Goal: Information Seeking & Learning: Check status

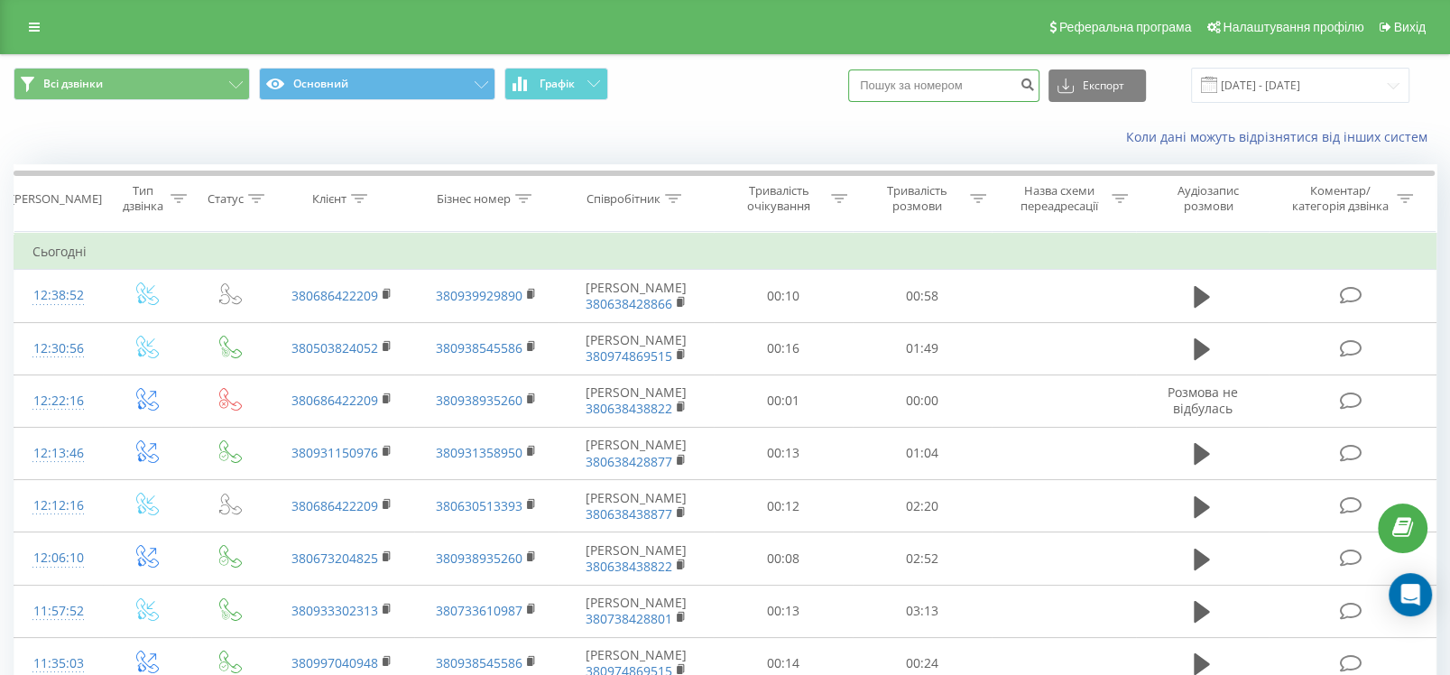
click at [945, 77] on input at bounding box center [943, 85] width 191 height 32
paste input "380662723807"
type input "380662723807"
click at [1035, 85] on button "submit" at bounding box center [1027, 85] width 24 height 32
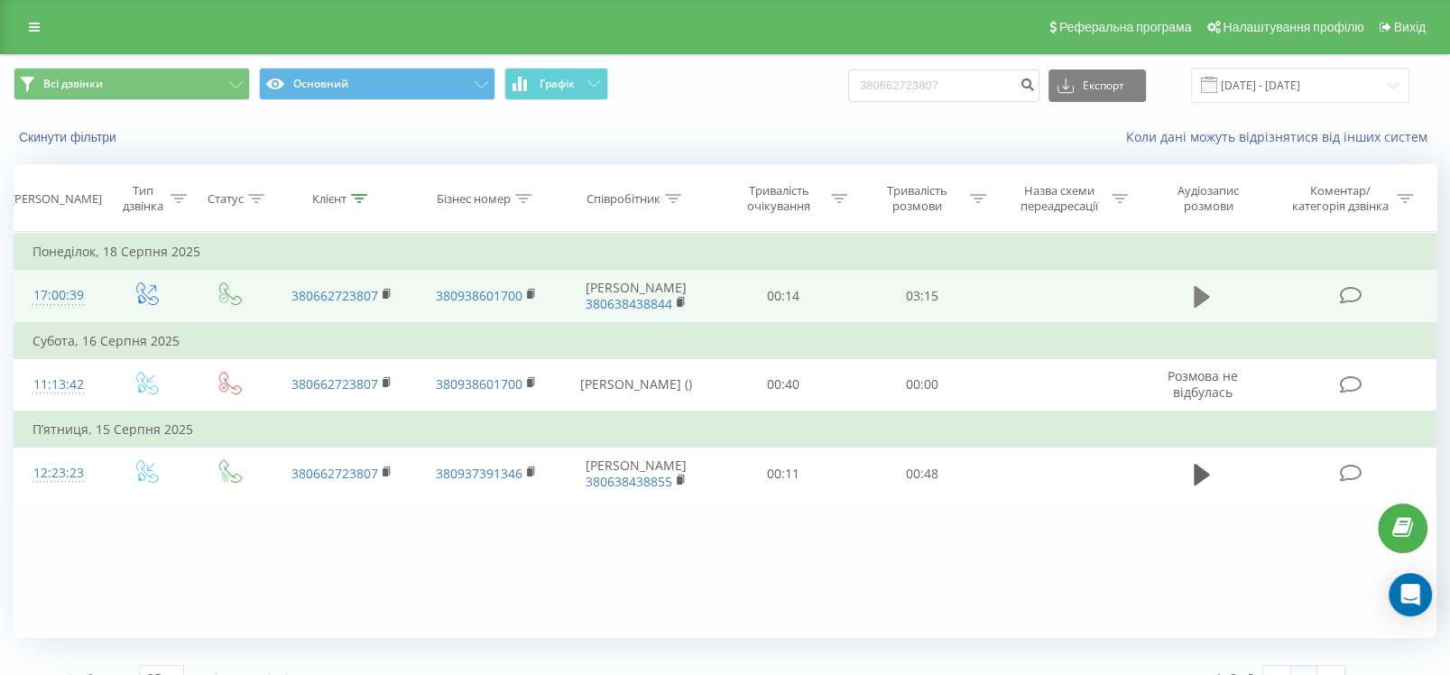
click at [1197, 289] on icon at bounding box center [1202, 296] width 16 height 25
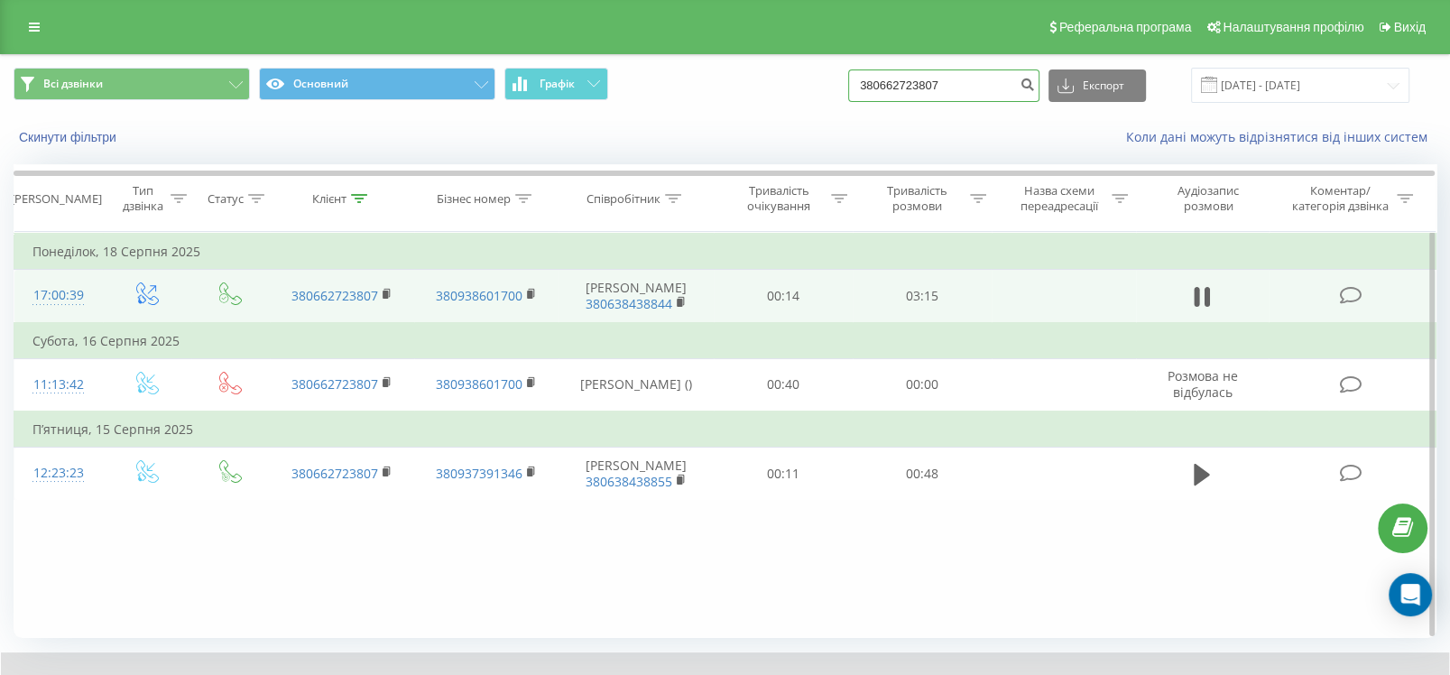
click at [975, 84] on input "380662723807" at bounding box center [943, 85] width 191 height 32
drag, startPoint x: 995, startPoint y: 85, endPoint x: 882, endPoint y: 84, distance: 112.8
click at [882, 84] on input "380662723807" at bounding box center [943, 85] width 191 height 32
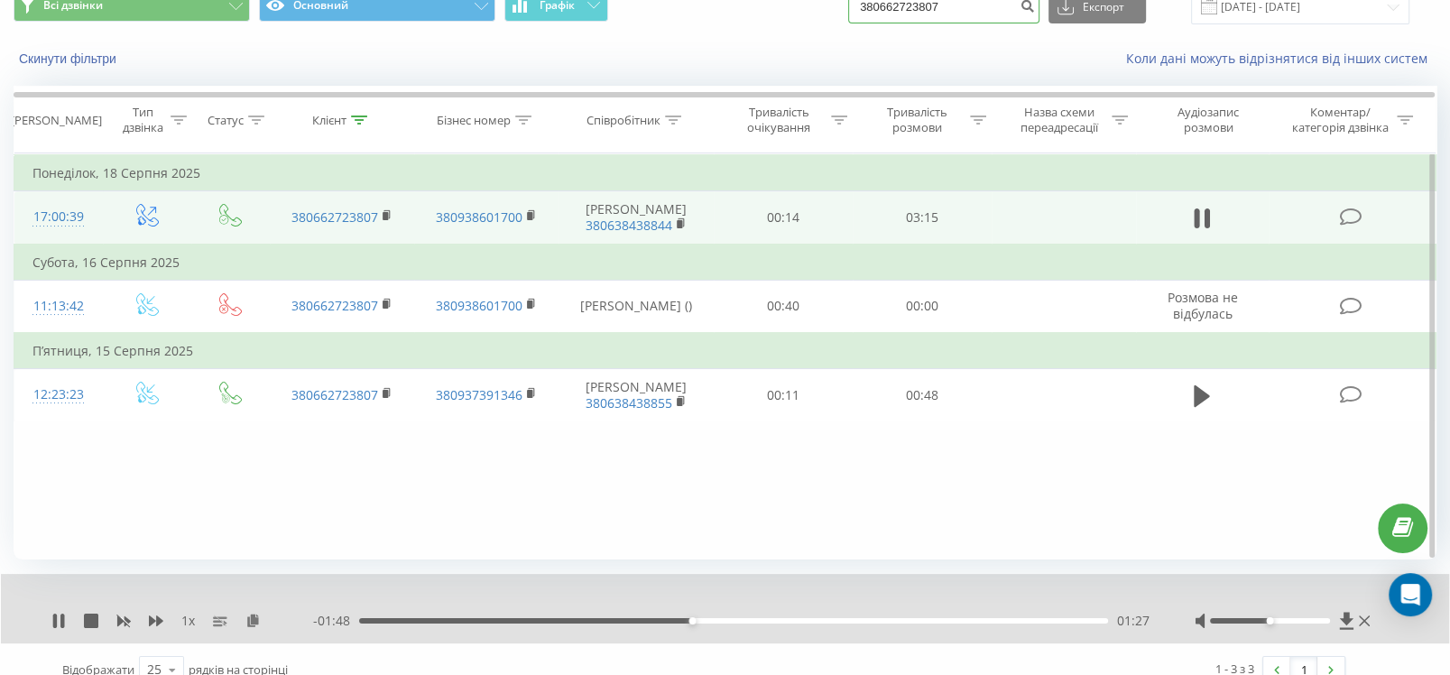
scroll to position [99, 0]
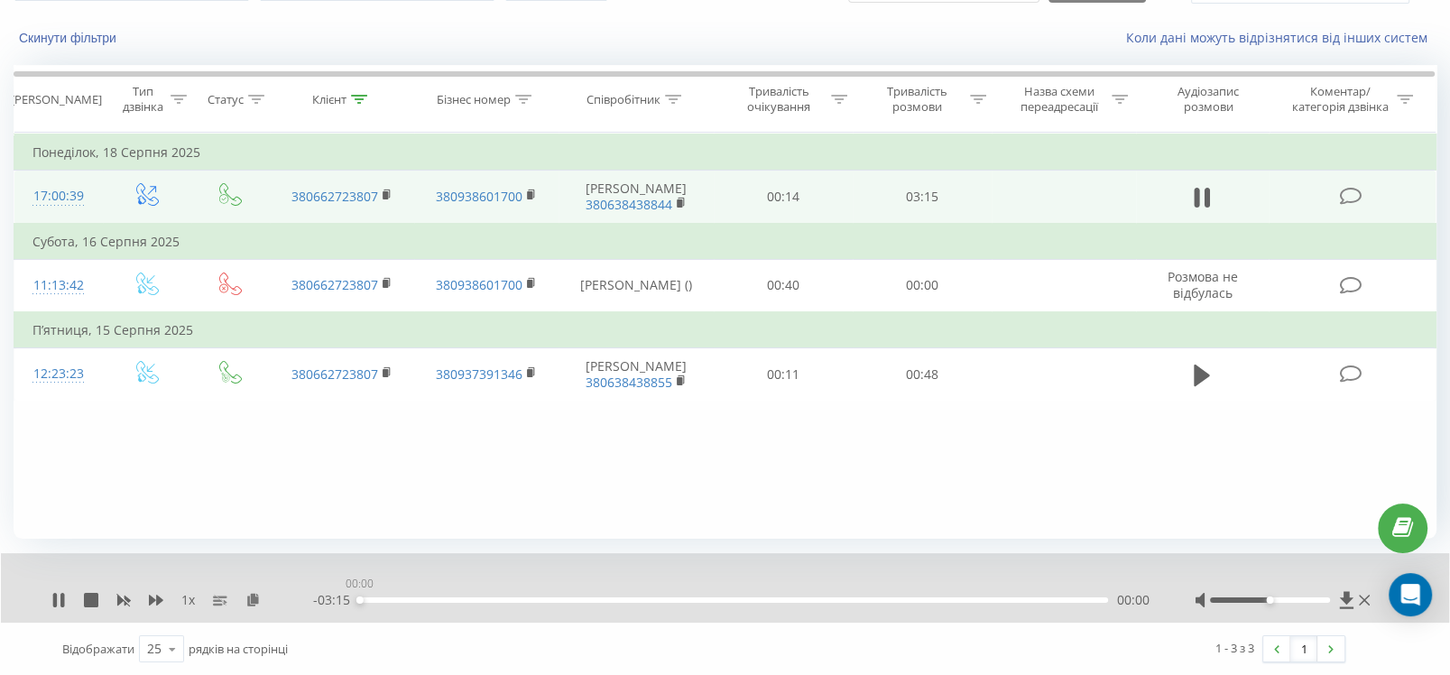
drag, startPoint x: 655, startPoint y: 597, endPoint x: 359, endPoint y: 596, distance: 295.9
click at [359, 597] on div "00:00" at bounding box center [733, 599] width 749 height 5
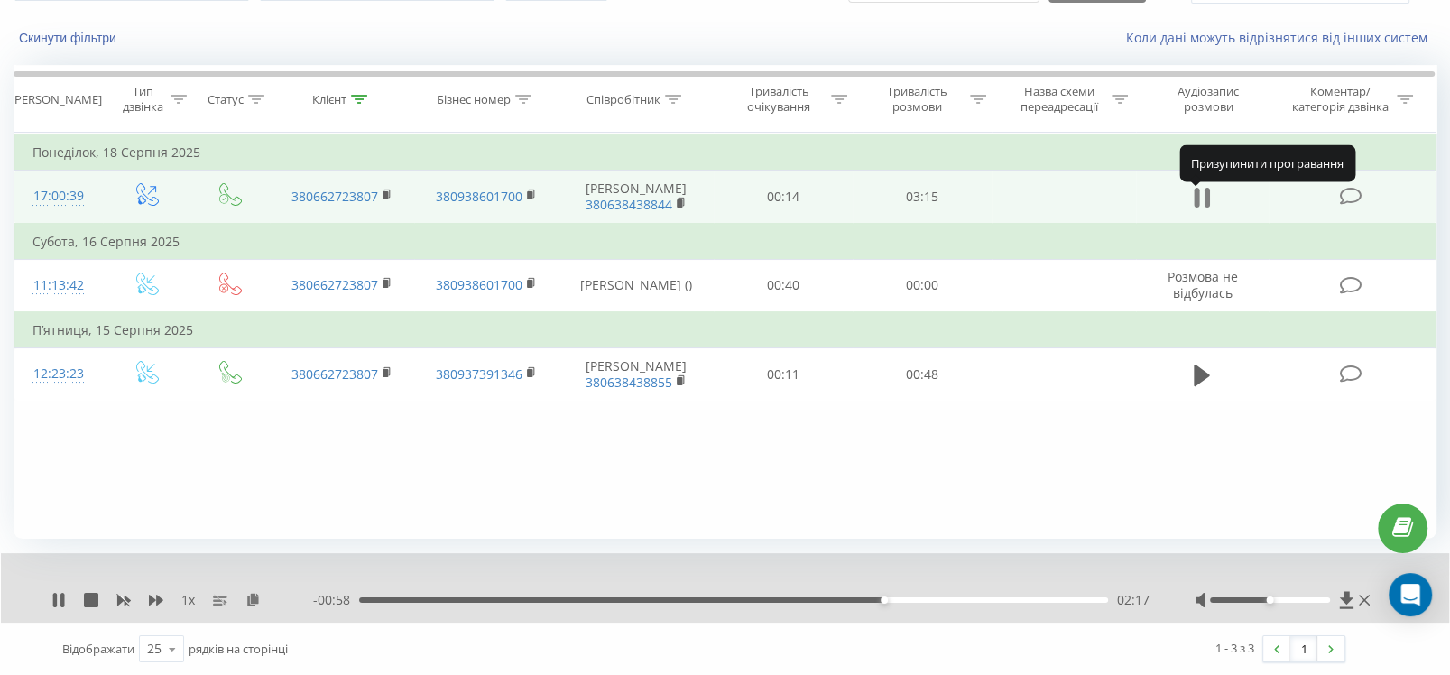
click at [1207, 204] on icon at bounding box center [1206, 198] width 5 height 20
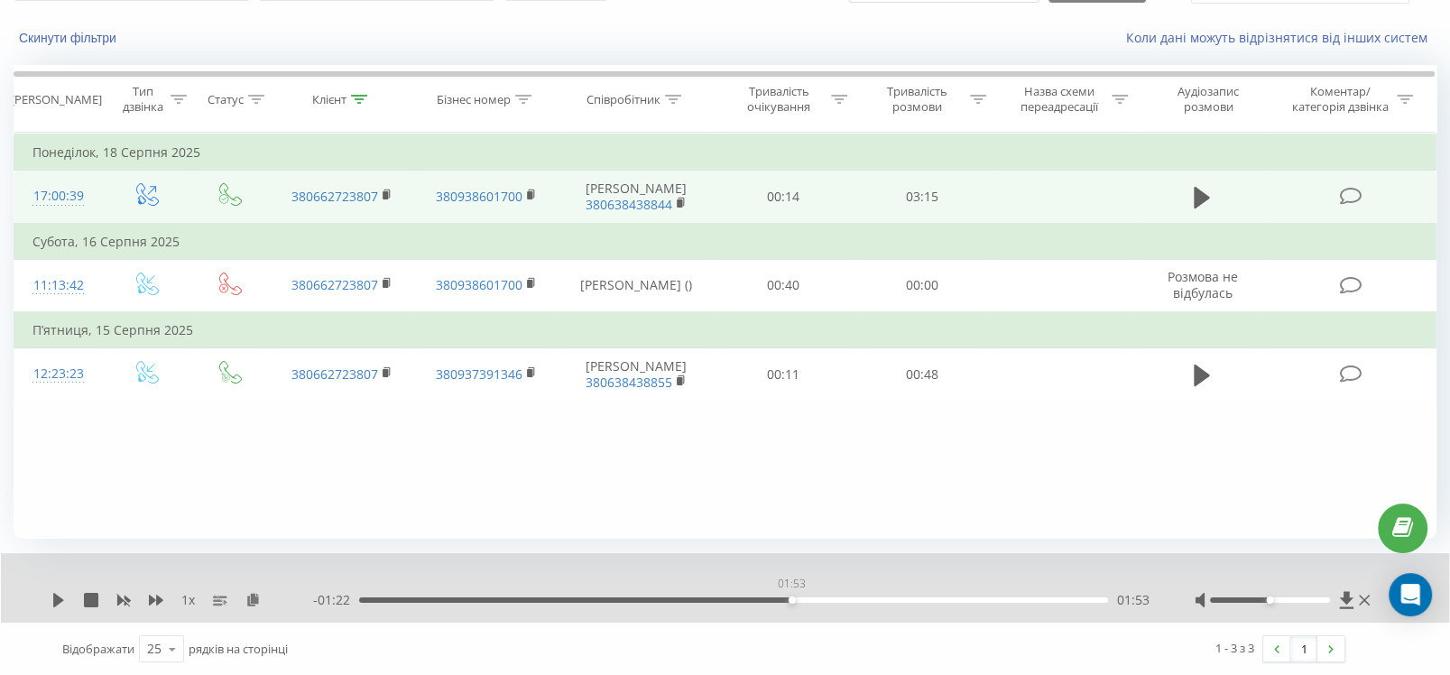
drag, startPoint x: 791, startPoint y: 602, endPoint x: 776, endPoint y: 602, distance: 15.3
click at [776, 602] on div "01:53" at bounding box center [733, 599] width 749 height 5
click at [1217, 202] on td at bounding box center [1203, 197] width 134 height 53
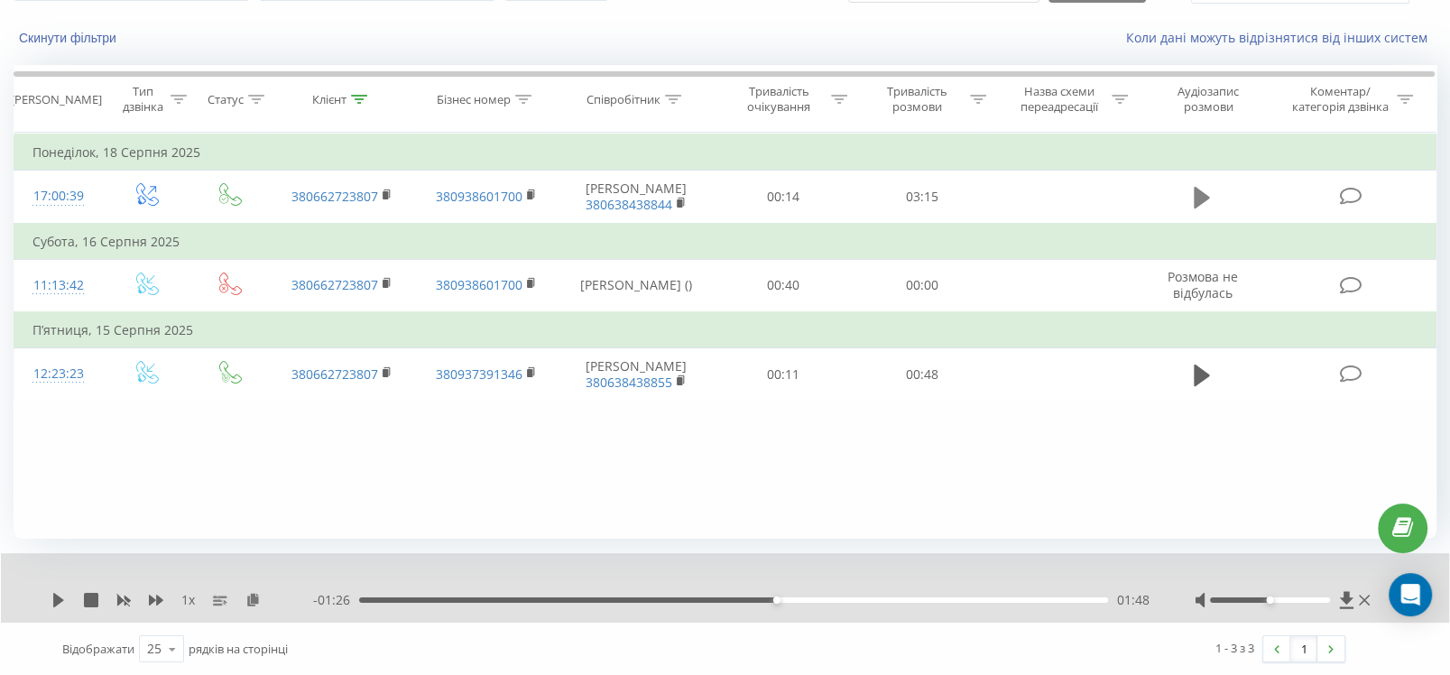
click at [1207, 202] on icon at bounding box center [1202, 198] width 16 height 22
click at [60, 600] on icon at bounding box center [62, 600] width 4 height 14
click at [60, 597] on icon at bounding box center [58, 600] width 11 height 14
drag, startPoint x: 528, startPoint y: 604, endPoint x: 769, endPoint y: 592, distance: 241.2
click at [769, 592] on div "- 03:15 00:00 00:00" at bounding box center [731, 600] width 836 height 18
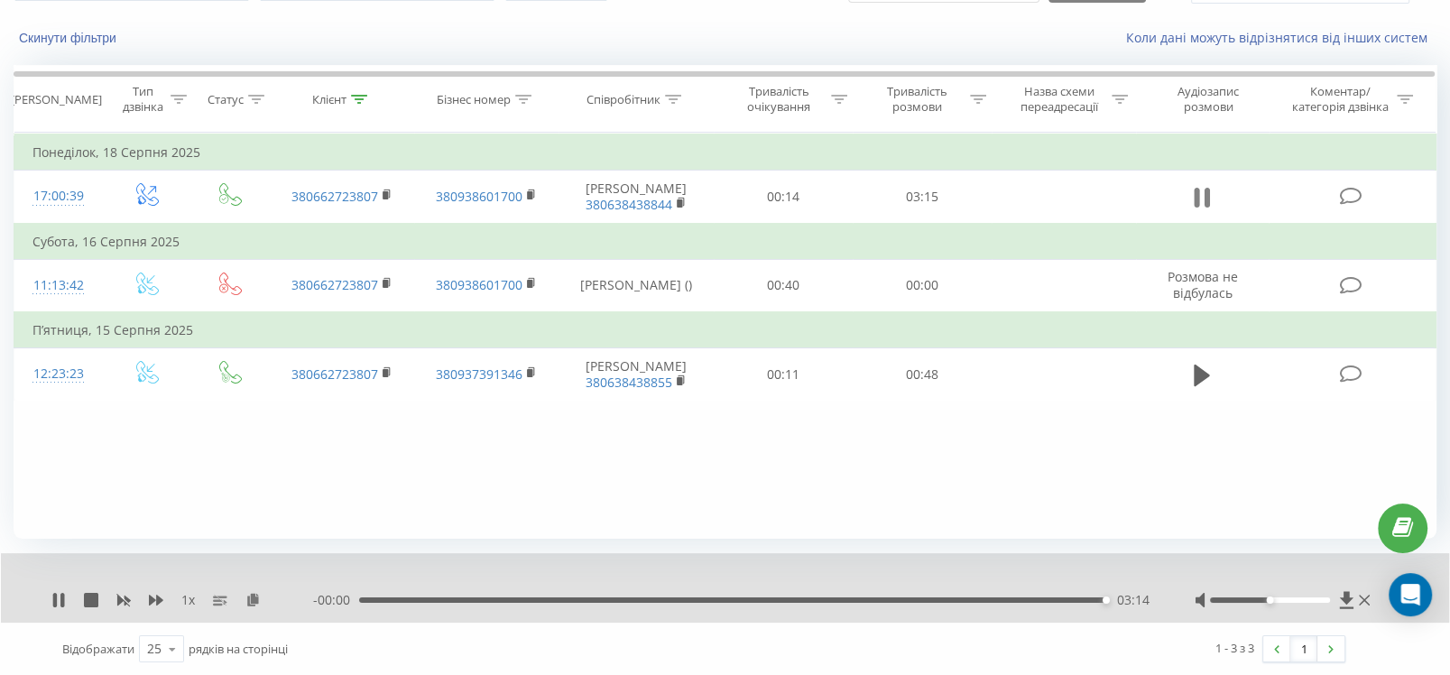
click at [1207, 207] on icon at bounding box center [1206, 198] width 5 height 20
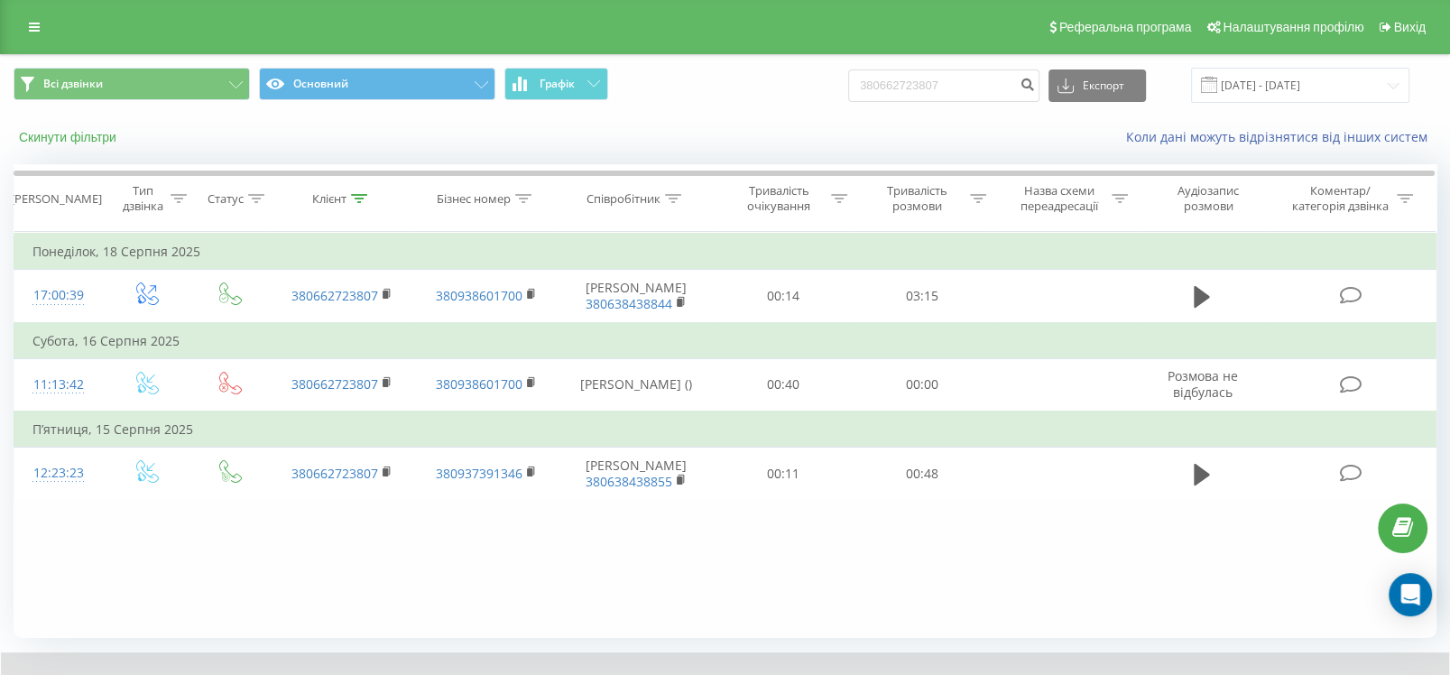
click at [94, 134] on button "Скинути фільтри" at bounding box center [70, 137] width 112 height 16
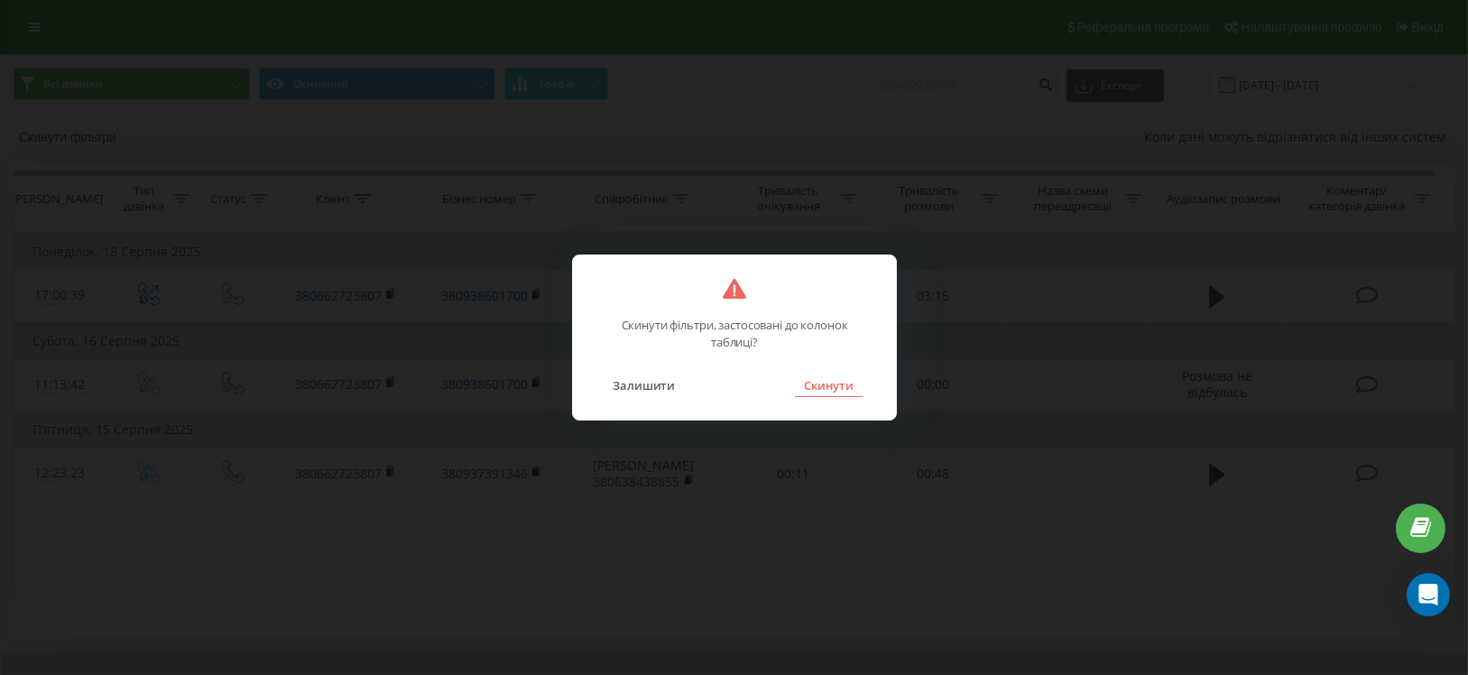
click at [835, 384] on button "Скинути" at bounding box center [829, 384] width 68 height 23
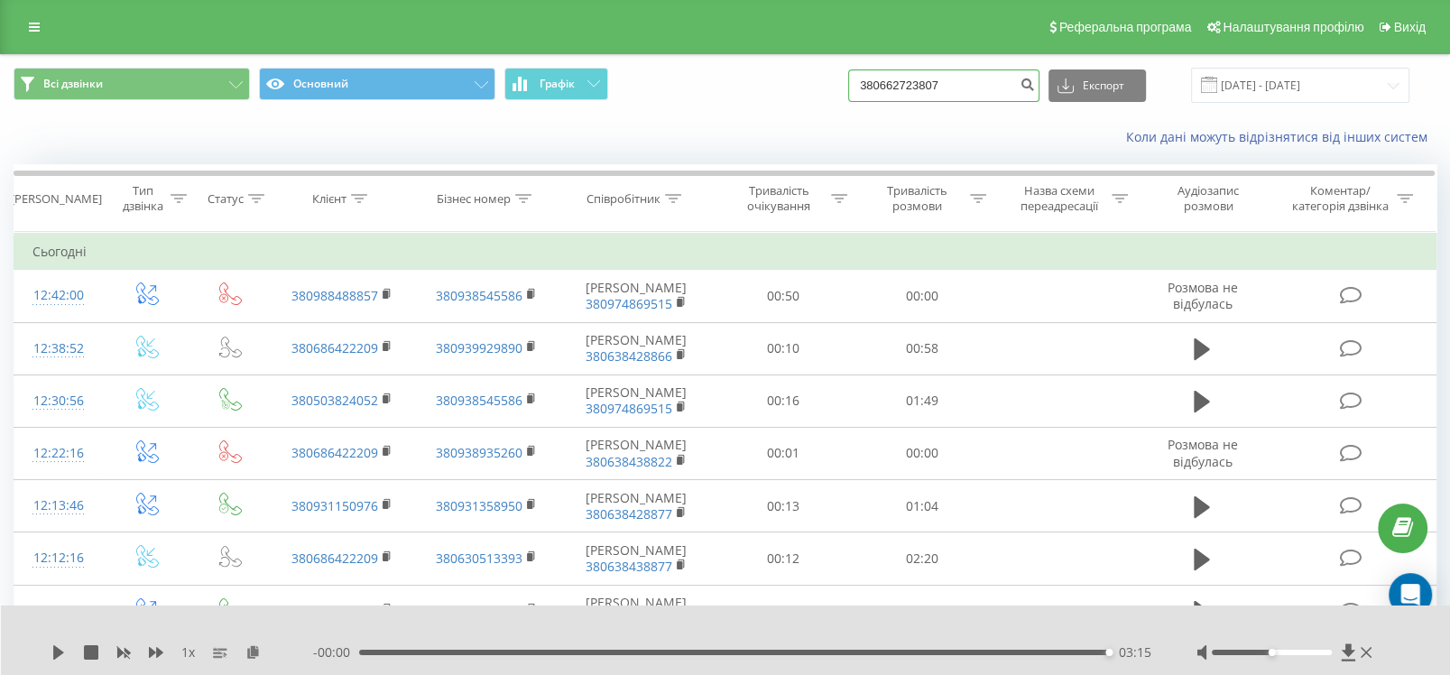
click at [961, 84] on input "380662723807" at bounding box center [943, 85] width 191 height 32
drag, startPoint x: 978, startPoint y: 81, endPoint x: 881, endPoint y: 84, distance: 96.6
click at [881, 84] on input "380662723807" at bounding box center [943, 85] width 191 height 32
paste input "503874473"
type input "380503874473"
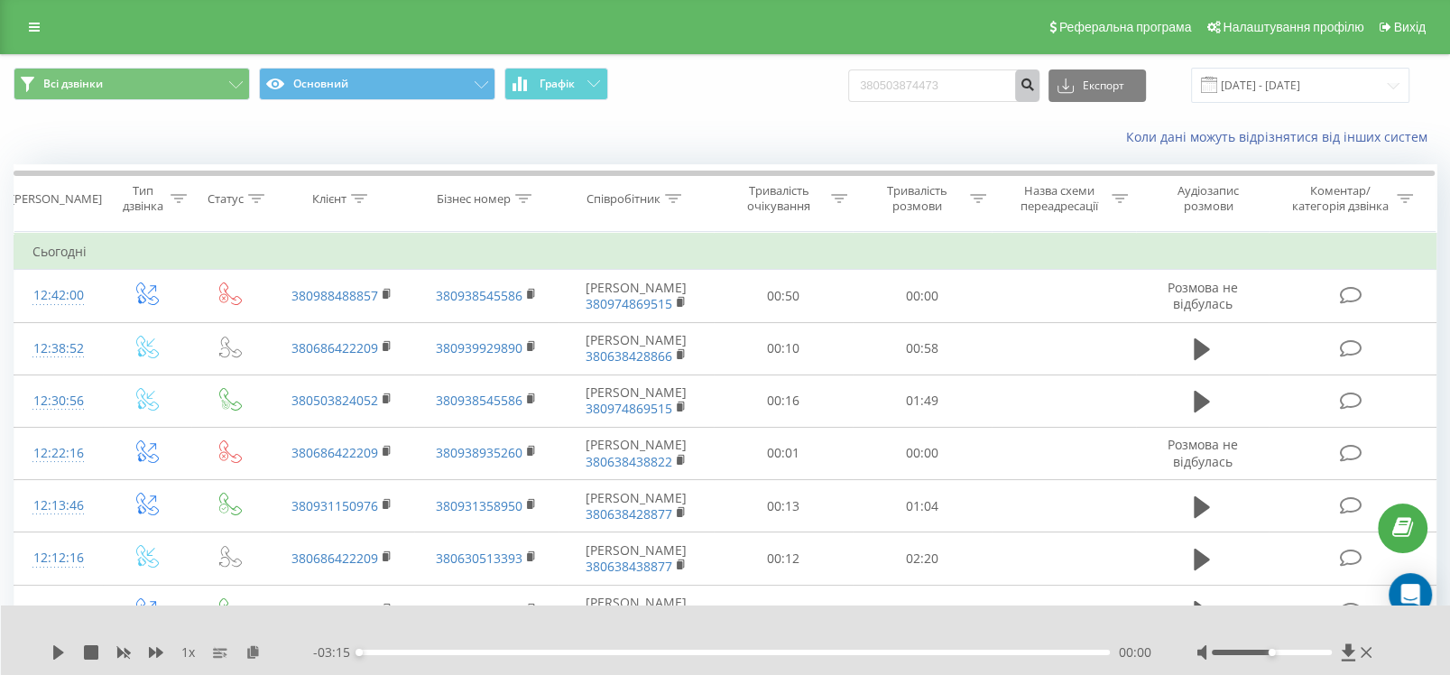
click at [1035, 88] on icon "submit" at bounding box center [1026, 82] width 15 height 11
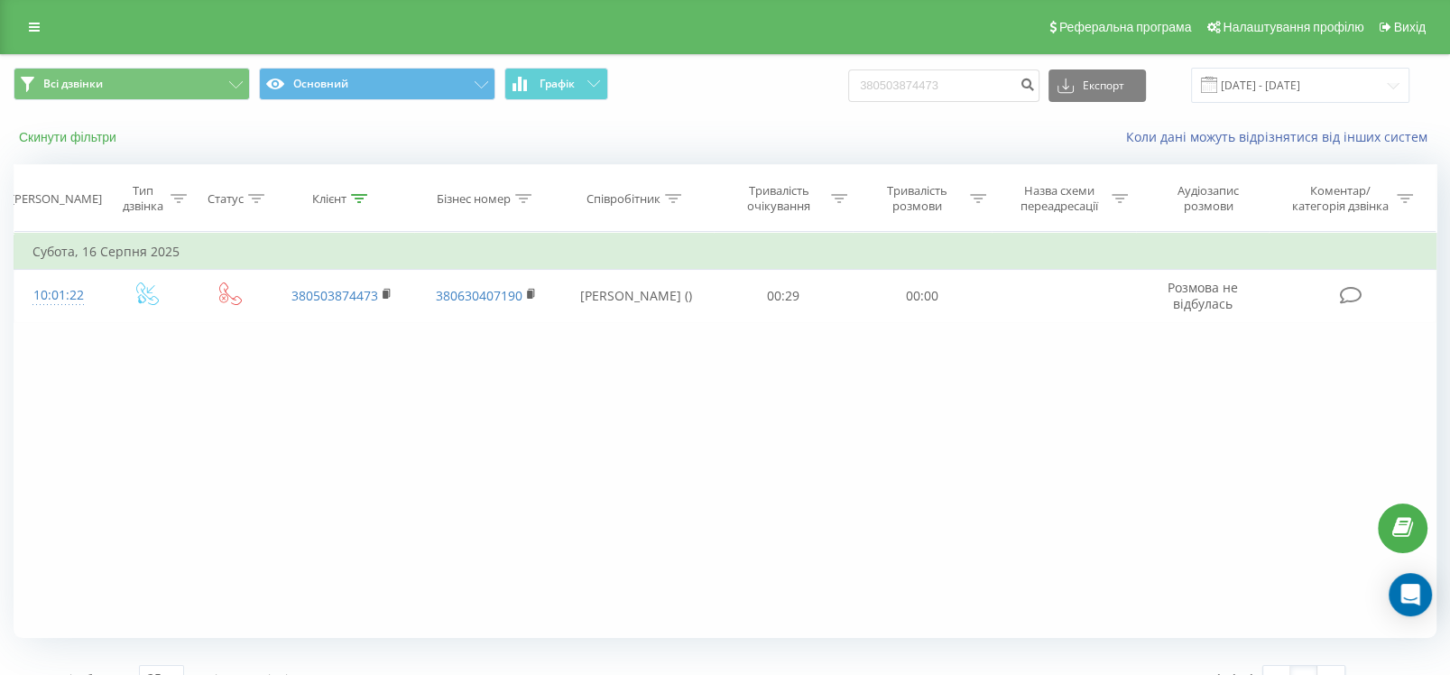
click at [74, 136] on button "Скинути фільтри" at bounding box center [70, 137] width 112 height 16
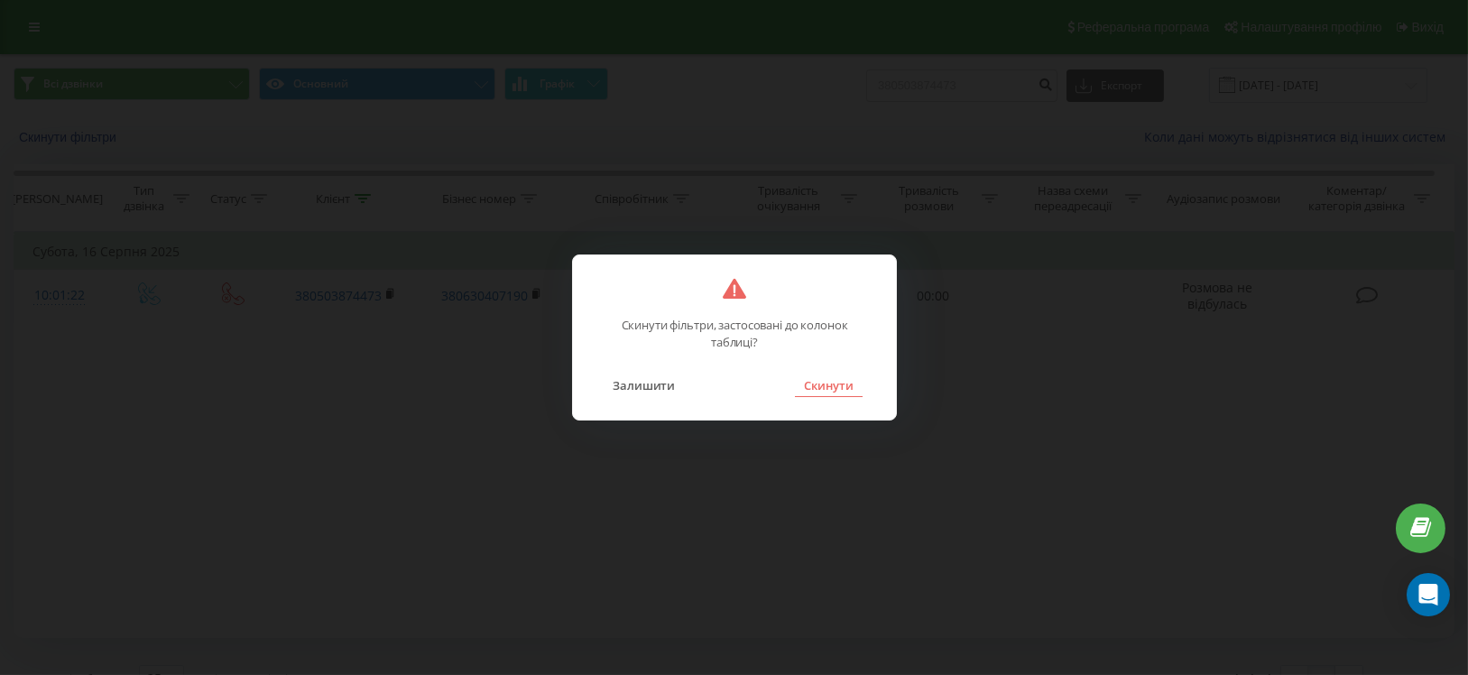
click at [832, 383] on button "Скинути" at bounding box center [829, 384] width 68 height 23
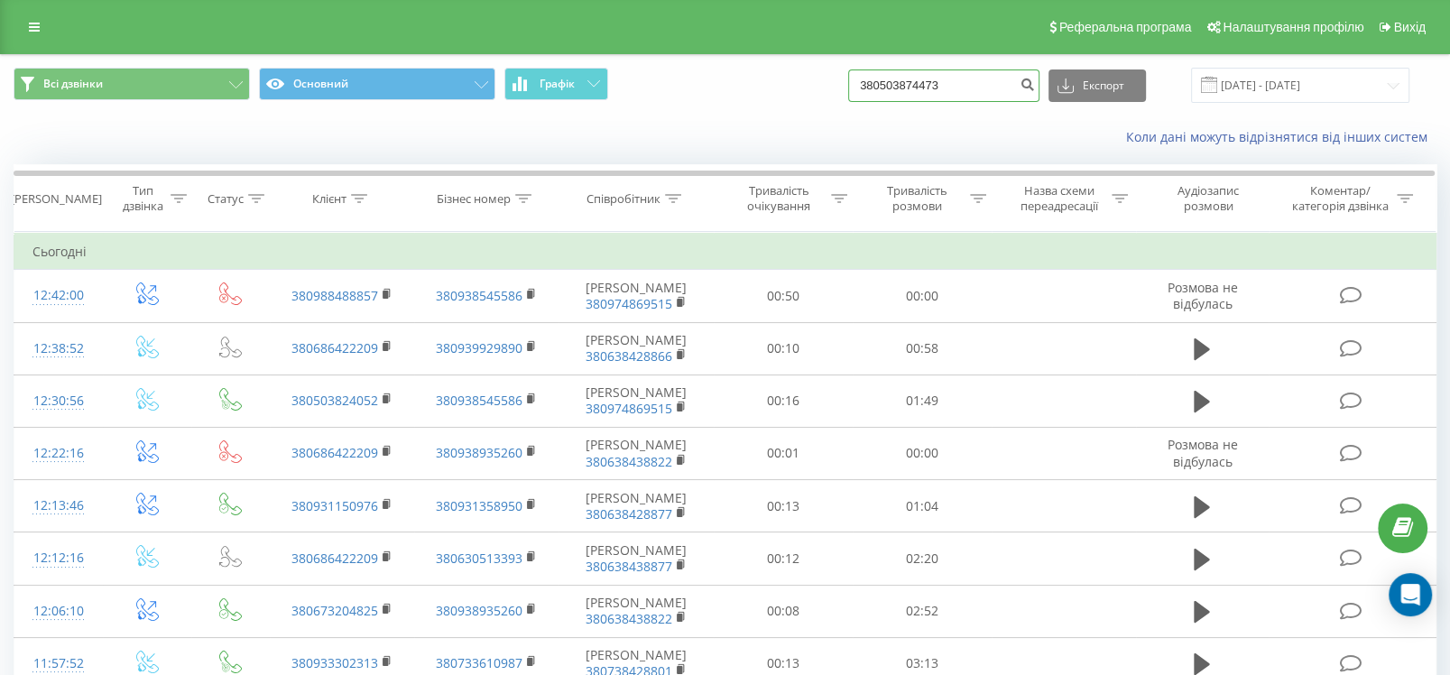
click at [995, 72] on input "380503874473" at bounding box center [943, 85] width 191 height 32
drag, startPoint x: 994, startPoint y: 85, endPoint x: 872, endPoint y: 88, distance: 121.8
click at [872, 88] on input "380503874473" at bounding box center [943, 85] width 191 height 32
paste input "7093940"
type input "380507093940"
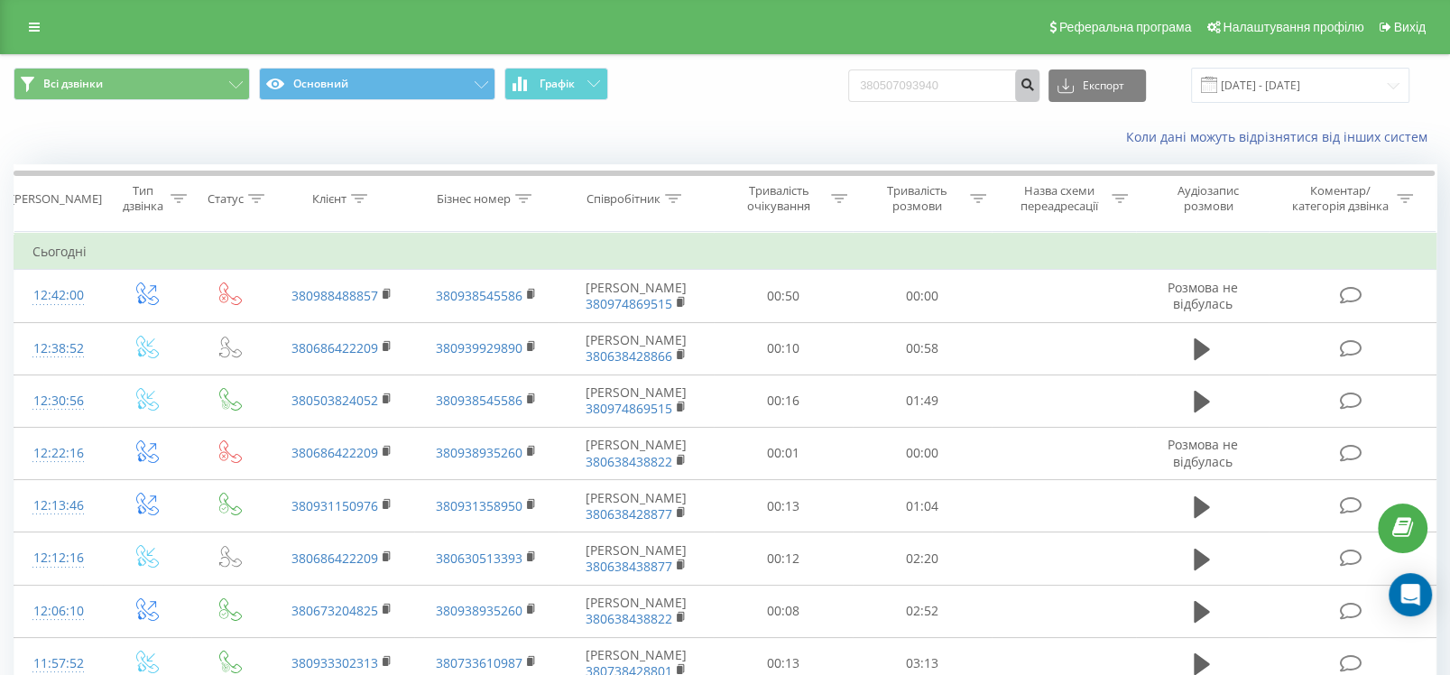
click at [1039, 81] on button "submit" at bounding box center [1027, 85] width 24 height 32
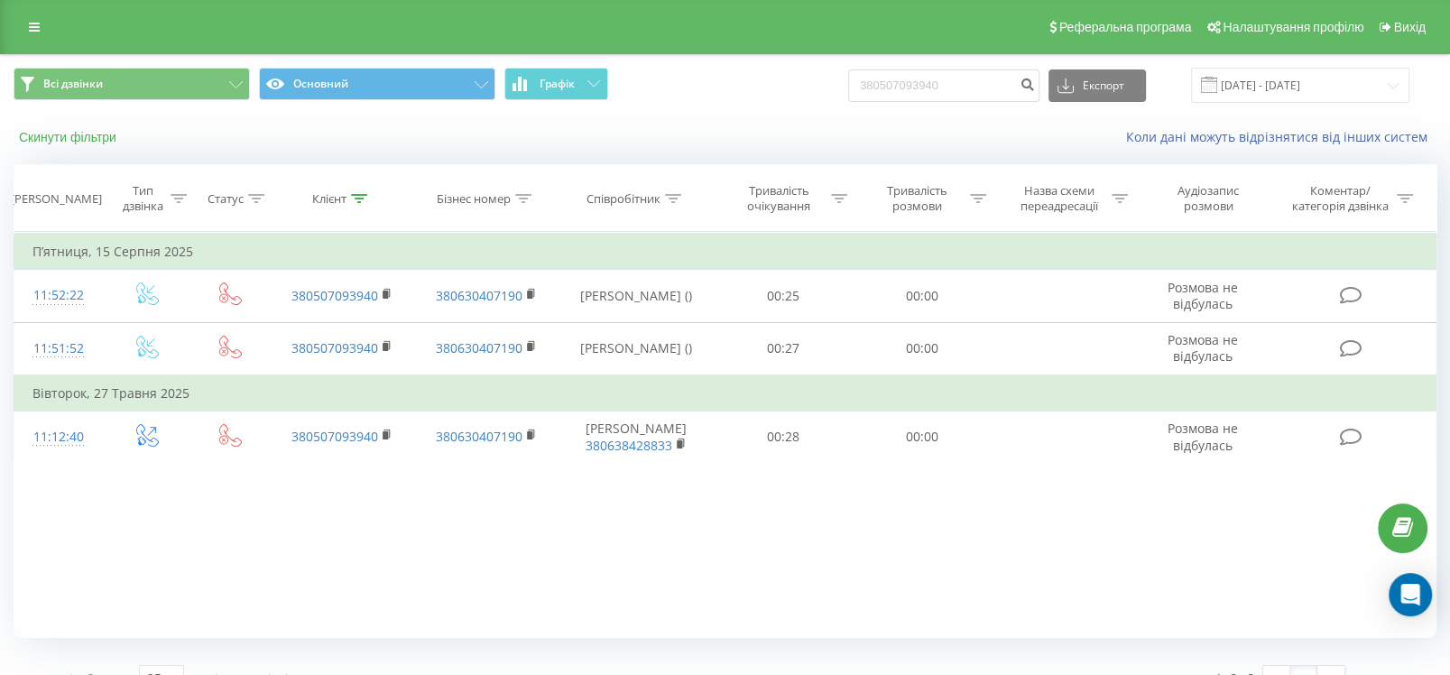
click at [53, 134] on button "Скинути фільтри" at bounding box center [70, 137] width 112 height 16
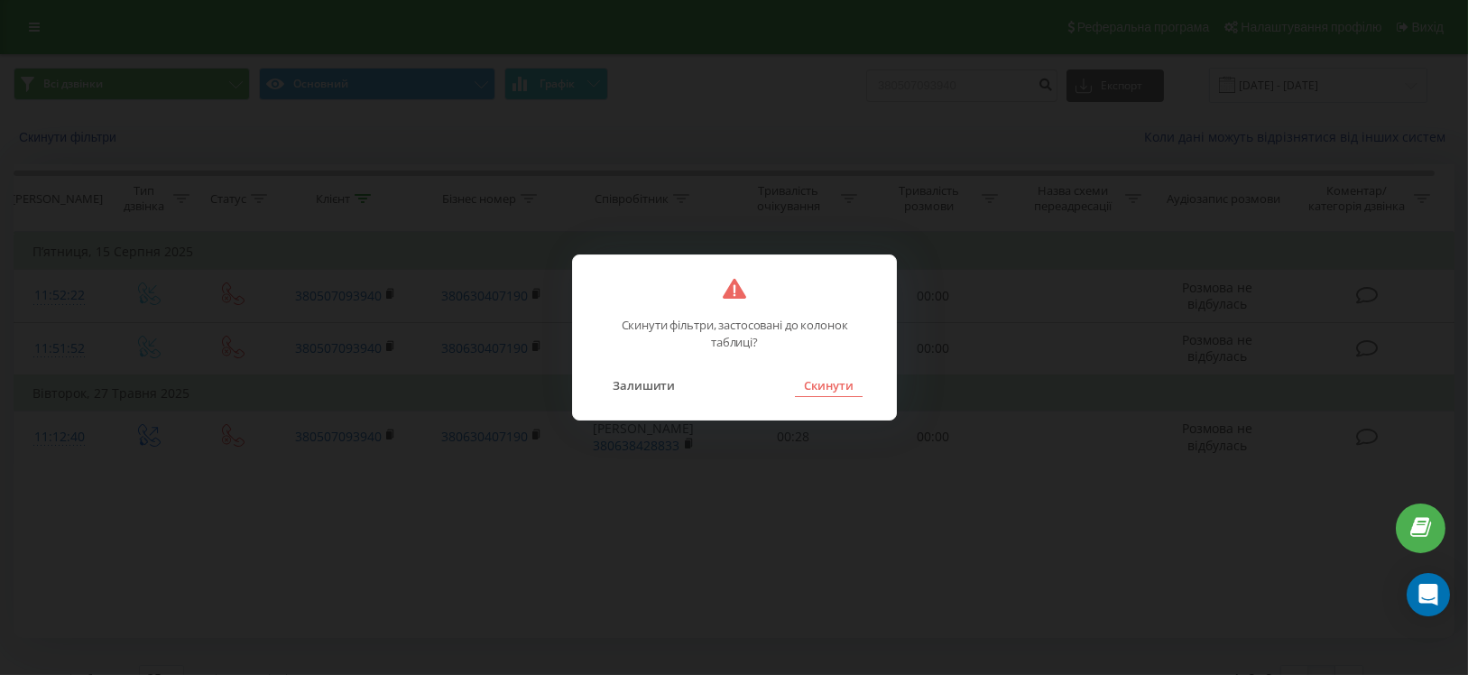
click at [831, 383] on button "Скинути" at bounding box center [829, 384] width 68 height 23
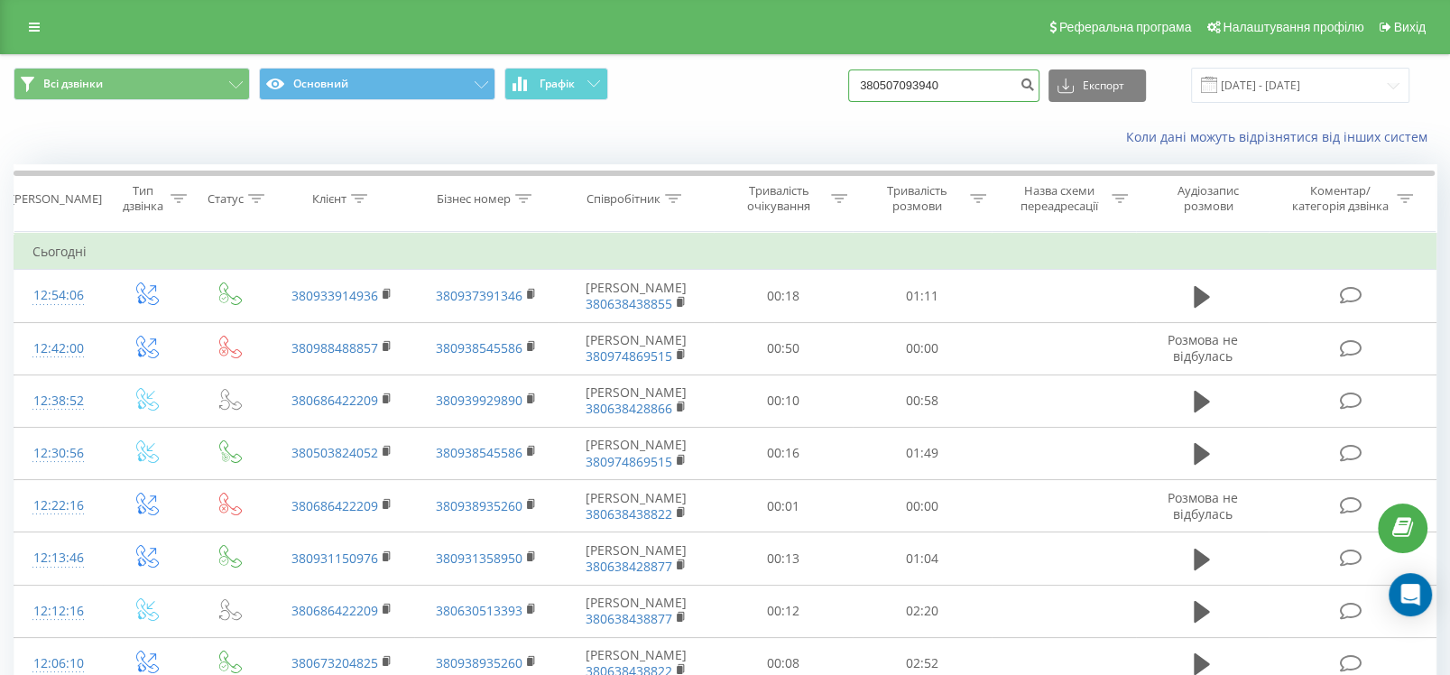
drag, startPoint x: 980, startPoint y: 84, endPoint x: 884, endPoint y: 79, distance: 95.7
click at [884, 79] on input "380507093940" at bounding box center [943, 85] width 191 height 32
paste input "73966219"
type input "380739662190"
click at [1035, 83] on icon "submit" at bounding box center [1026, 82] width 15 height 11
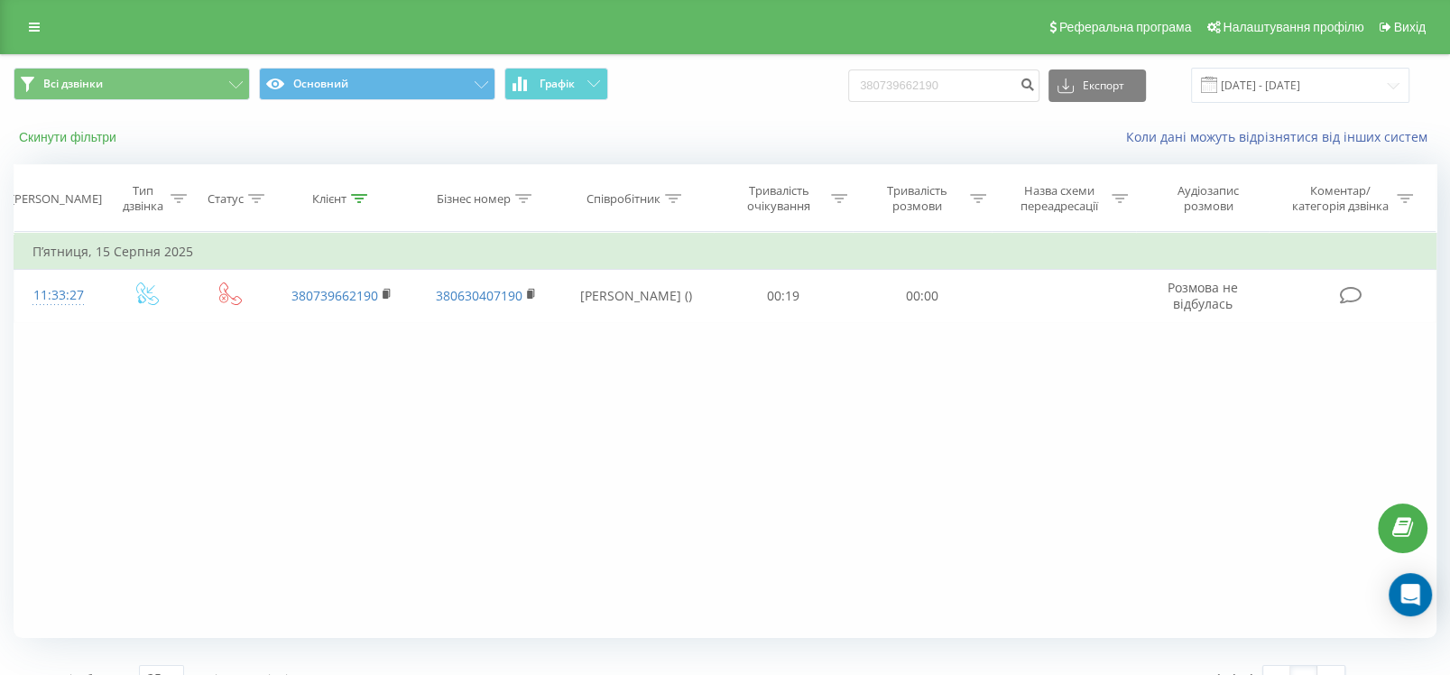
click at [79, 131] on button "Скинути фільтри" at bounding box center [70, 137] width 112 height 16
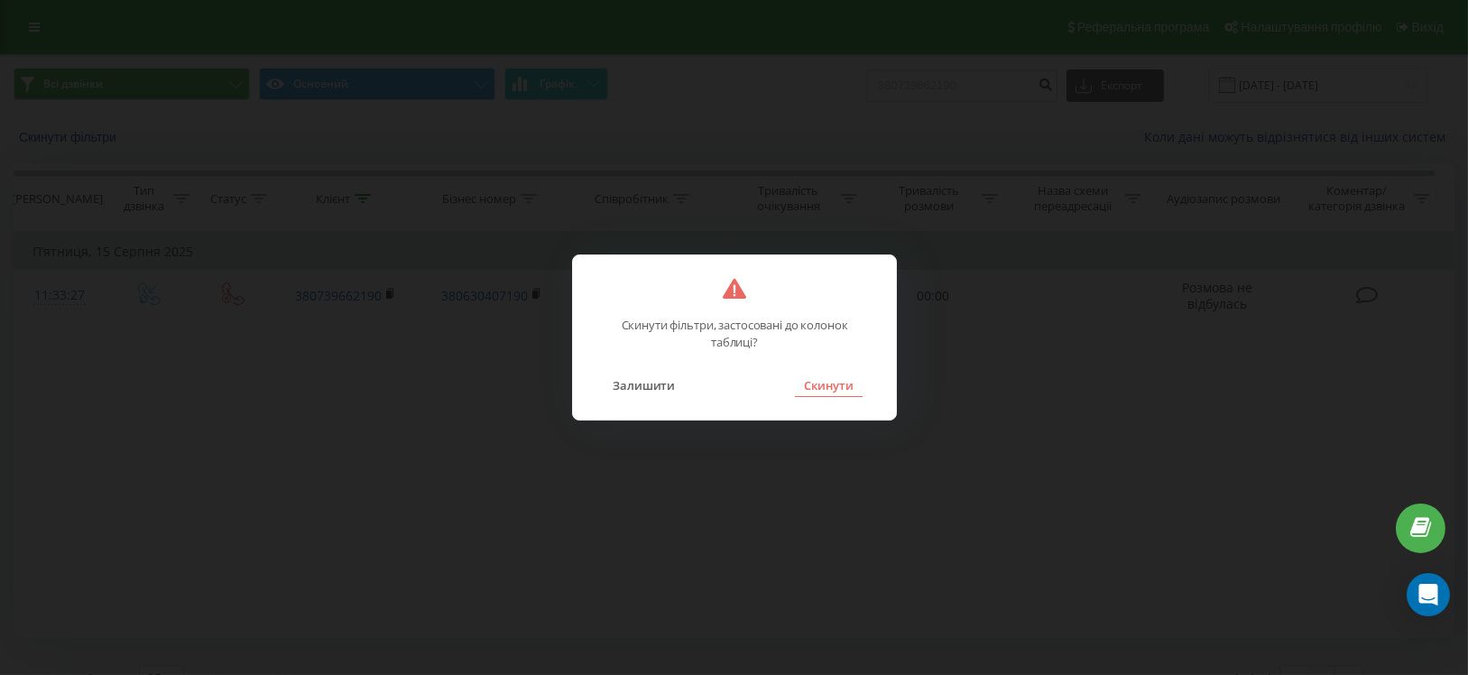
click at [845, 387] on button "Скинути" at bounding box center [829, 384] width 68 height 23
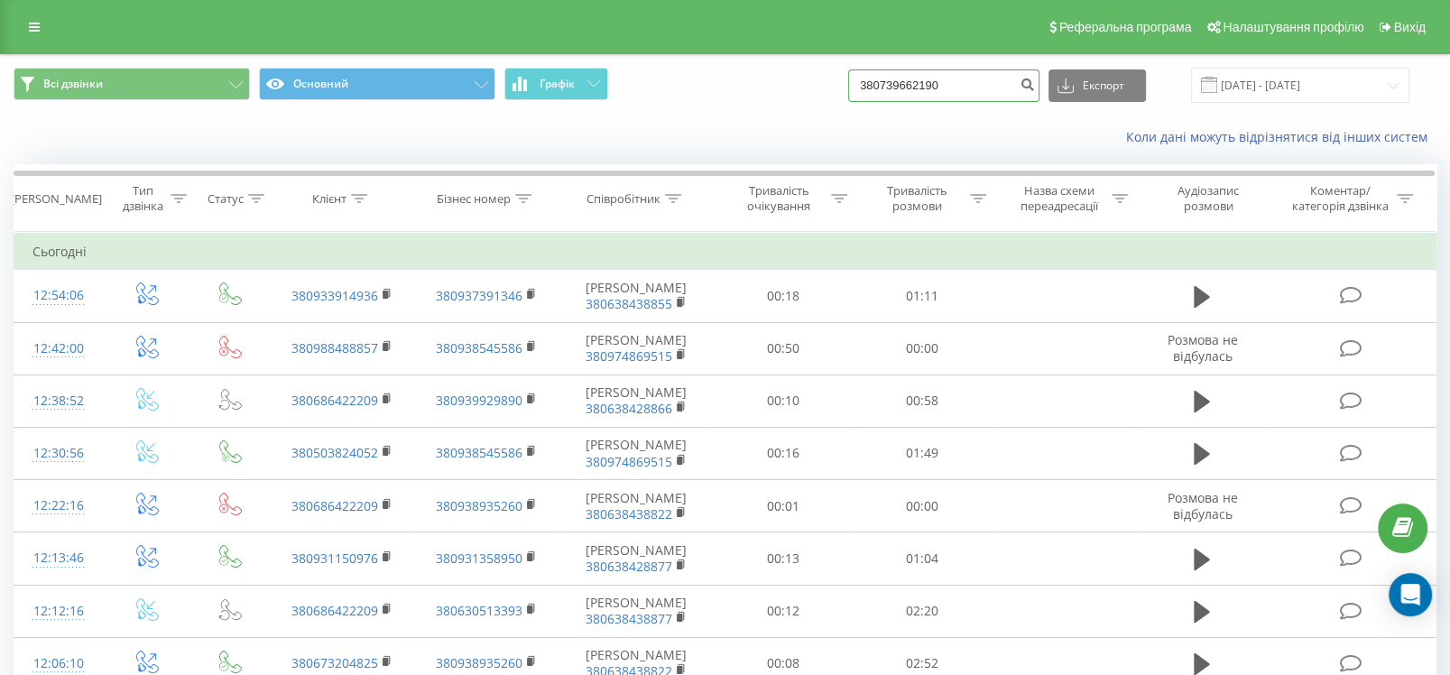
click at [987, 97] on input "380739662190" at bounding box center [943, 85] width 191 height 32
drag, startPoint x: 987, startPoint y: 90, endPoint x: 843, endPoint y: 81, distance: 144.6
click at [843, 81] on div "Всі дзвінки Основний Графік 380739662190 Експорт .csv .xls .xlsx [DATE] - [DATE]" at bounding box center [725, 85] width 1423 height 35
paste input "684201697"
type input "380684201697"
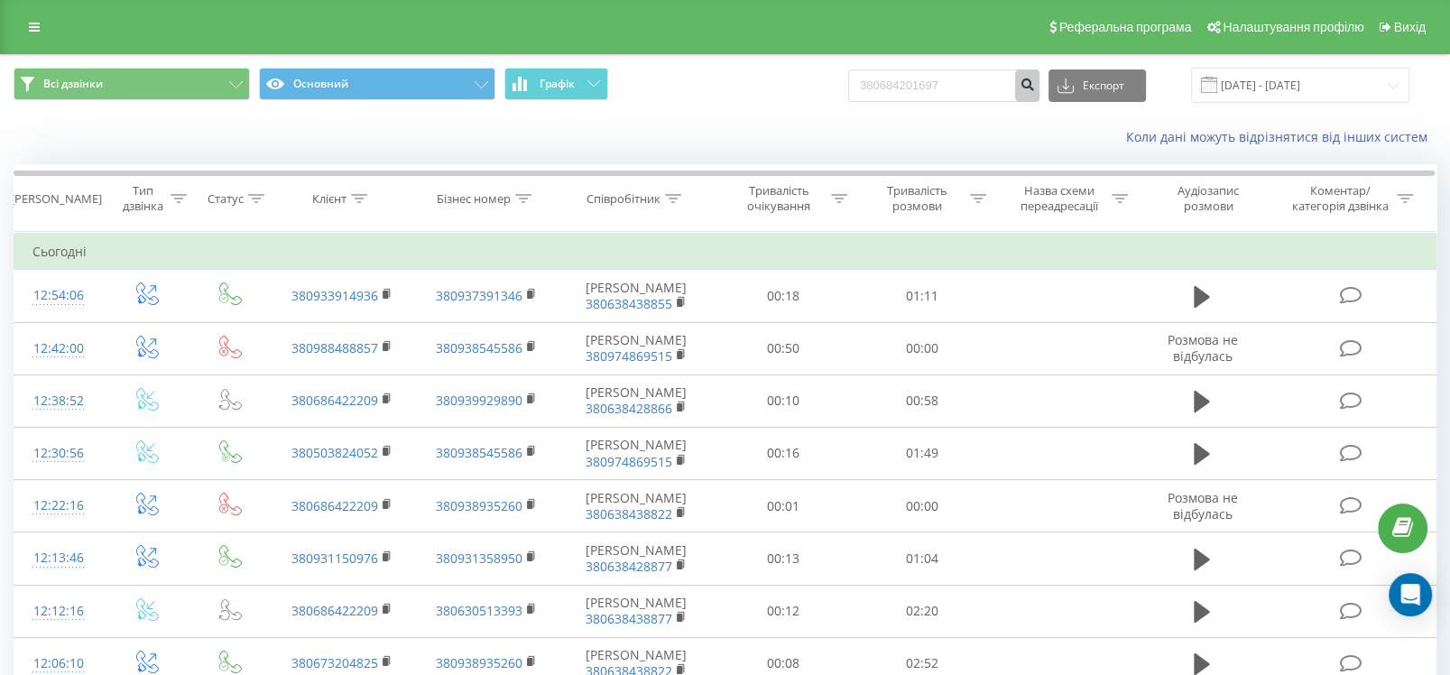
click at [1038, 92] on button "submit" at bounding box center [1027, 85] width 24 height 32
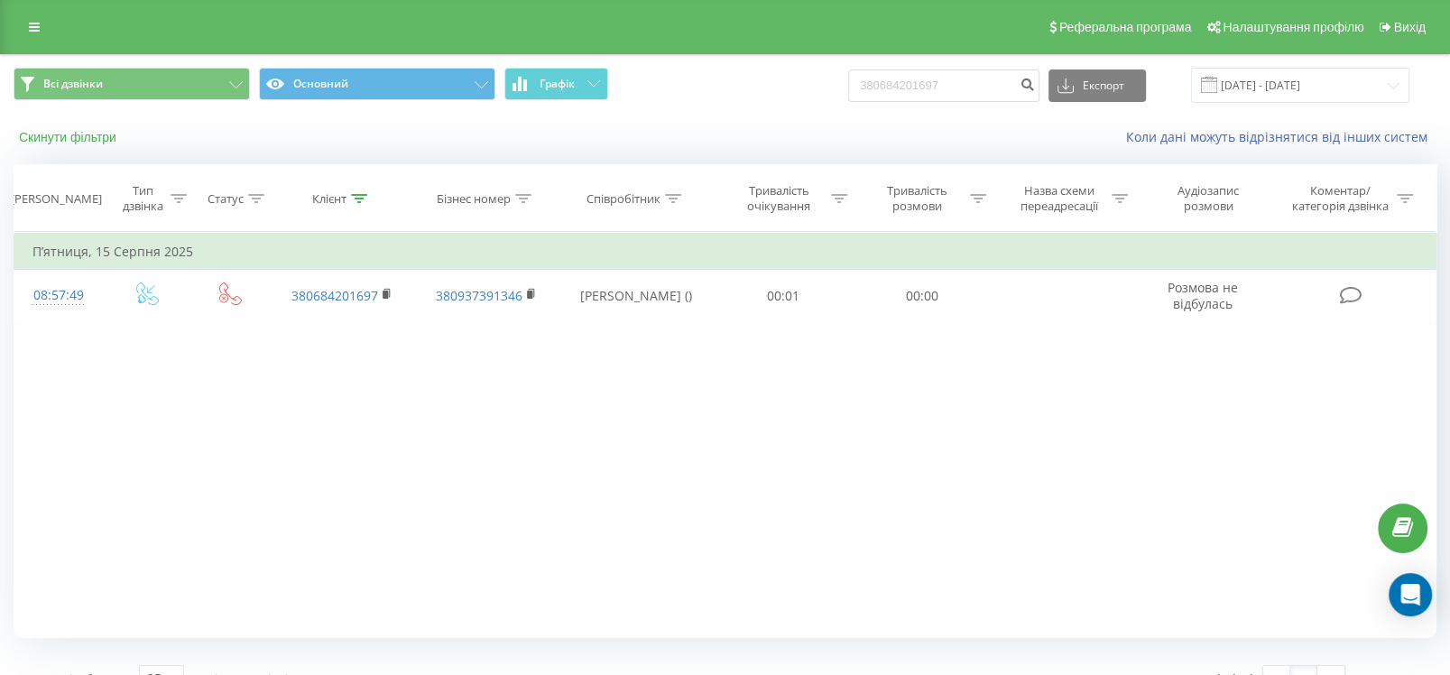
click at [69, 134] on button "Скинути фільтри" at bounding box center [70, 137] width 112 height 16
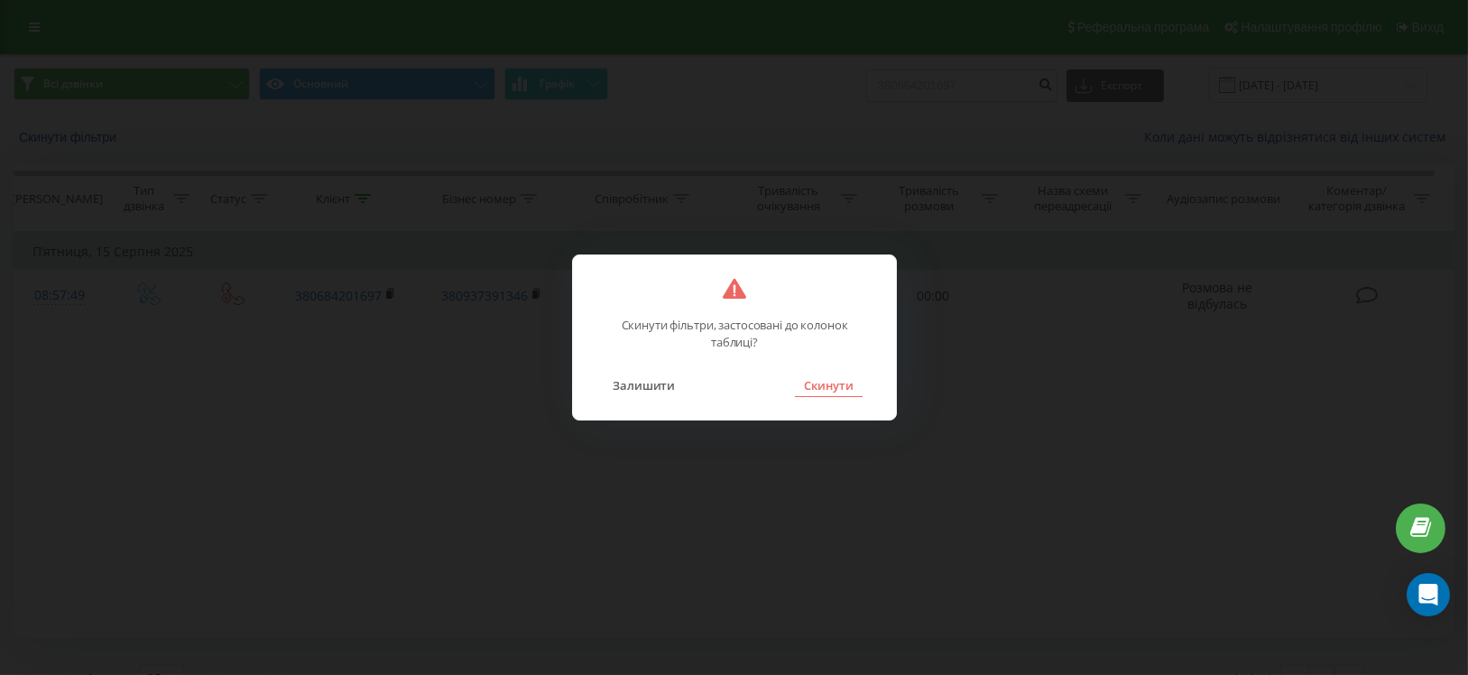
click at [843, 379] on button "Скинути" at bounding box center [829, 384] width 68 height 23
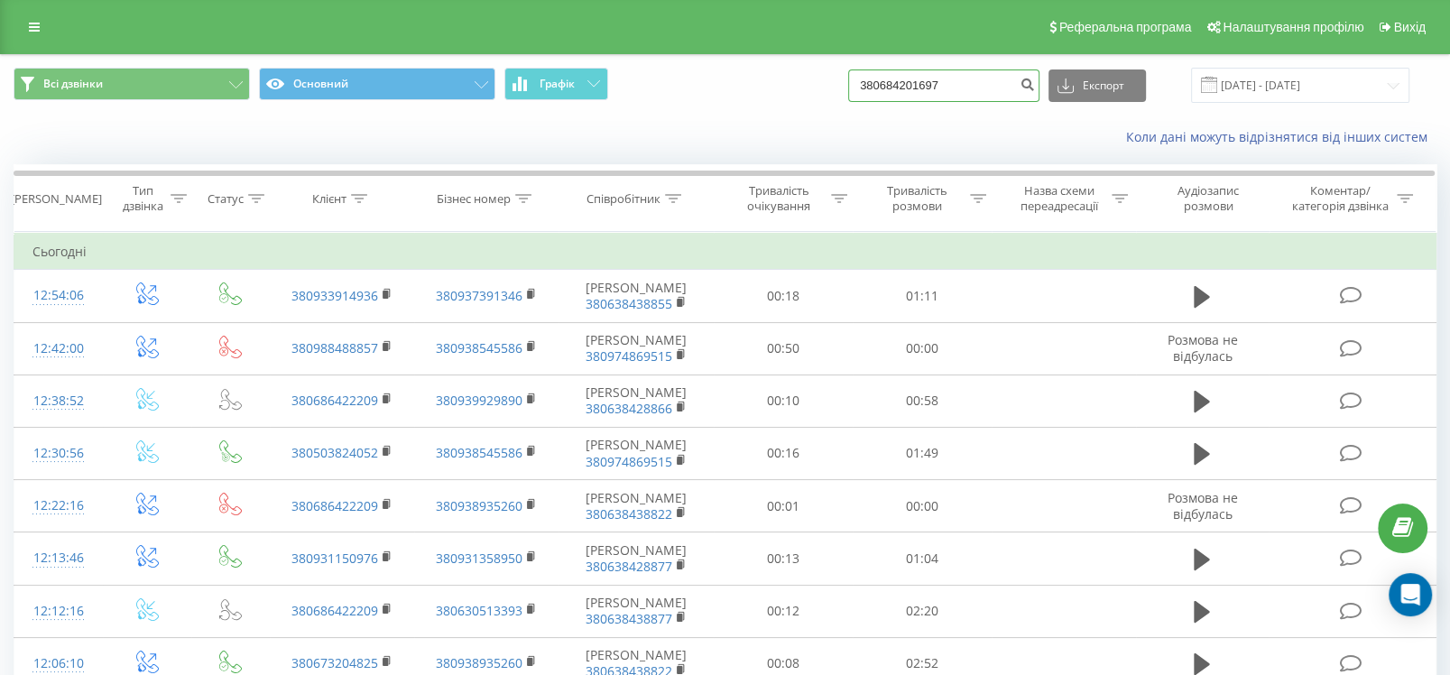
click at [982, 69] on input "380684201697" at bounding box center [943, 85] width 191 height 32
drag, startPoint x: 991, startPoint y: 85, endPoint x: 865, endPoint y: 84, distance: 126.3
click at [865, 84] on div "Всі дзвінки Основний Графік 380684201697 Експорт .csv .xls .xlsx 21.05.2025 - 2…" at bounding box center [725, 85] width 1423 height 35
paste input "0426849"
type input "380680426849"
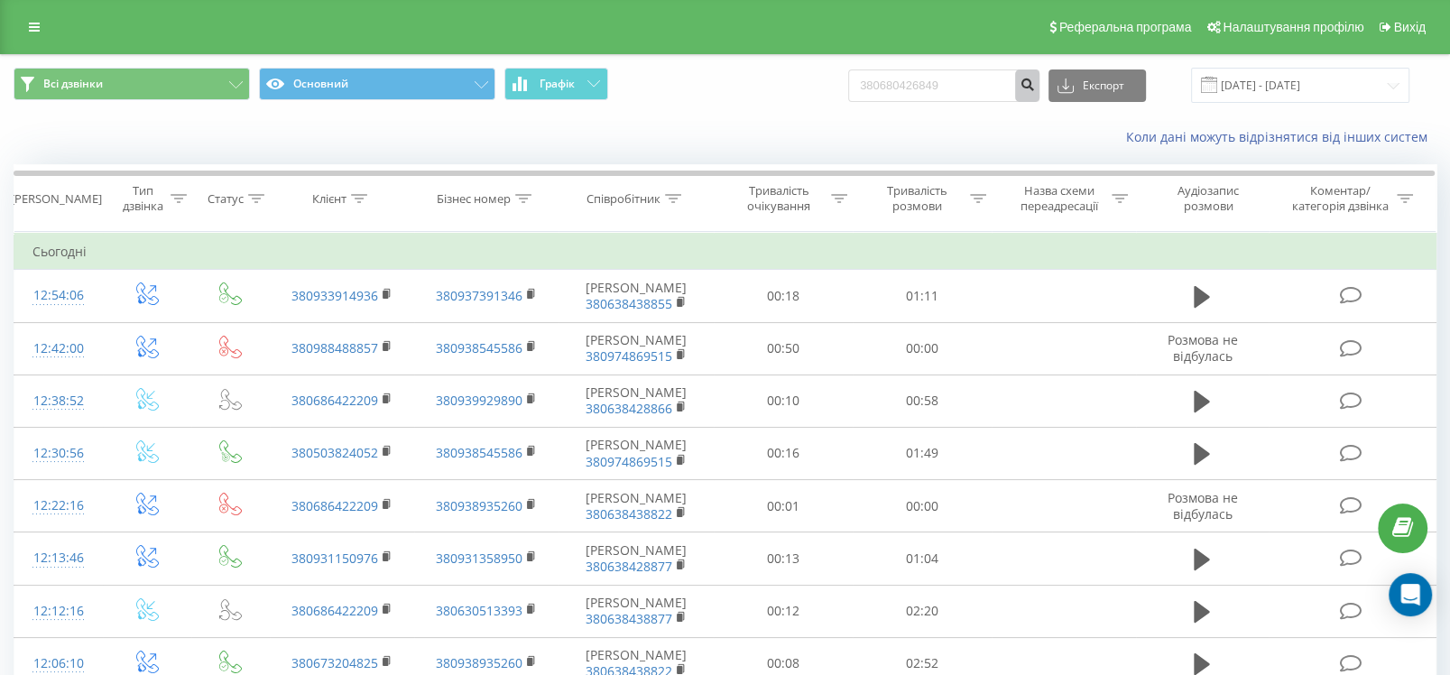
click at [1039, 78] on button "submit" at bounding box center [1027, 85] width 24 height 32
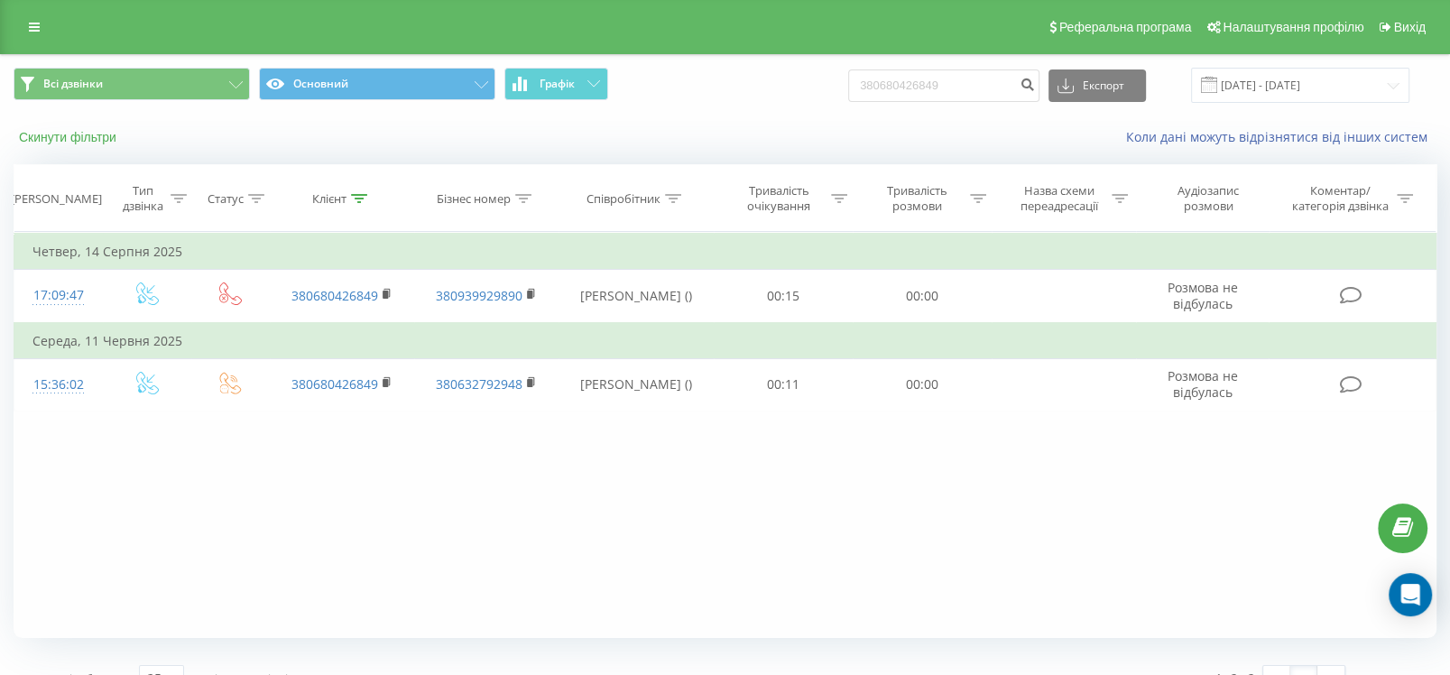
click at [91, 139] on button "Скинути фільтри" at bounding box center [70, 137] width 112 height 16
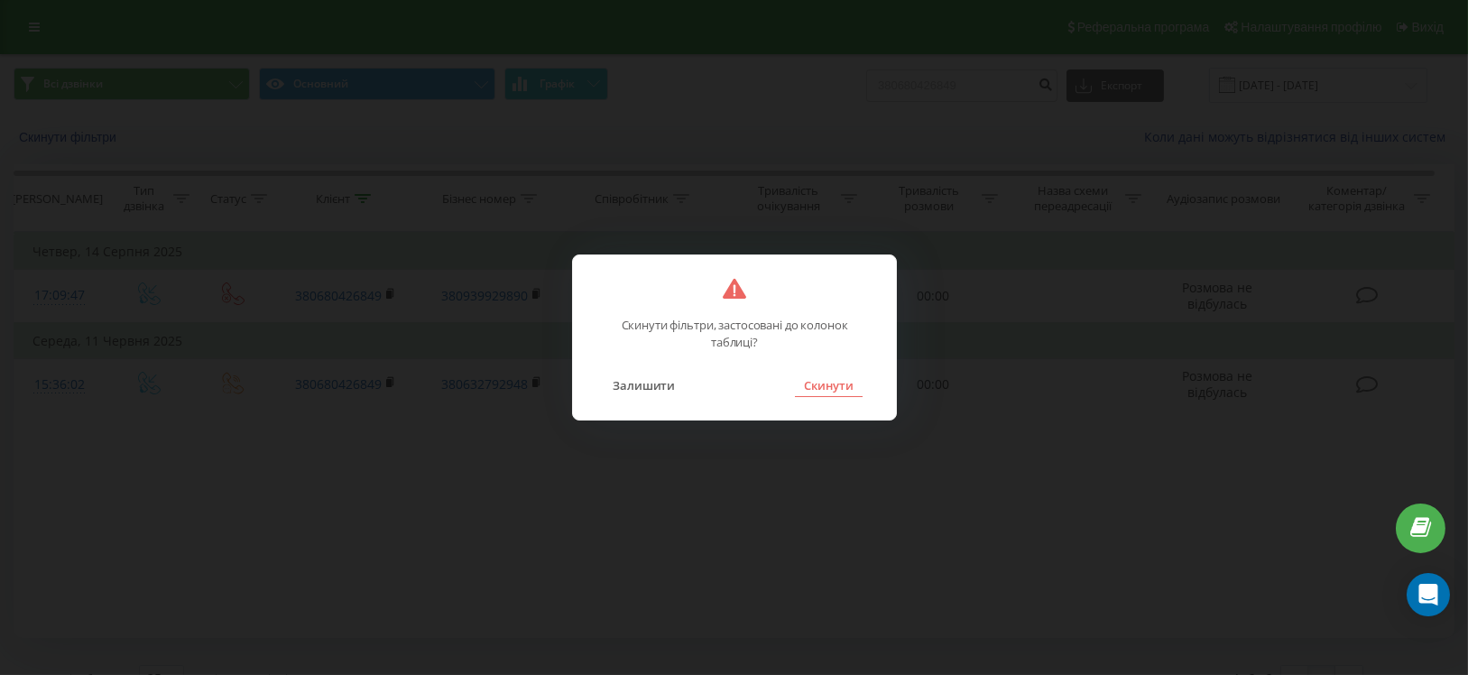
click at [859, 388] on button "Скинути" at bounding box center [829, 384] width 68 height 23
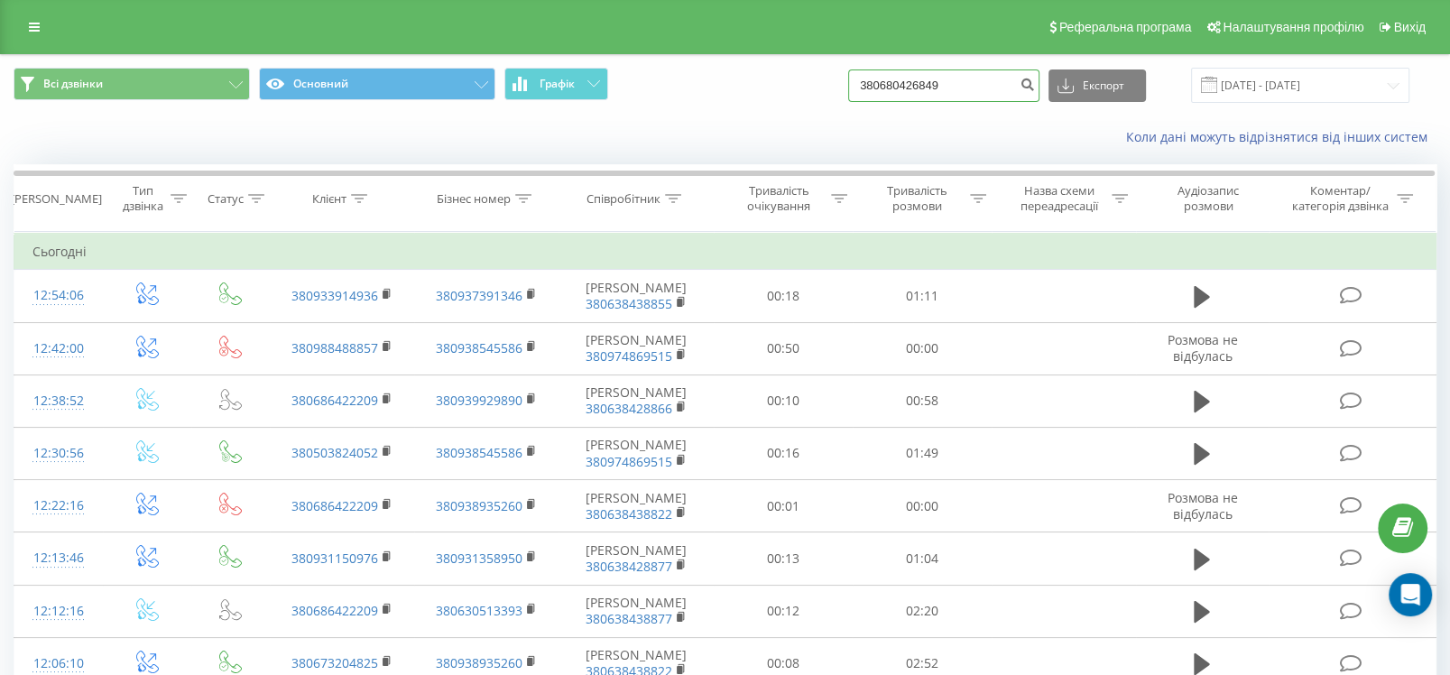
click at [985, 88] on input "380680426849" at bounding box center [943, 85] width 191 height 32
drag, startPoint x: 991, startPoint y: 88, endPoint x: 882, endPoint y: 84, distance: 108.3
click at [882, 84] on input "380680426849" at bounding box center [943, 85] width 191 height 32
paste input "502596512"
type input "380502596512"
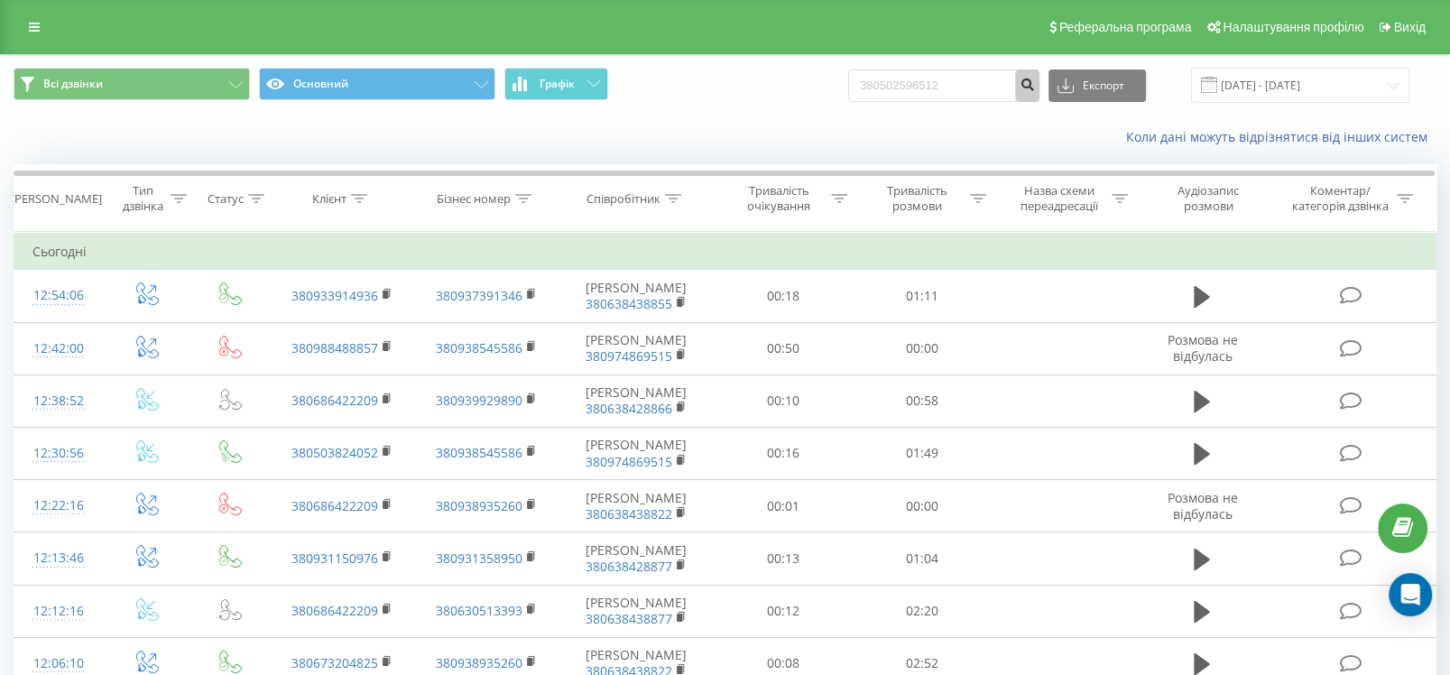
click at [1035, 85] on icon "submit" at bounding box center [1026, 82] width 15 height 11
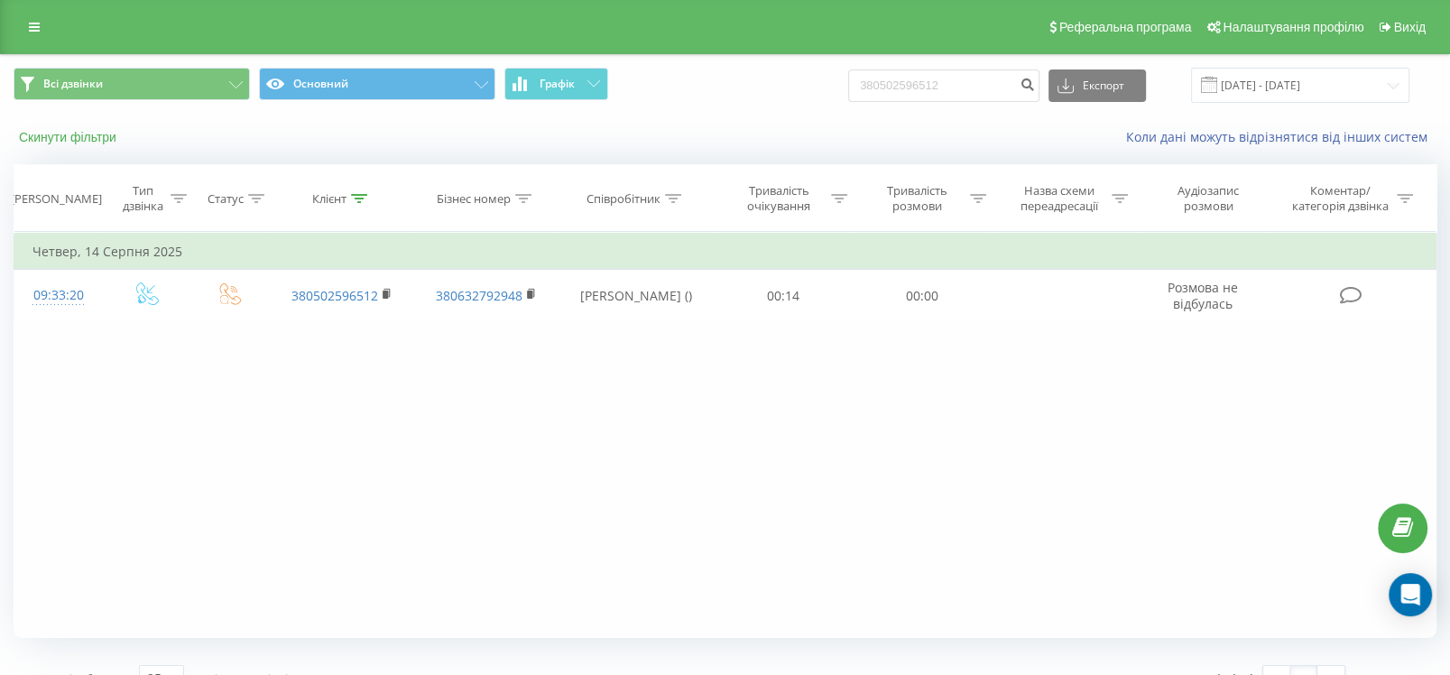
click at [69, 136] on button "Скинути фільтри" at bounding box center [70, 137] width 112 height 16
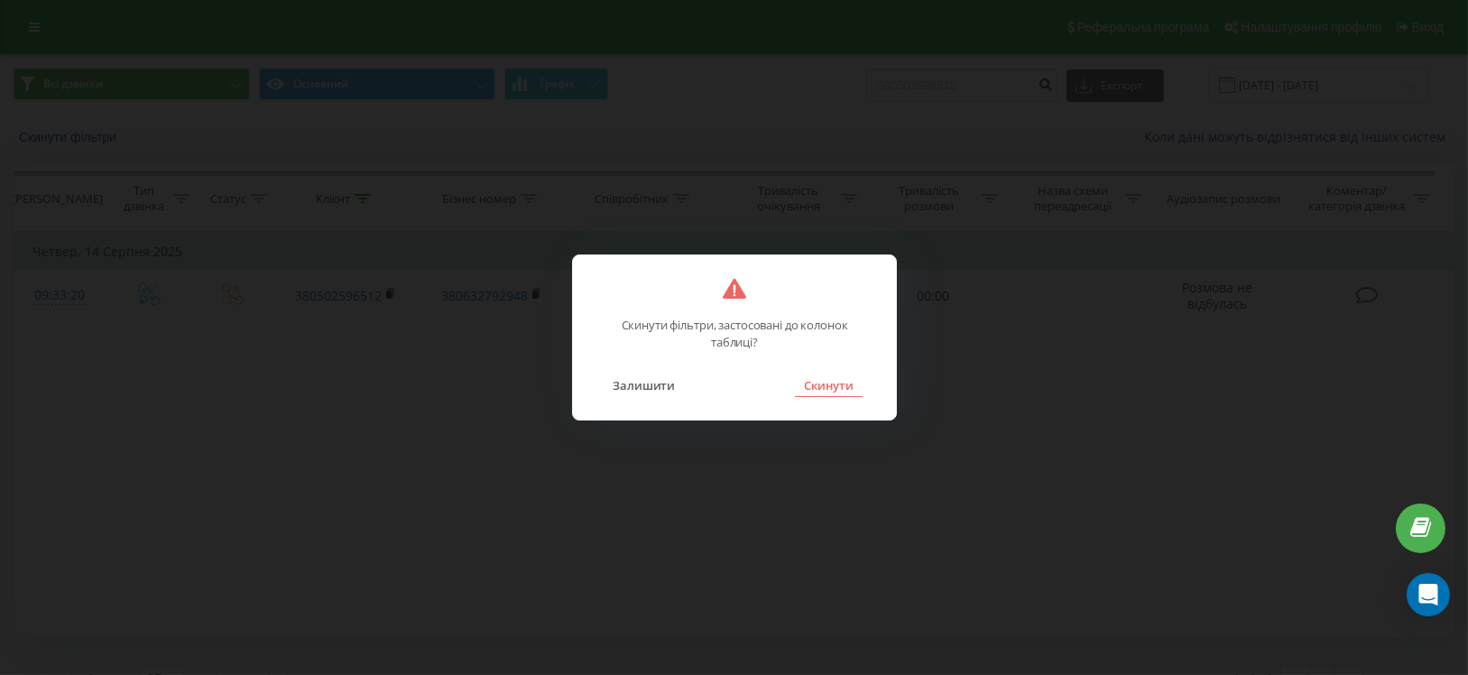
click at [829, 375] on button "Скинути" at bounding box center [829, 384] width 68 height 23
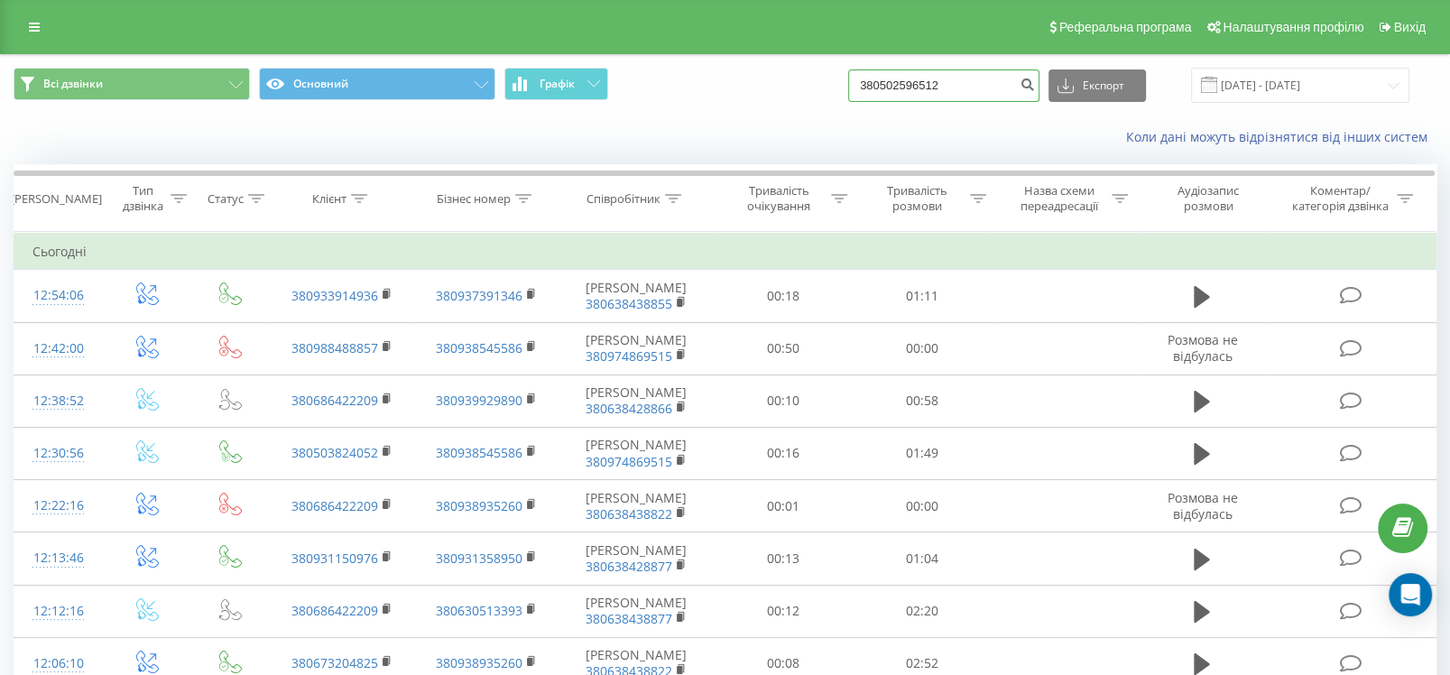
click at [982, 88] on input "380502596512" at bounding box center [943, 85] width 191 height 32
drag, startPoint x: 1006, startPoint y: 86, endPoint x: 882, endPoint y: 82, distance: 123.6
click at [882, 82] on input "380502596512" at bounding box center [943, 85] width 191 height 32
paste input "997354313"
type input "380997354313"
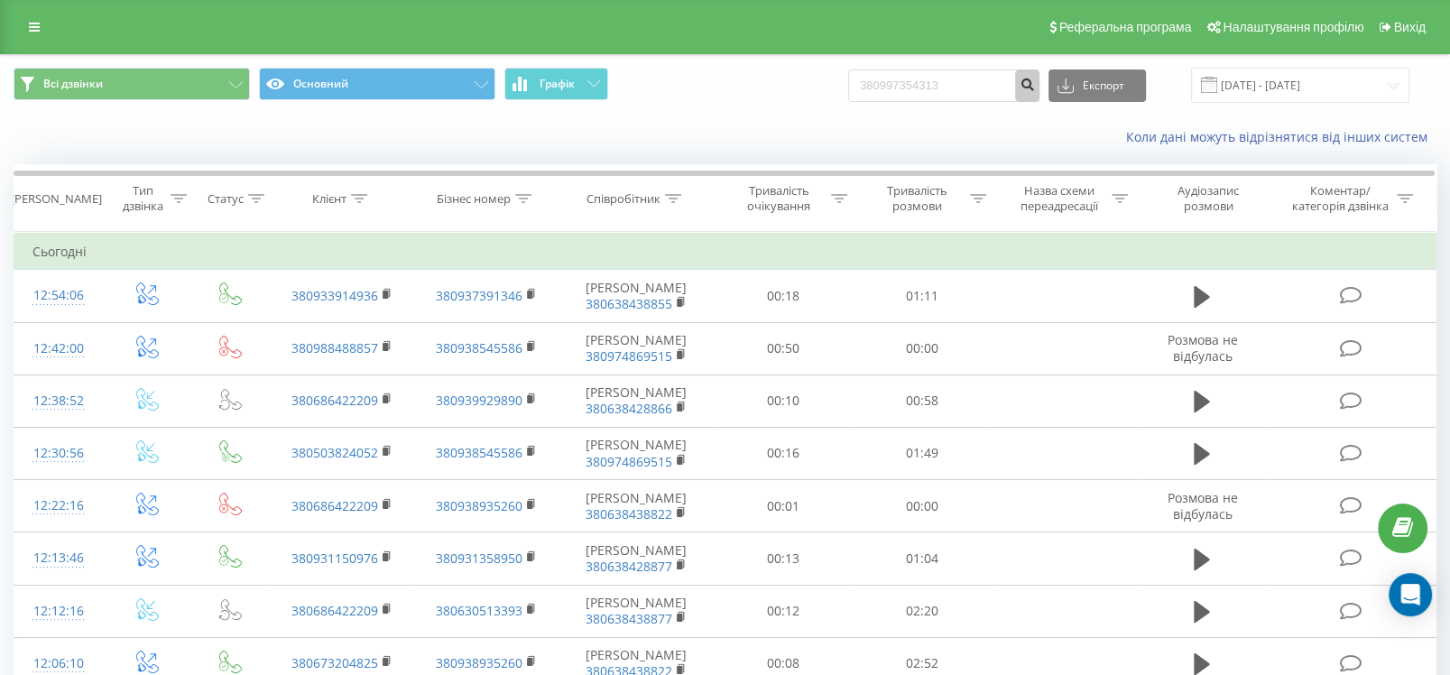
click at [1039, 91] on button "submit" at bounding box center [1027, 85] width 24 height 32
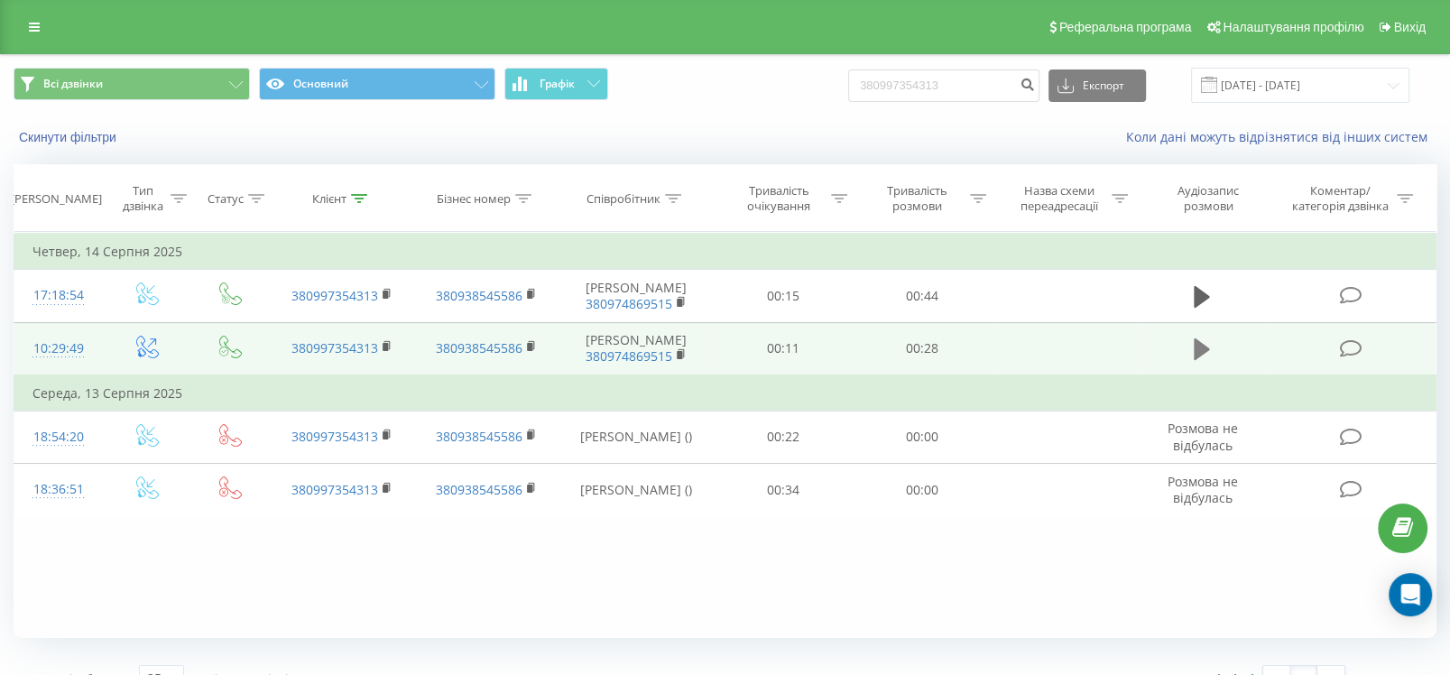
click at [1195, 360] on icon at bounding box center [1202, 349] width 16 height 22
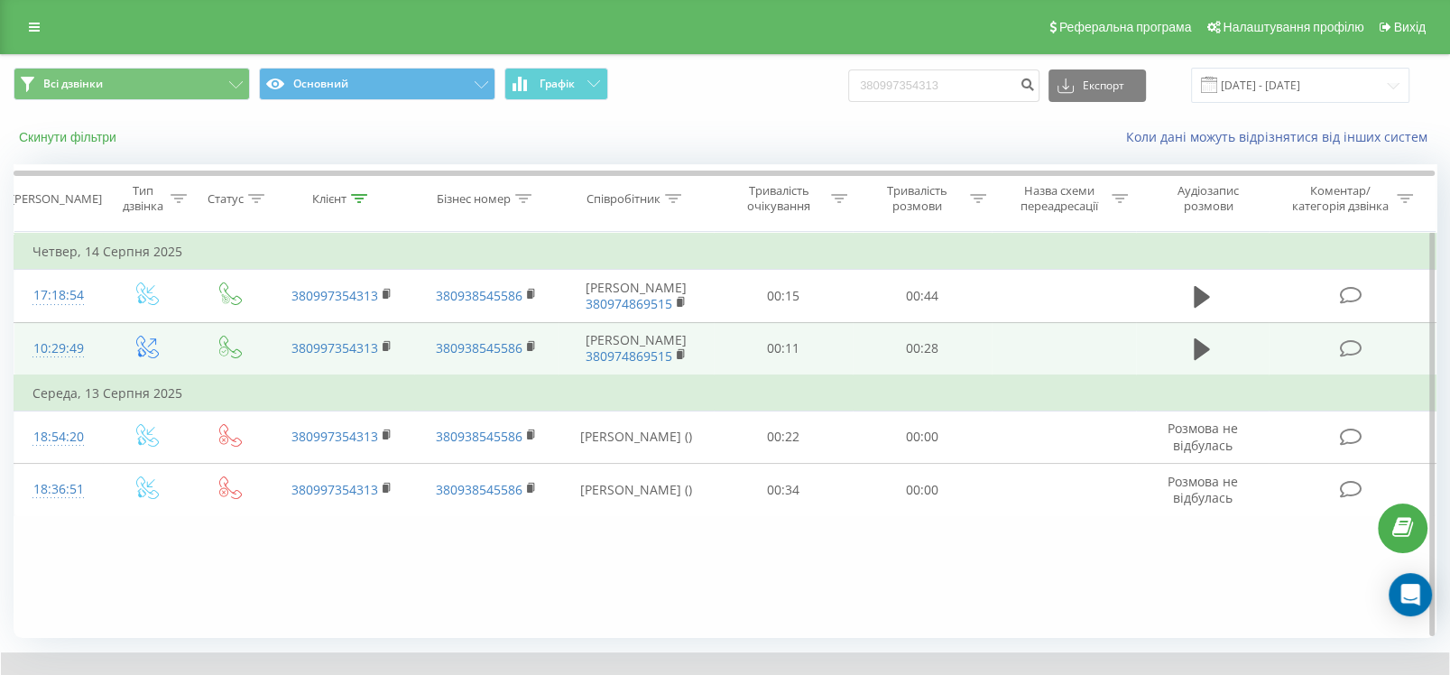
click at [68, 130] on button "Скинути фільтри" at bounding box center [70, 137] width 112 height 16
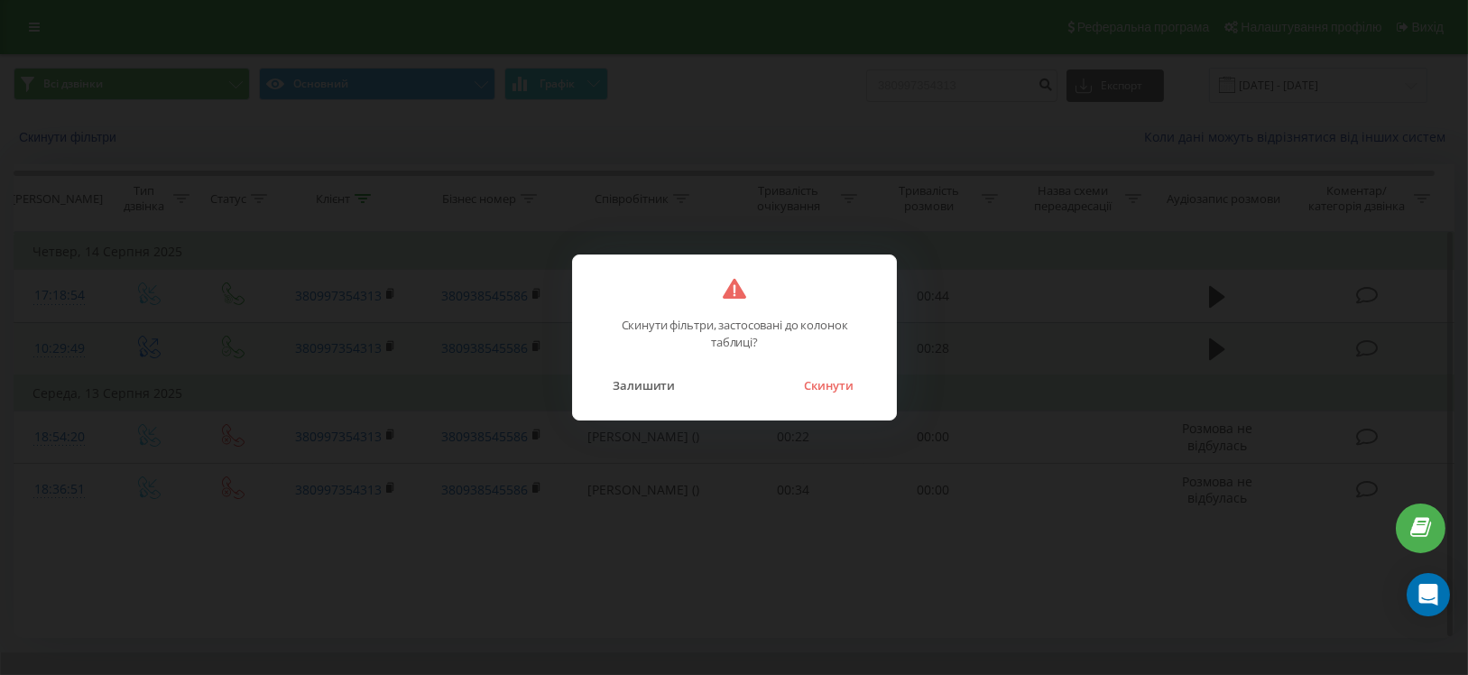
click at [868, 392] on div "Залишити Скинути" at bounding box center [734, 374] width 287 height 46
click at [833, 383] on button "Скинути" at bounding box center [829, 384] width 68 height 23
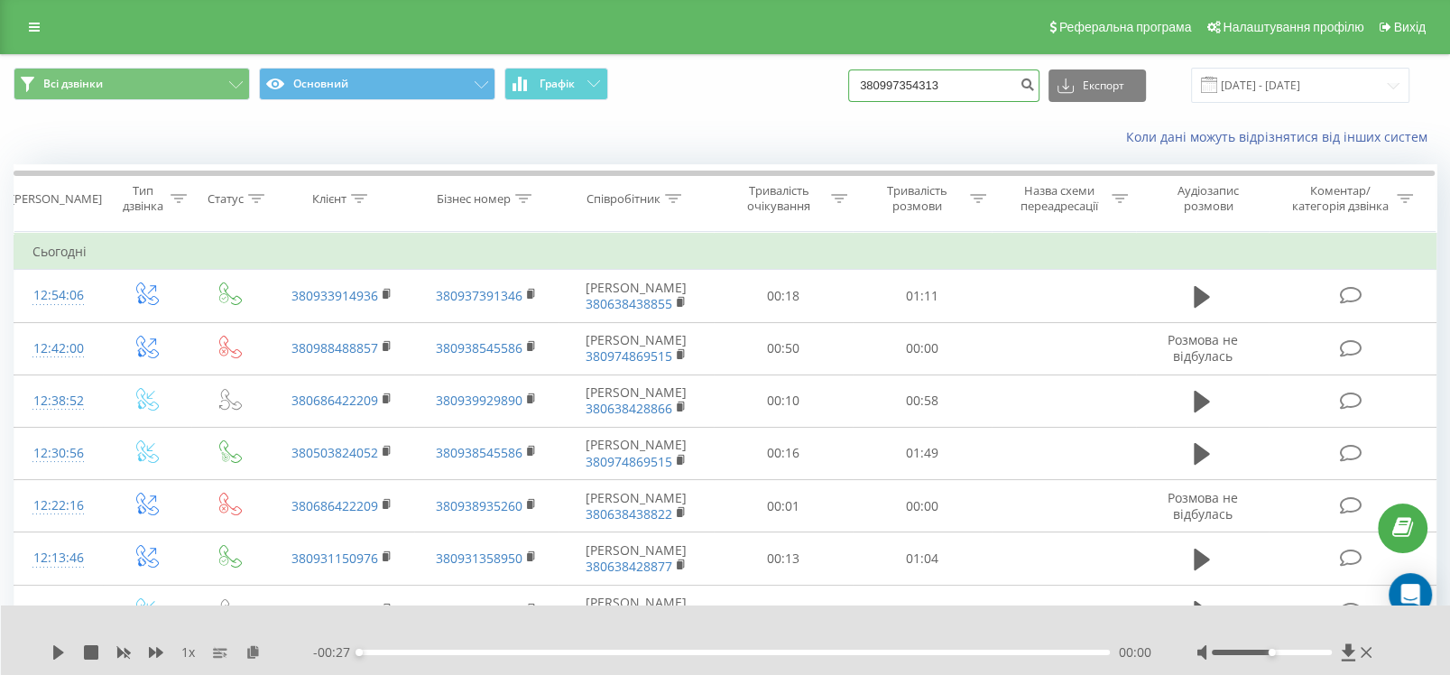
click at [992, 76] on input "380997354313" at bounding box center [943, 85] width 191 height 32
drag, startPoint x: 993, startPoint y: 76, endPoint x: 930, endPoint y: 78, distance: 63.2
click at [930, 78] on input "380997354313" at bounding box center [943, 85] width 191 height 32
paste input "678291818"
type input "380678291818"
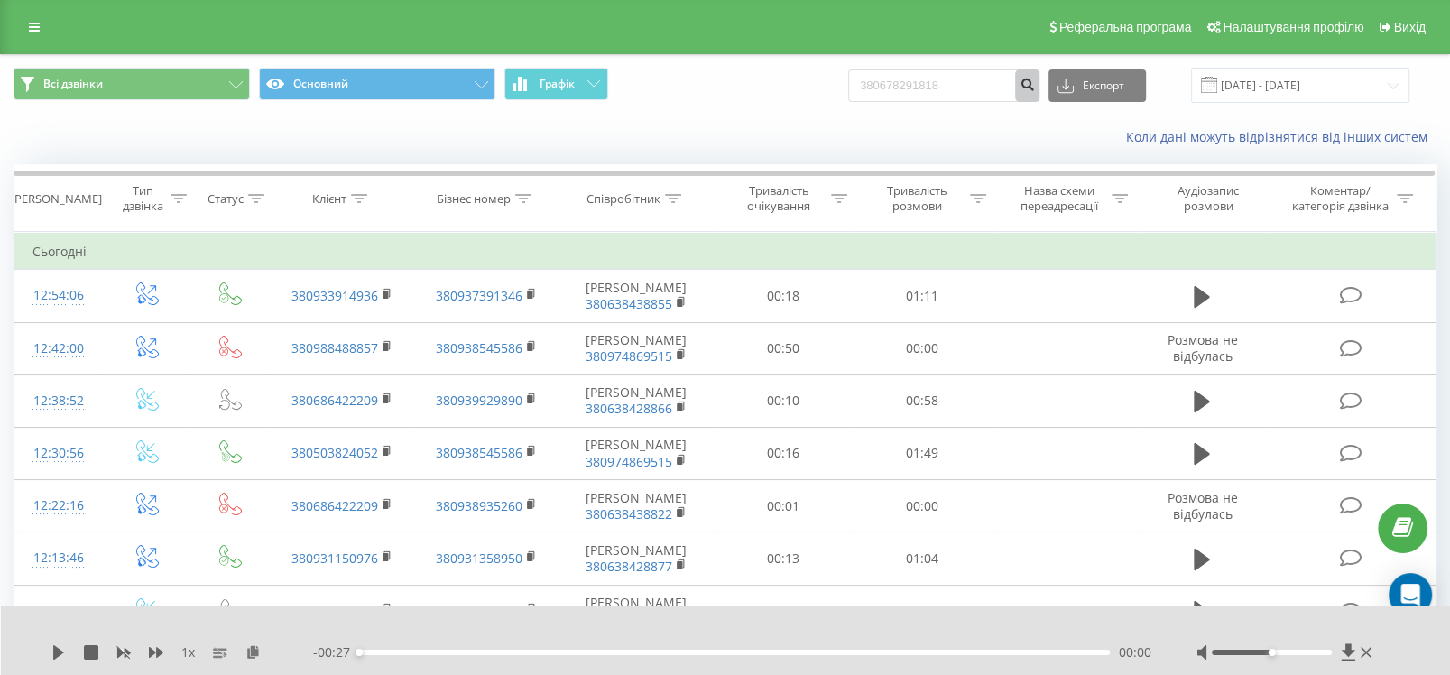
click at [1035, 89] on button "submit" at bounding box center [1027, 85] width 24 height 32
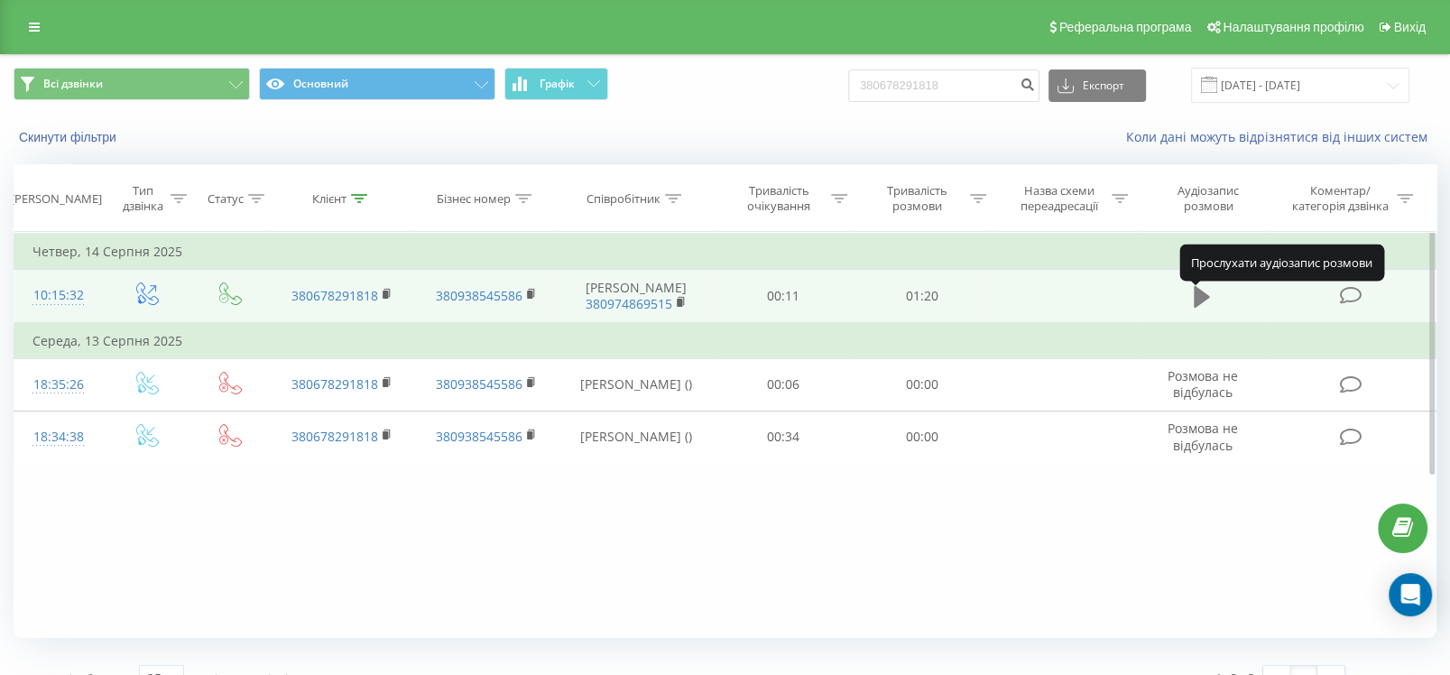
click at [1203, 296] on icon at bounding box center [1202, 296] width 16 height 25
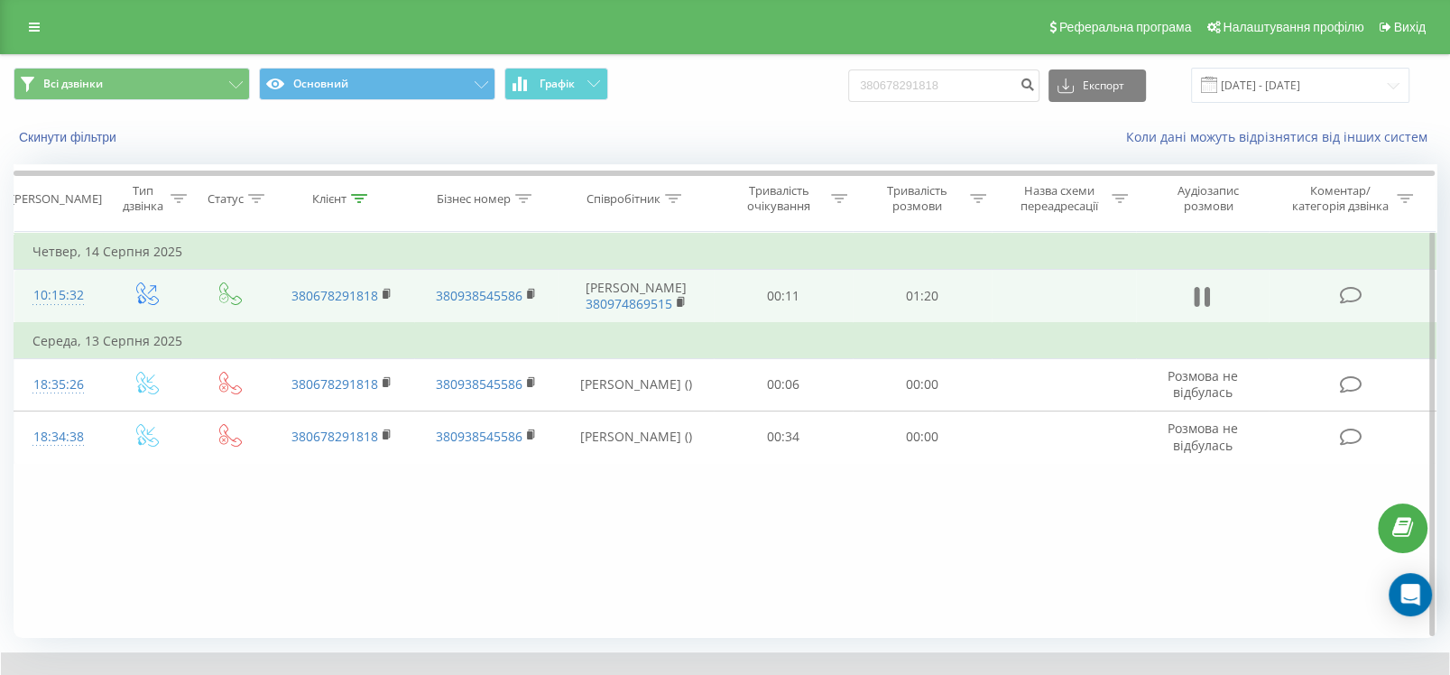
click at [1204, 303] on icon at bounding box center [1206, 297] width 5 height 20
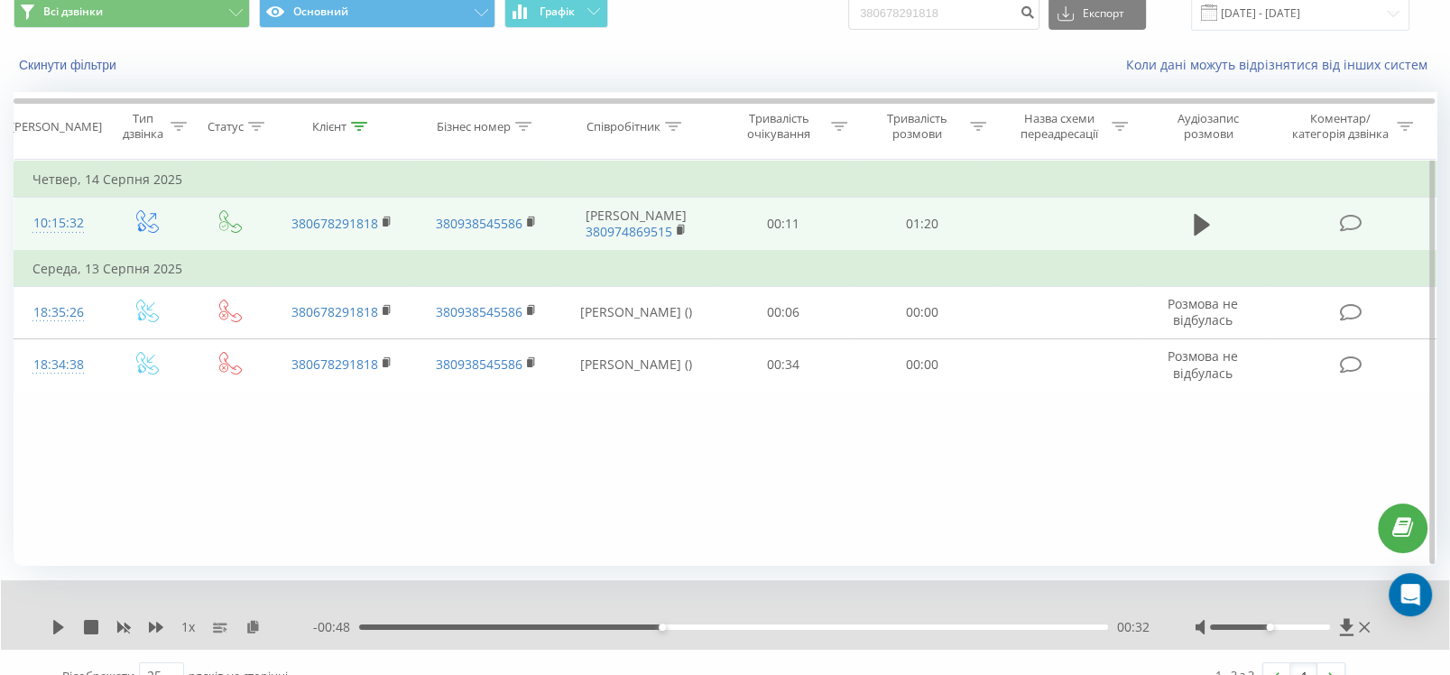
scroll to position [99, 0]
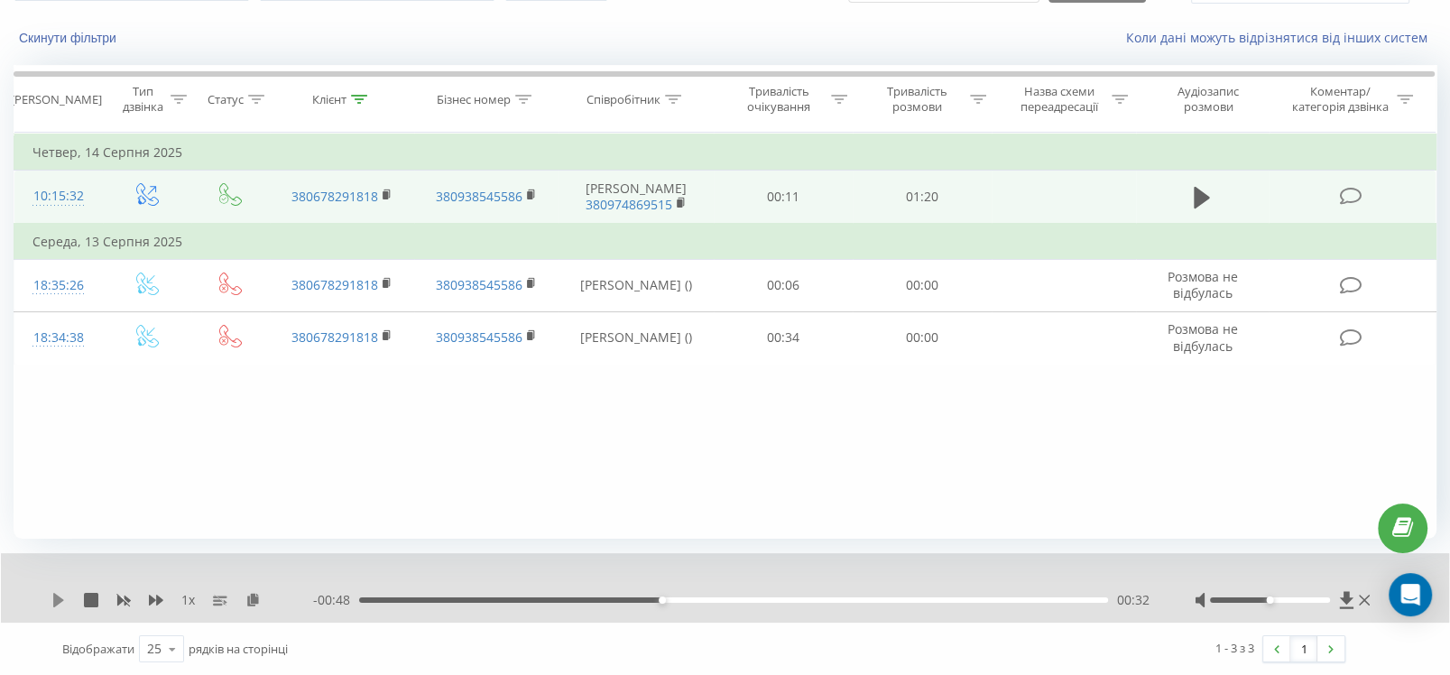
click at [63, 605] on icon at bounding box center [58, 600] width 14 height 14
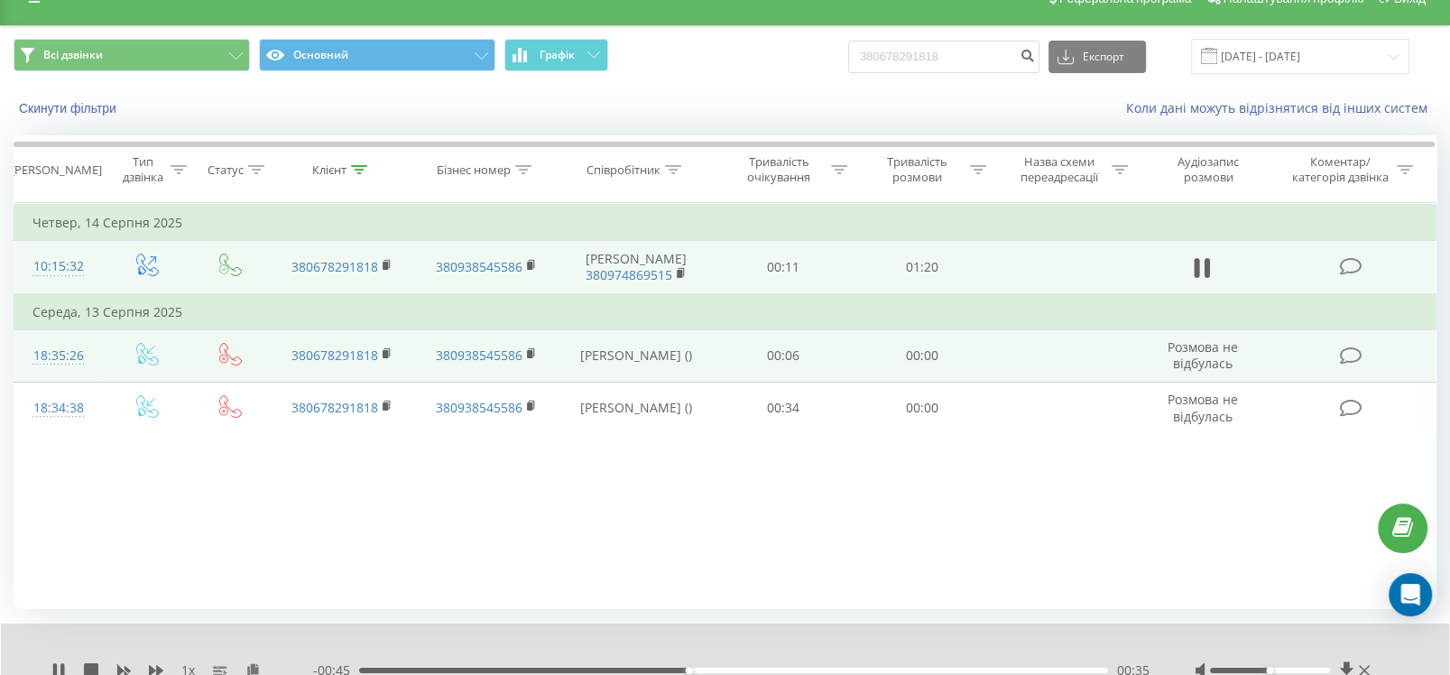
scroll to position [0, 0]
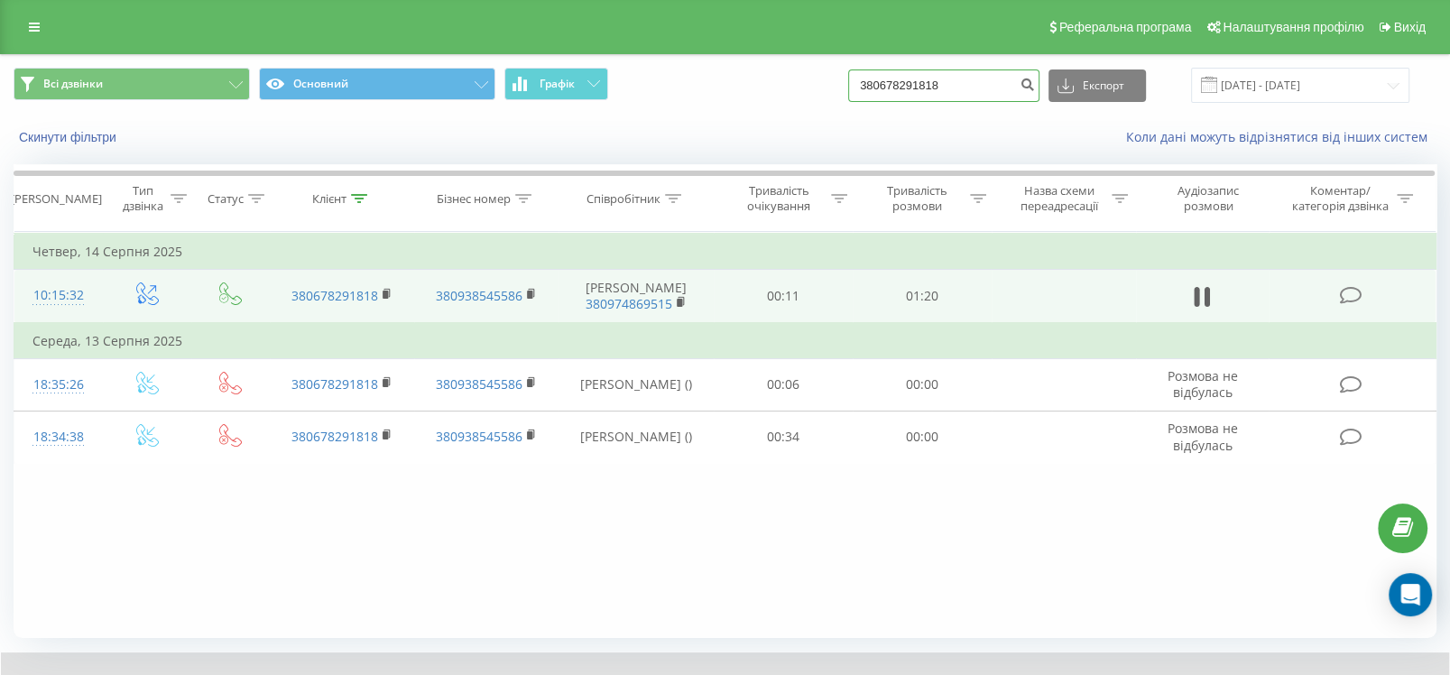
click at [987, 82] on input "380678291818" at bounding box center [943, 85] width 191 height 32
drag, startPoint x: 992, startPoint y: 82, endPoint x: 883, endPoint y: 77, distance: 109.3
click at [883, 77] on input "380678291818" at bounding box center [943, 85] width 191 height 32
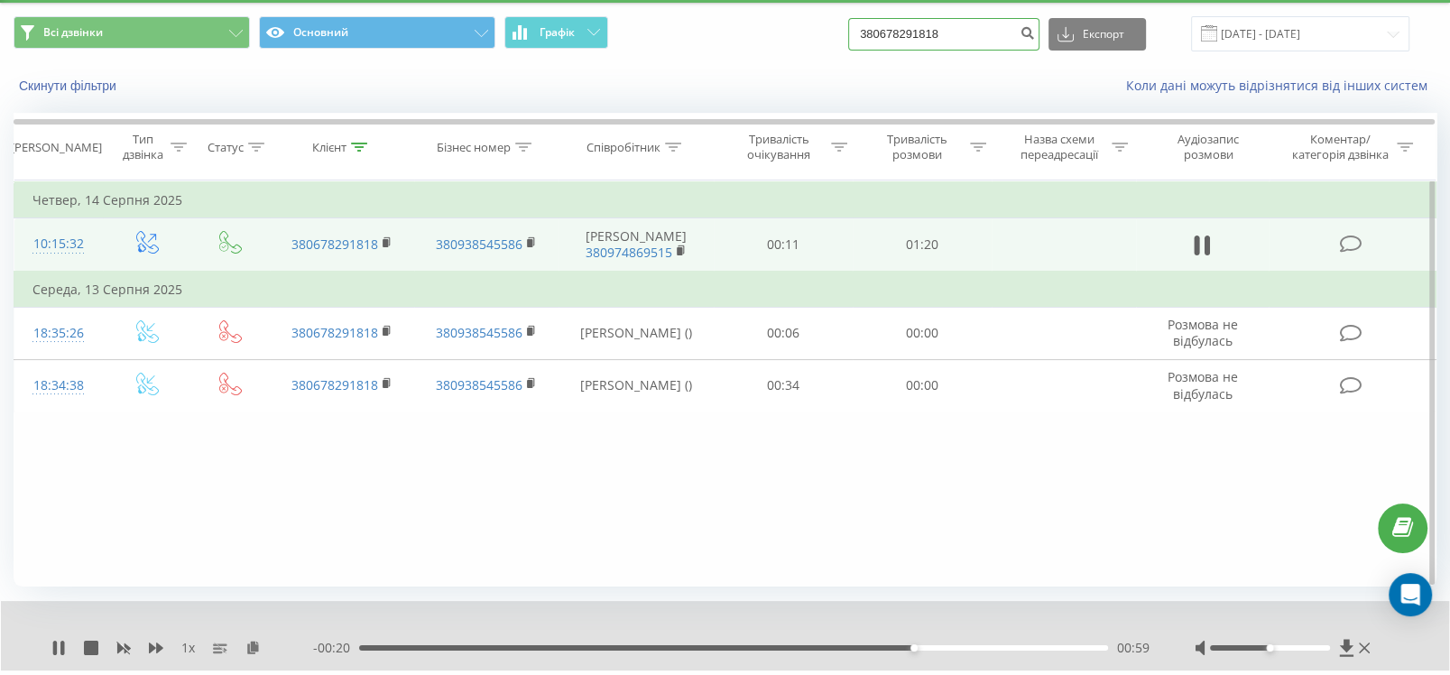
scroll to position [99, 0]
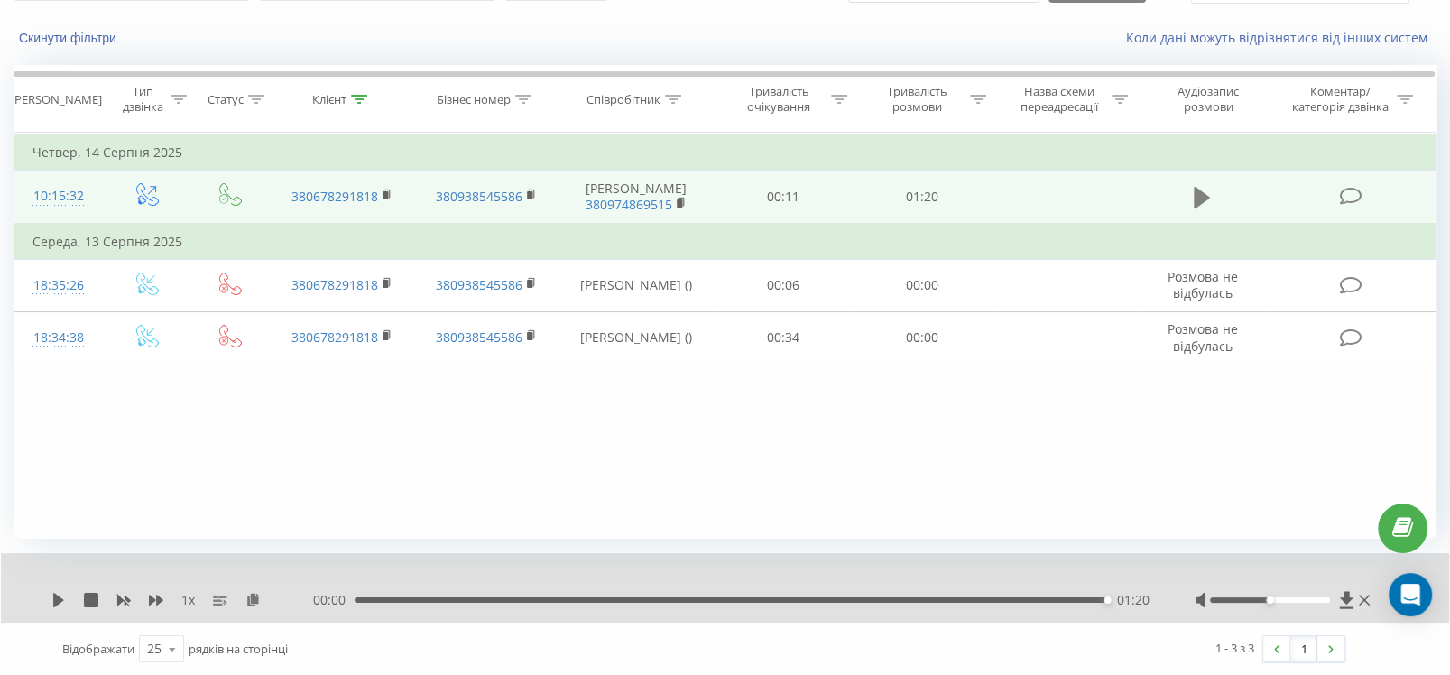
click at [1203, 203] on icon at bounding box center [1202, 198] width 16 height 22
click at [1193, 192] on button at bounding box center [1201, 197] width 27 height 27
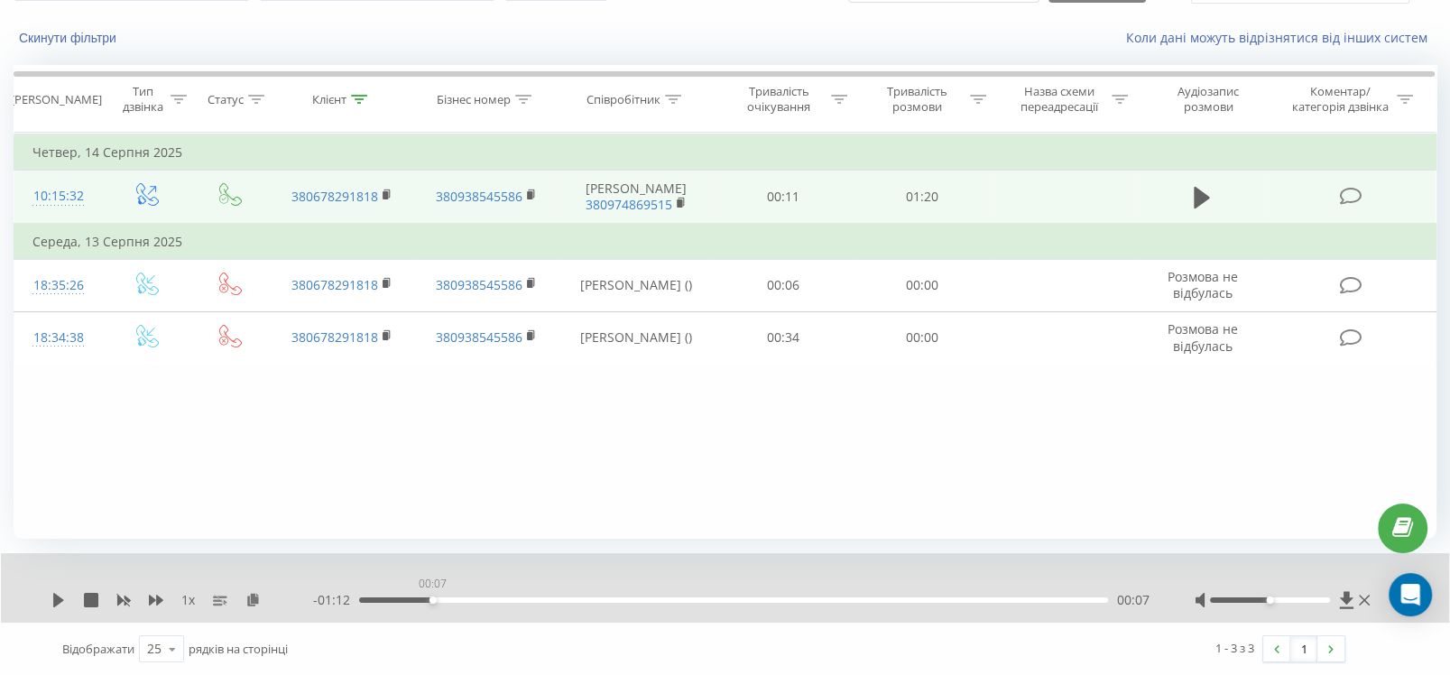
drag, startPoint x: 1105, startPoint y: 598, endPoint x: 432, endPoint y: 602, distance: 673.0
click at [432, 602] on div "00:07" at bounding box center [733, 599] width 749 height 5
click at [1189, 201] on button at bounding box center [1201, 197] width 27 height 27
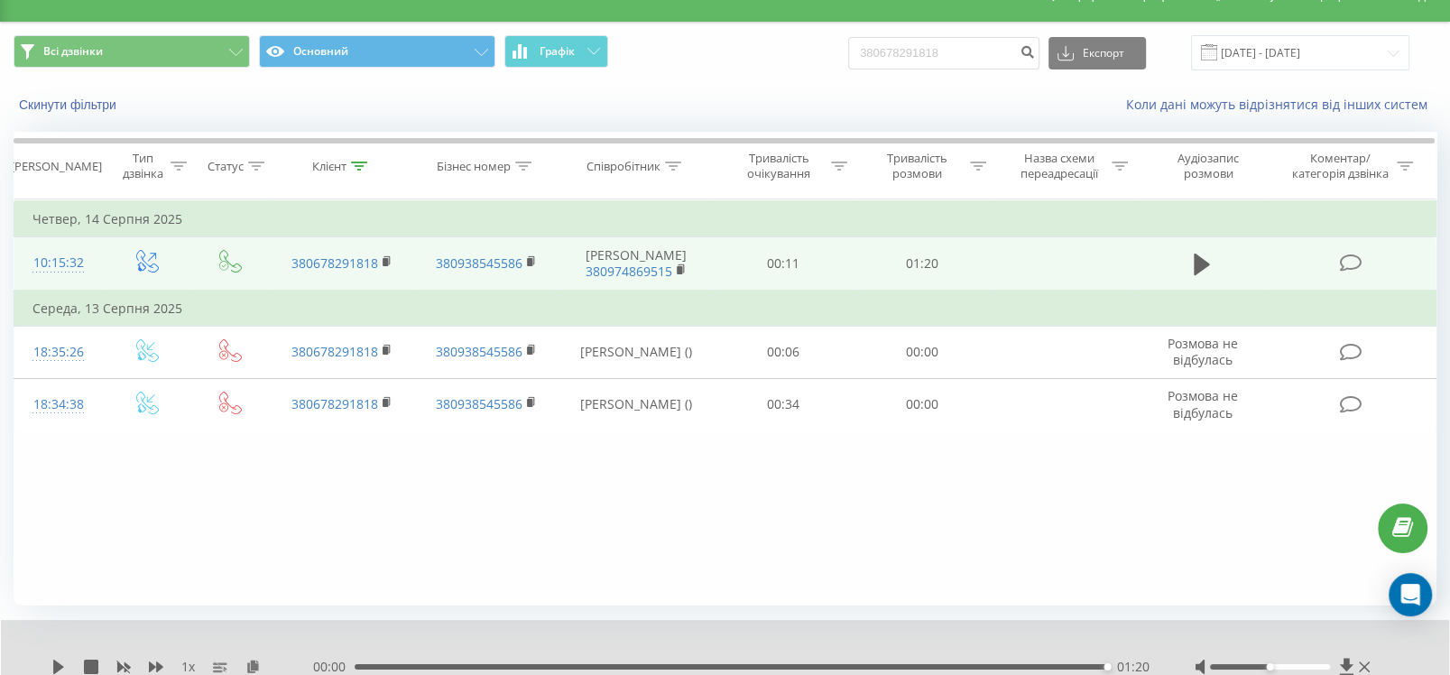
scroll to position [0, 0]
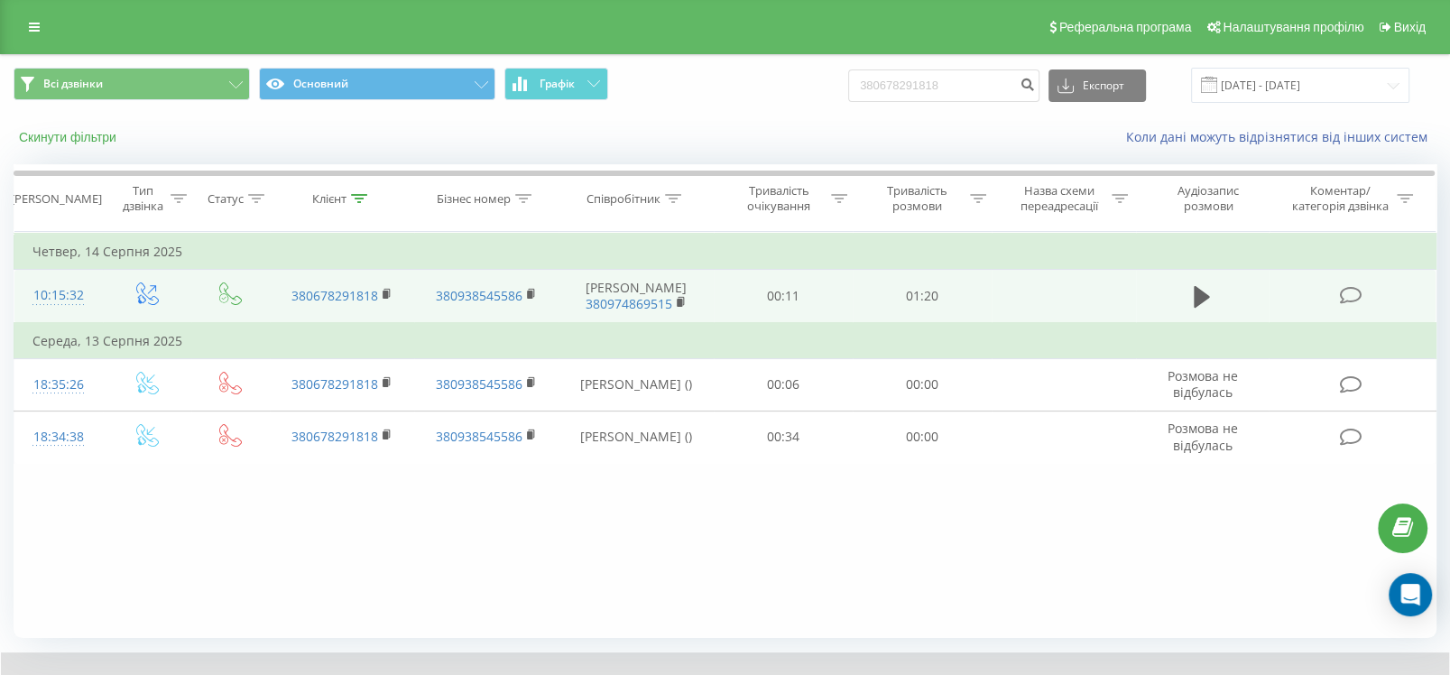
click at [53, 131] on button "Скинути фільтри" at bounding box center [70, 137] width 112 height 16
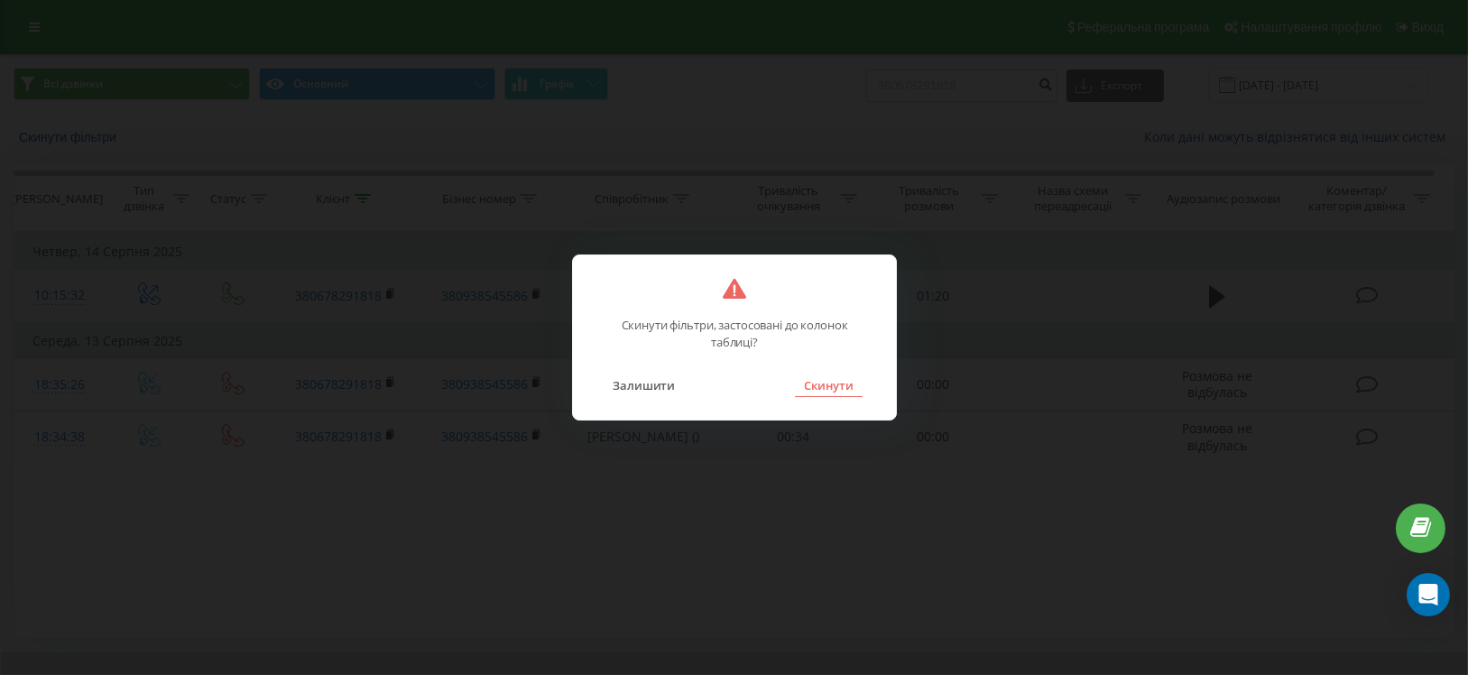
click at [854, 381] on button "Скинути" at bounding box center [829, 384] width 68 height 23
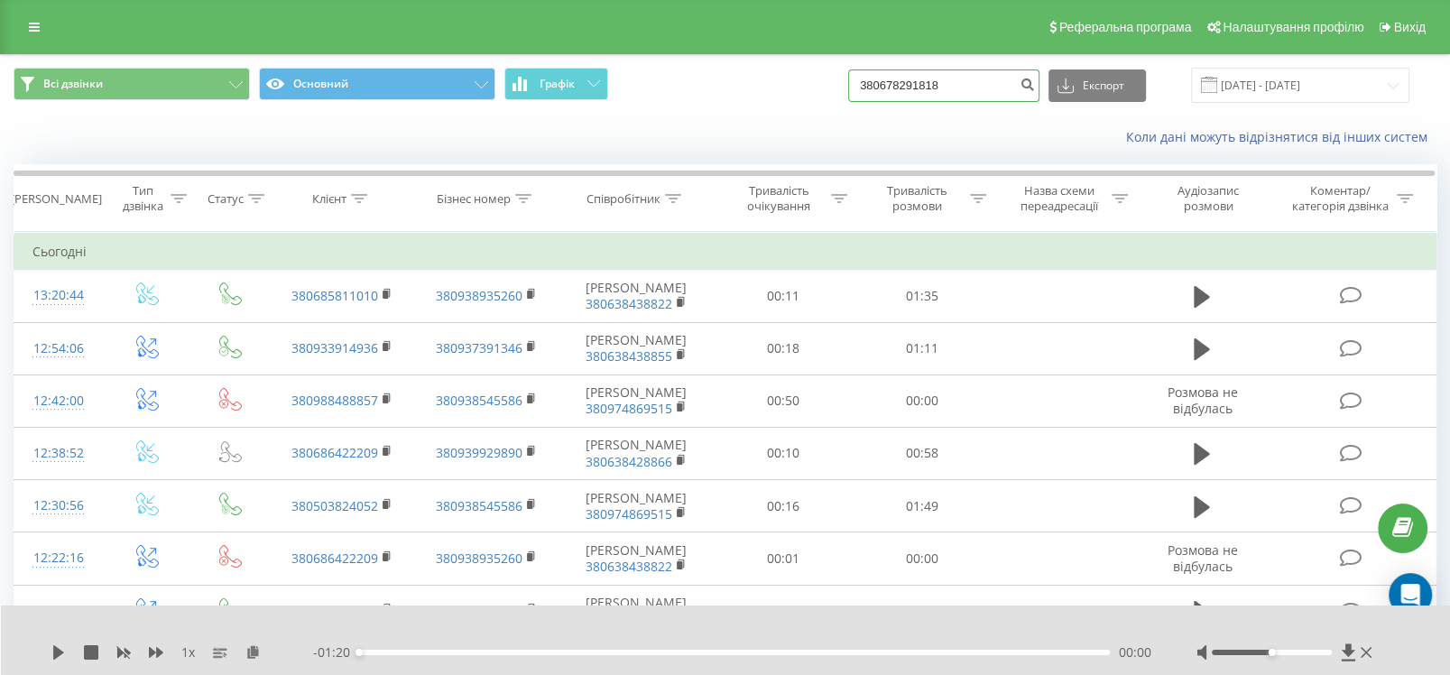
click at [991, 82] on input "380678291818" at bounding box center [943, 85] width 191 height 32
drag, startPoint x: 991, startPoint y: 82, endPoint x: 881, endPoint y: 79, distance: 110.1
click at [881, 79] on input "380678291818" at bounding box center [943, 85] width 191 height 32
paste input "509873252"
type input "380509873252"
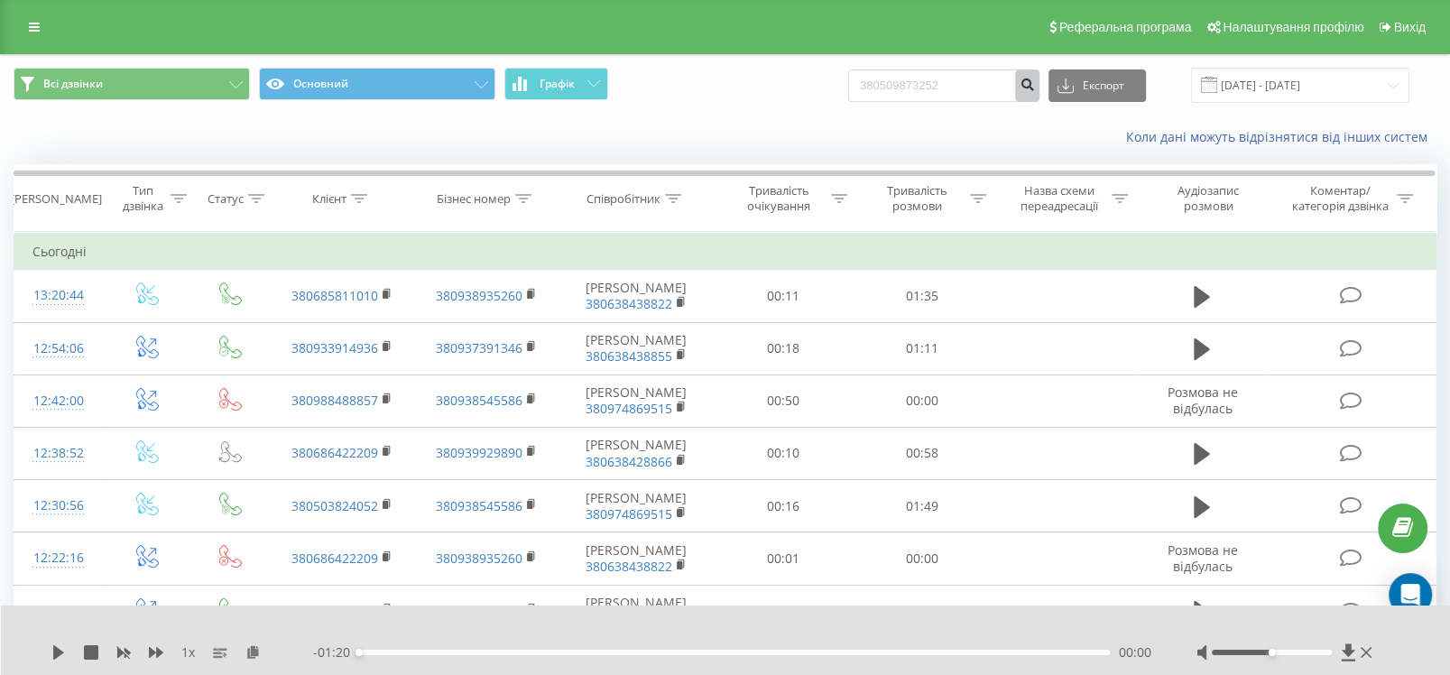
click at [1037, 93] on button "submit" at bounding box center [1027, 85] width 24 height 32
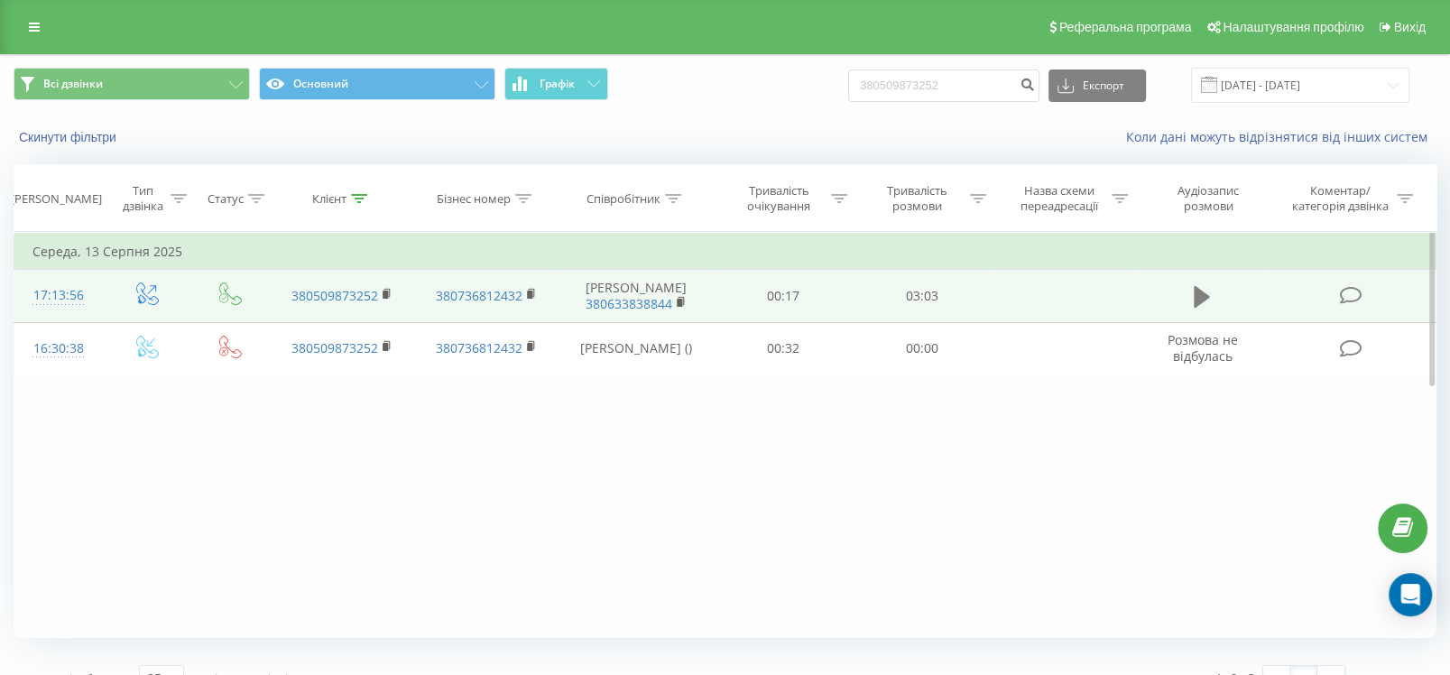
click at [1209, 309] on icon at bounding box center [1202, 296] width 16 height 25
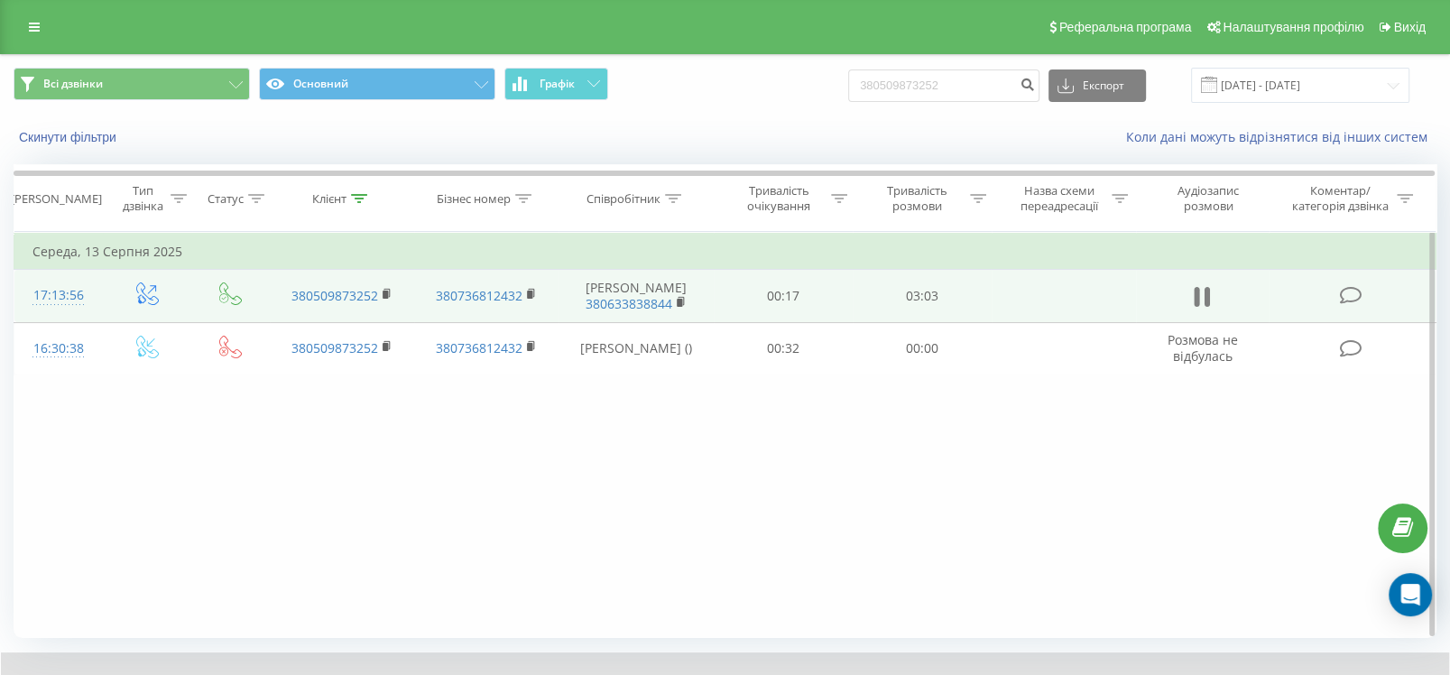
click at [1191, 308] on button at bounding box center [1201, 296] width 27 height 27
click at [1204, 301] on icon at bounding box center [1202, 297] width 16 height 22
click at [87, 143] on button "Скинути фільтри" at bounding box center [70, 137] width 112 height 16
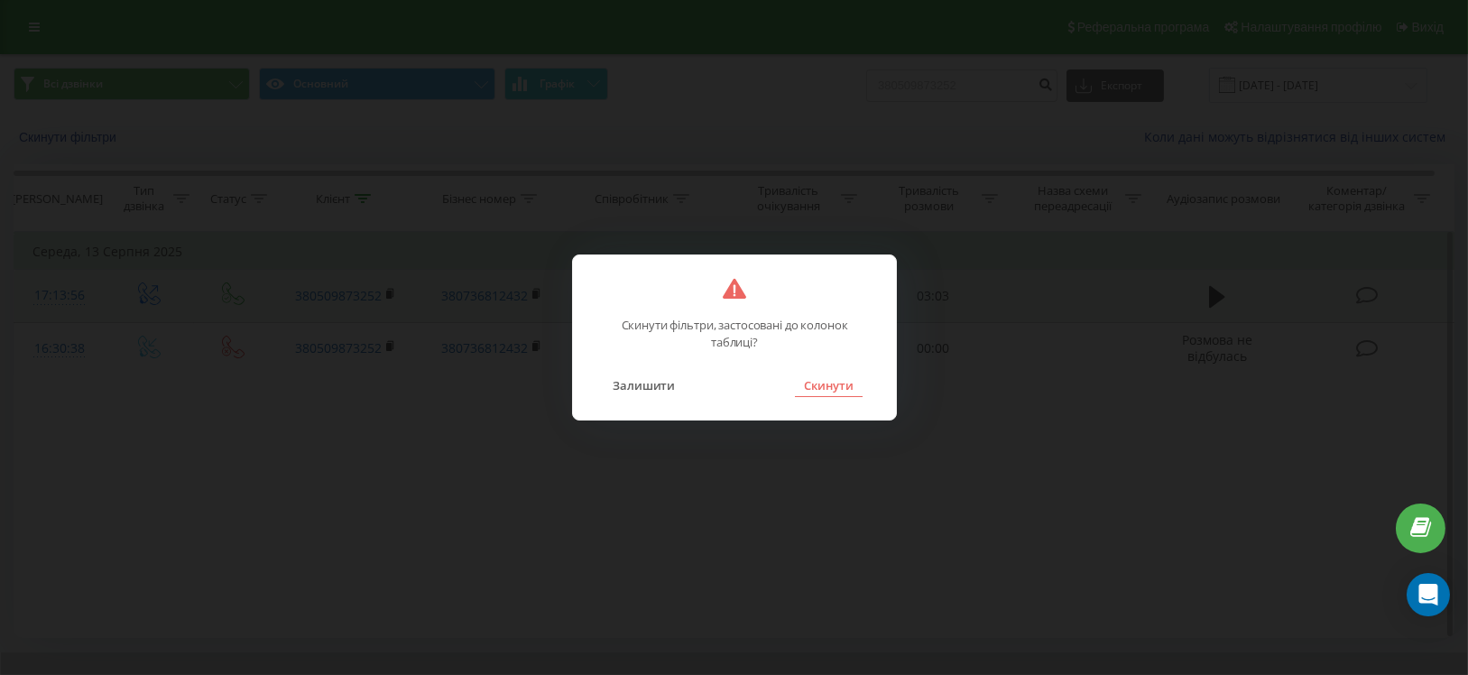
click at [825, 384] on button "Скинути" at bounding box center [829, 384] width 68 height 23
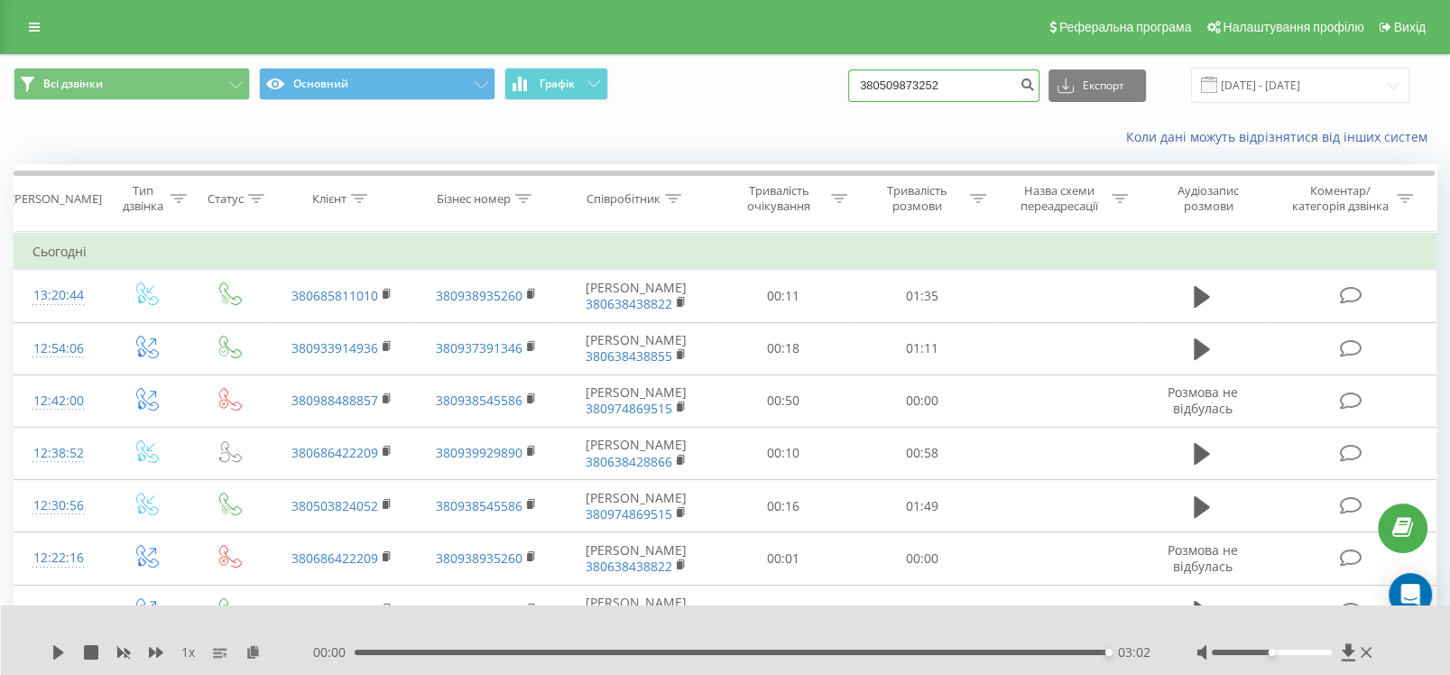
click at [1002, 84] on input "380509873252" at bounding box center [943, 85] width 191 height 32
drag, startPoint x: 1008, startPoint y: 82, endPoint x: 883, endPoint y: 84, distance: 124.5
click at [883, 84] on input "380509873252" at bounding box center [943, 85] width 191 height 32
paste input "734623589"
type input "380734623589"
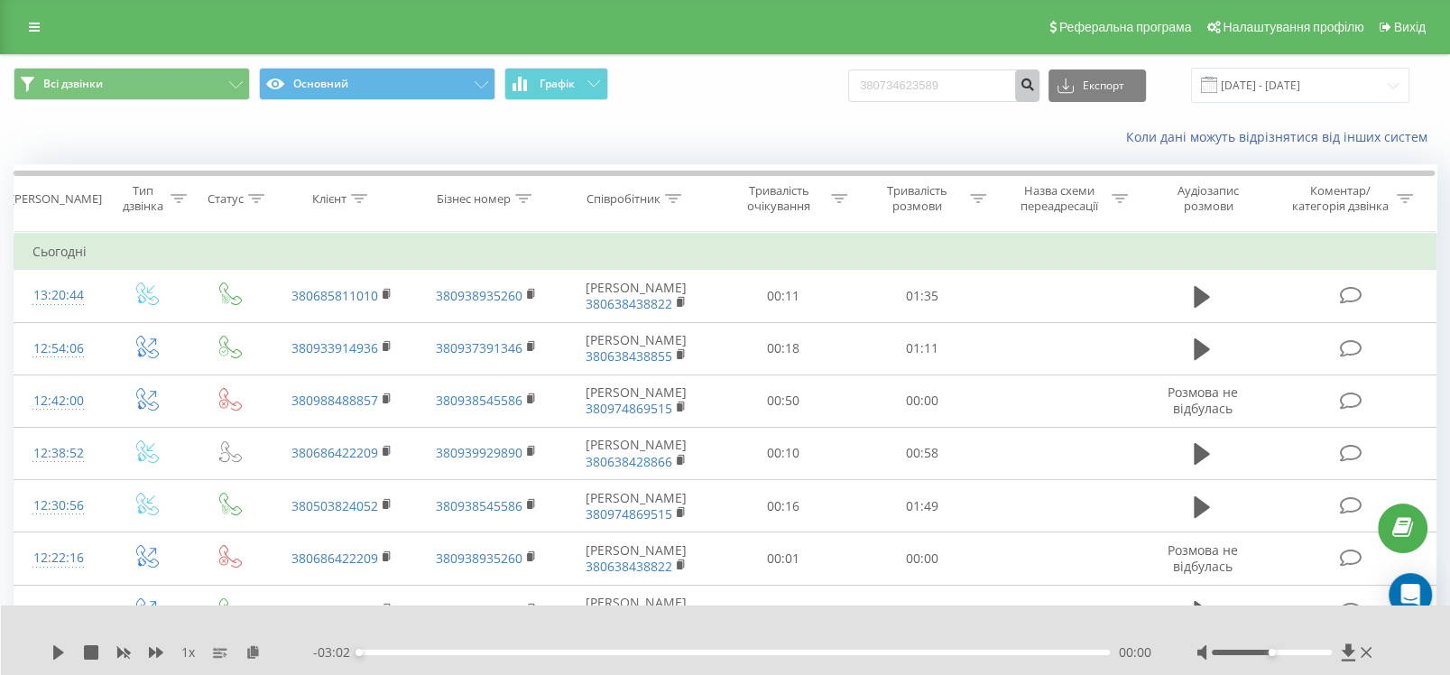
click at [1035, 84] on icon "submit" at bounding box center [1026, 82] width 15 height 11
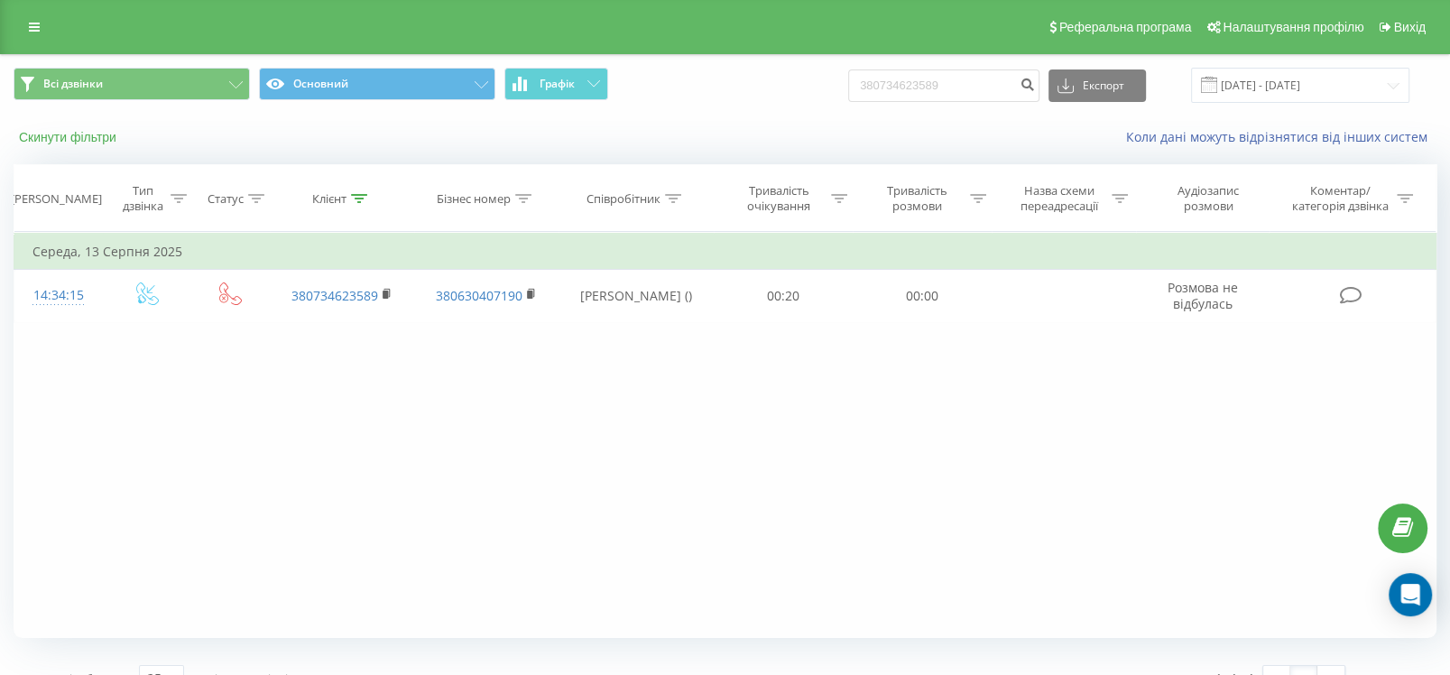
click at [81, 130] on button "Скинути фільтри" at bounding box center [70, 137] width 112 height 16
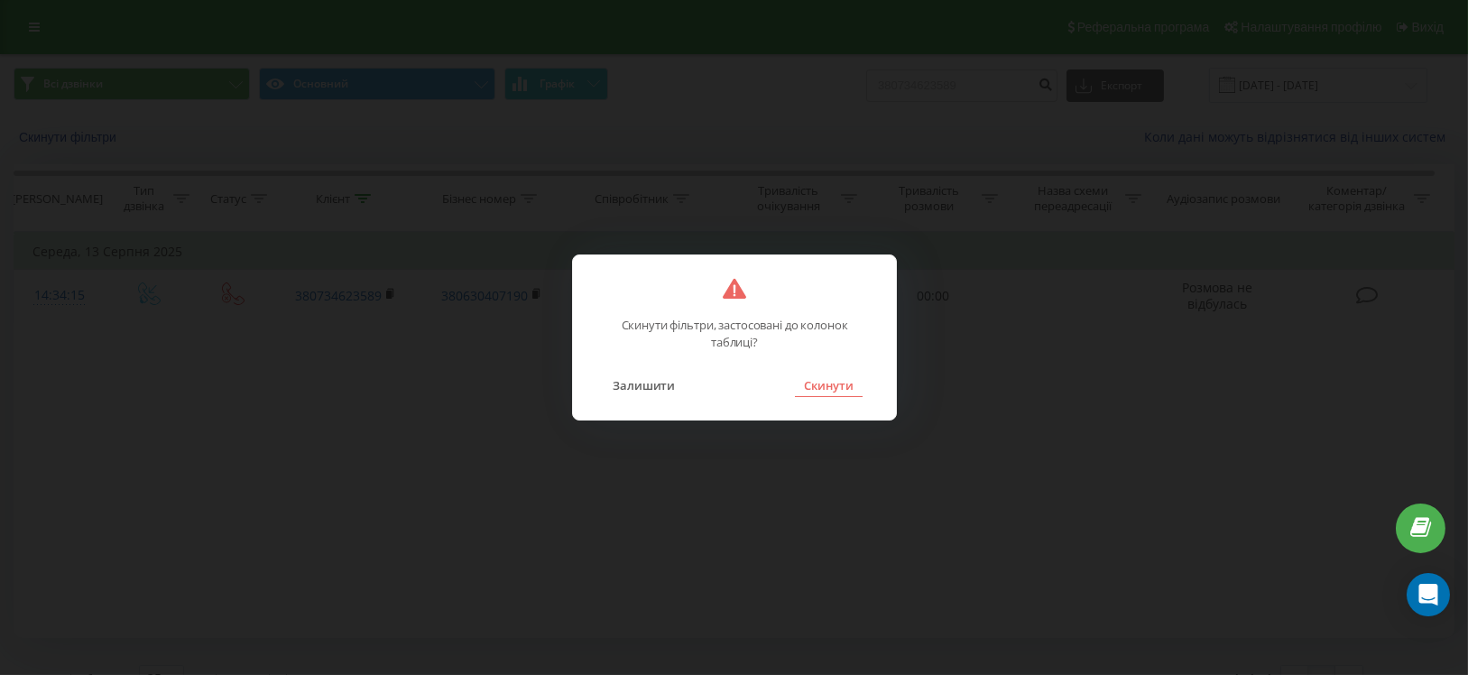
click at [820, 384] on button "Скинути" at bounding box center [829, 384] width 68 height 23
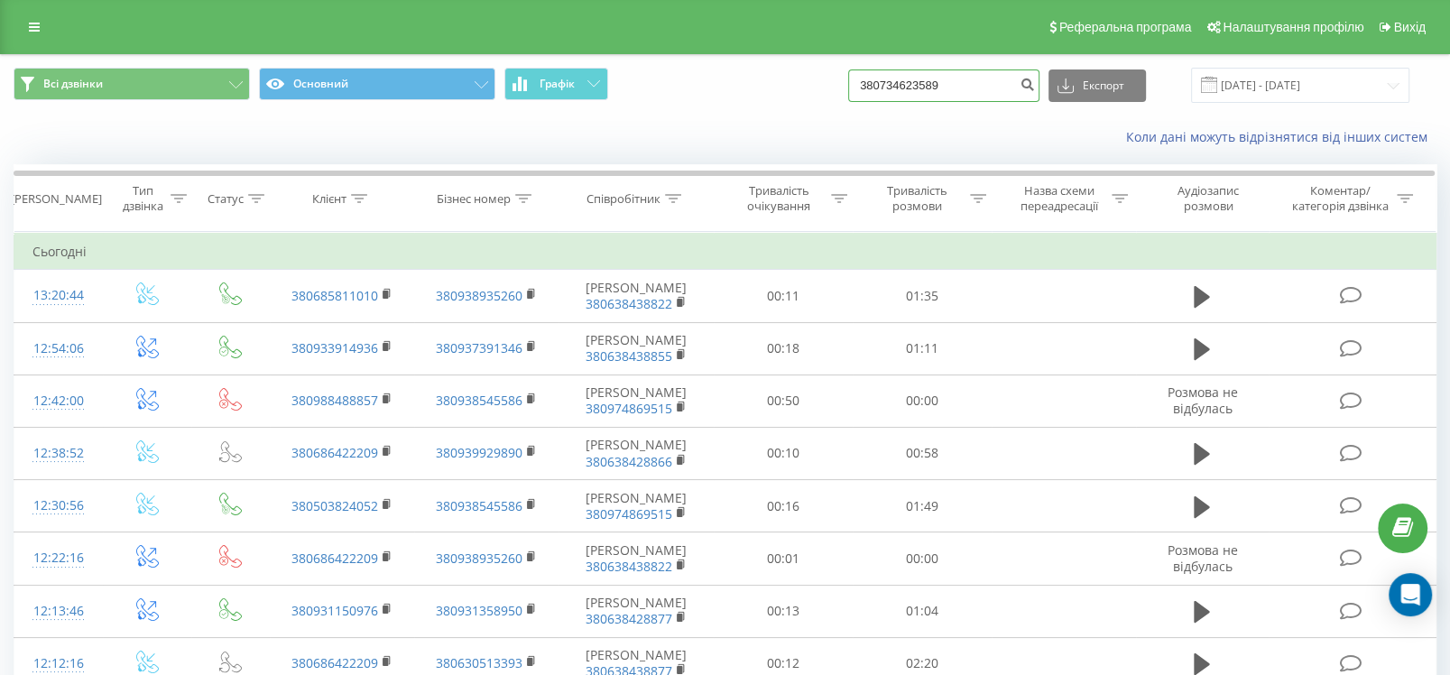
click at [1008, 90] on input "380734623589" at bounding box center [943, 85] width 191 height 32
drag, startPoint x: 1008, startPoint y: 86, endPoint x: 881, endPoint y: 78, distance: 127.4
click at [881, 78] on input "380734623589" at bounding box center [943, 85] width 191 height 32
paste input "505955622"
type input "380505955622"
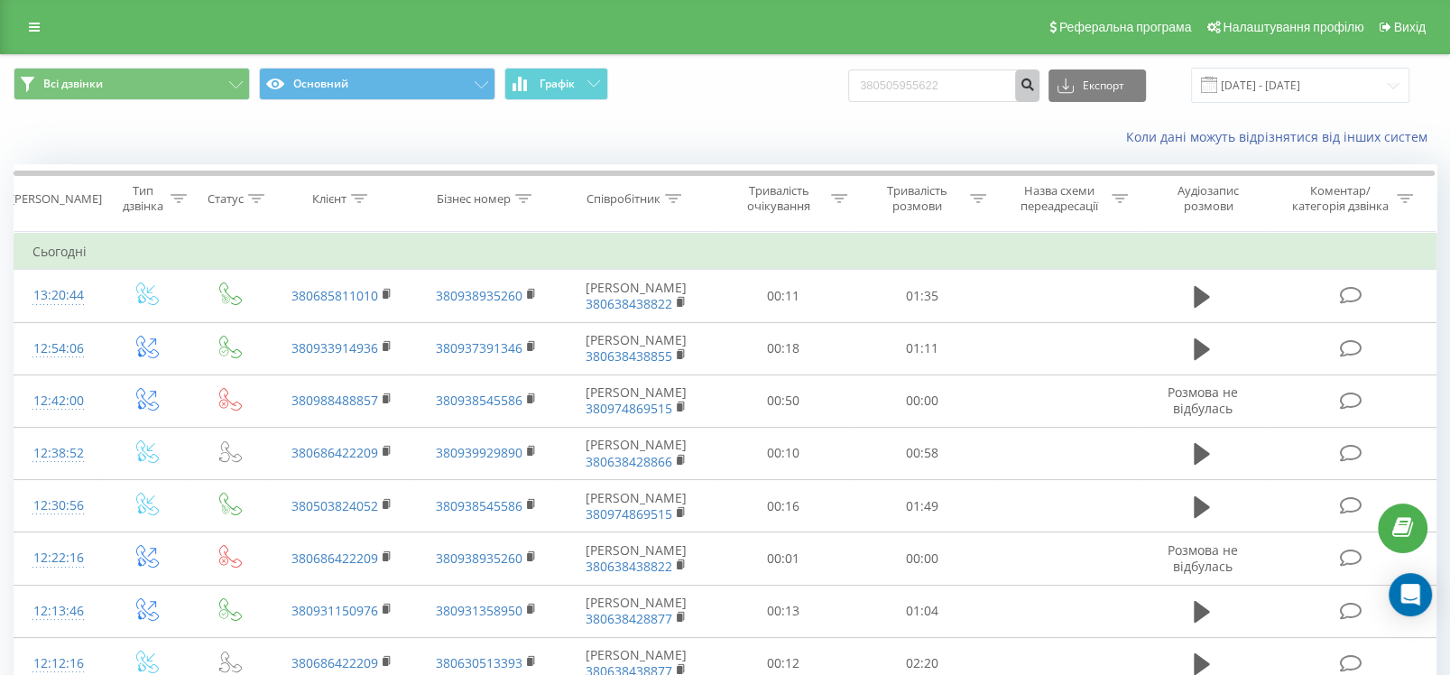
click at [1035, 88] on icon "submit" at bounding box center [1026, 82] width 15 height 11
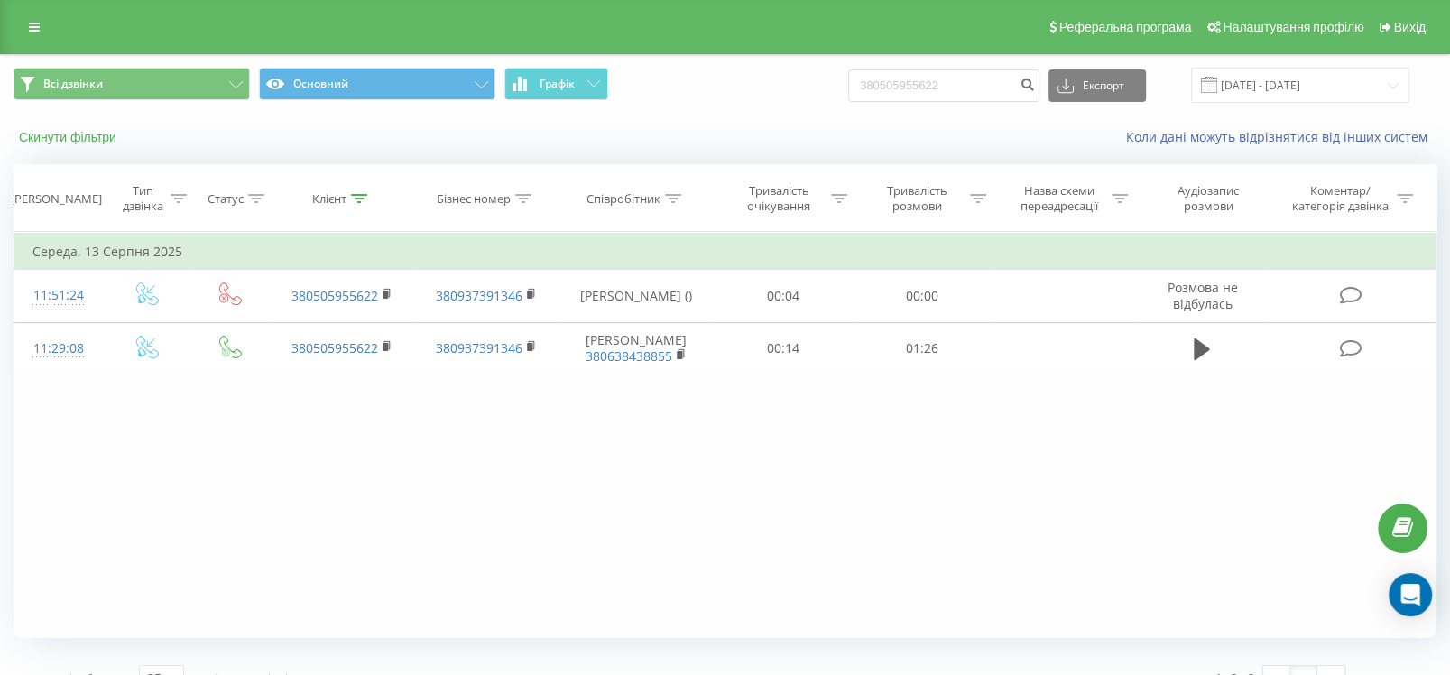
click at [74, 138] on button "Скинути фільтри" at bounding box center [70, 137] width 112 height 16
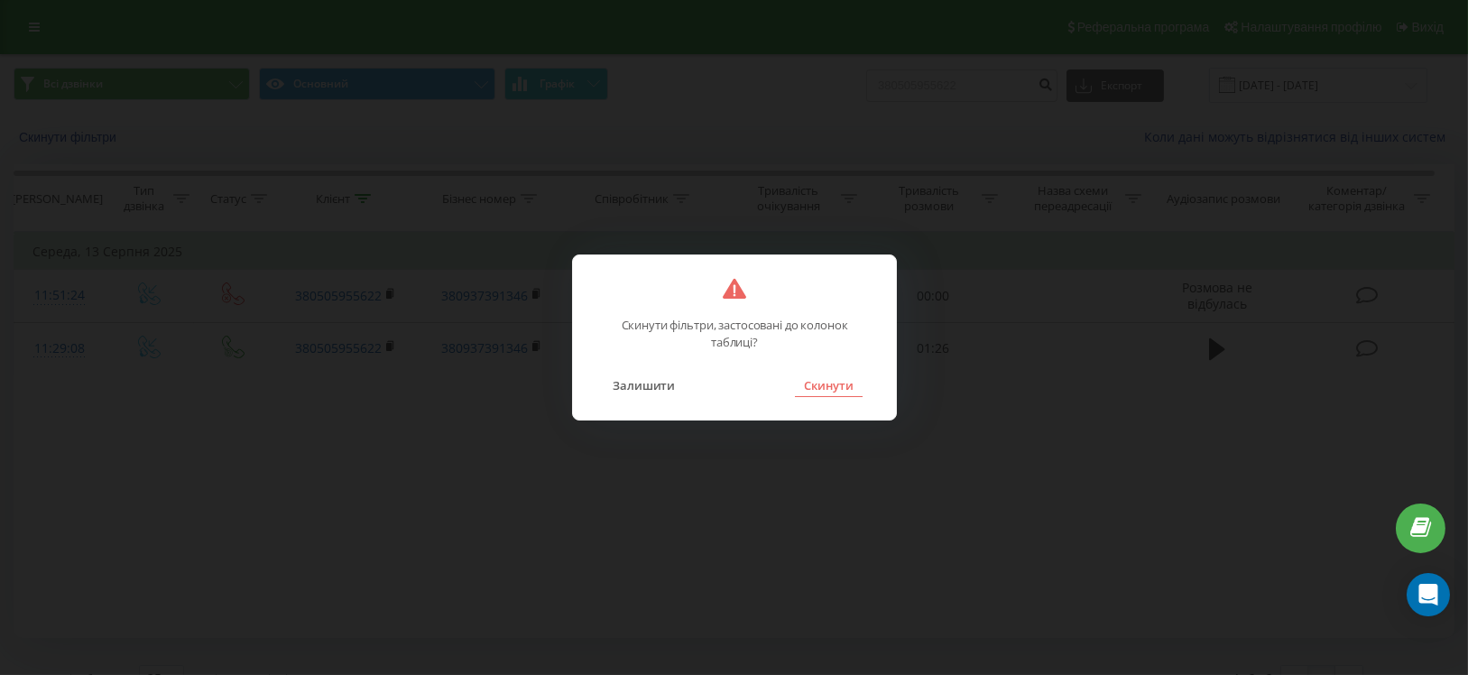
click at [820, 386] on button "Скинути" at bounding box center [829, 384] width 68 height 23
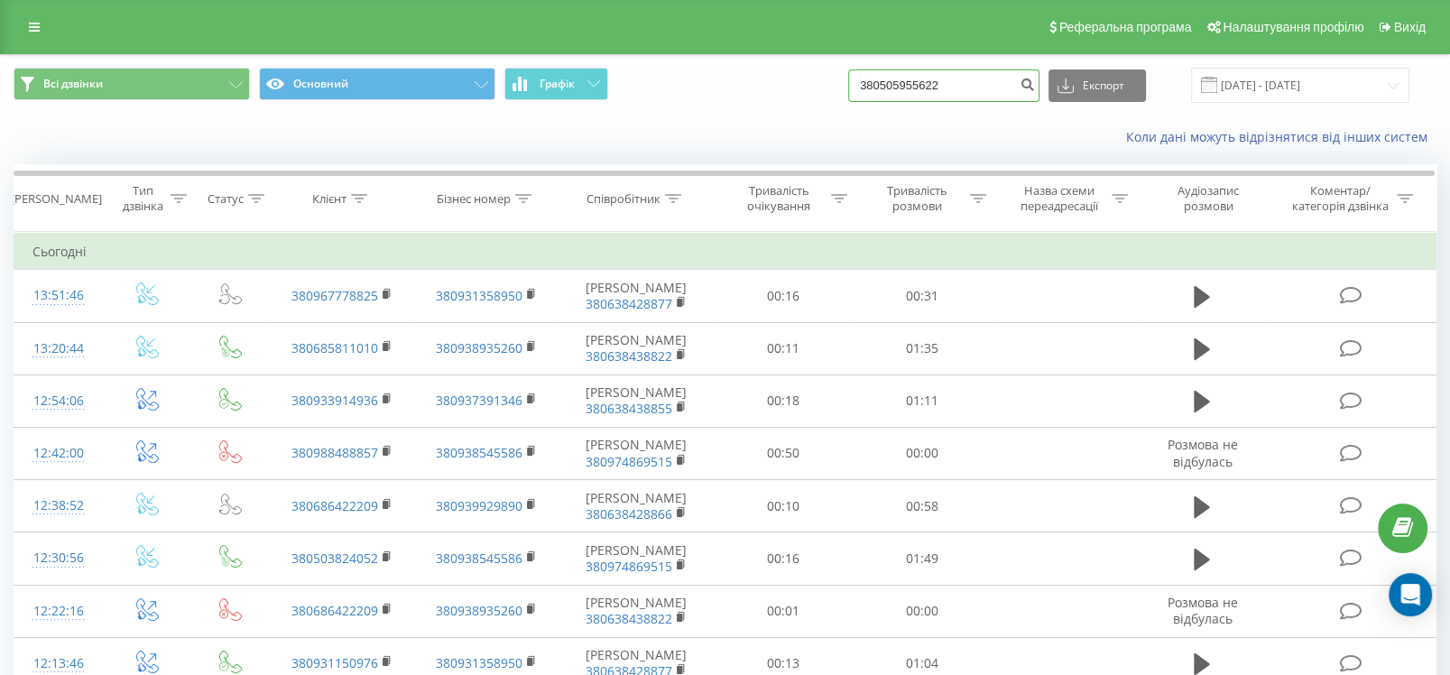
click at [983, 77] on input "380505955622" at bounding box center [943, 85] width 191 height 32
click at [991, 82] on input "380505955622" at bounding box center [943, 85] width 191 height 32
paste input "951874320"
type input "380951874320"
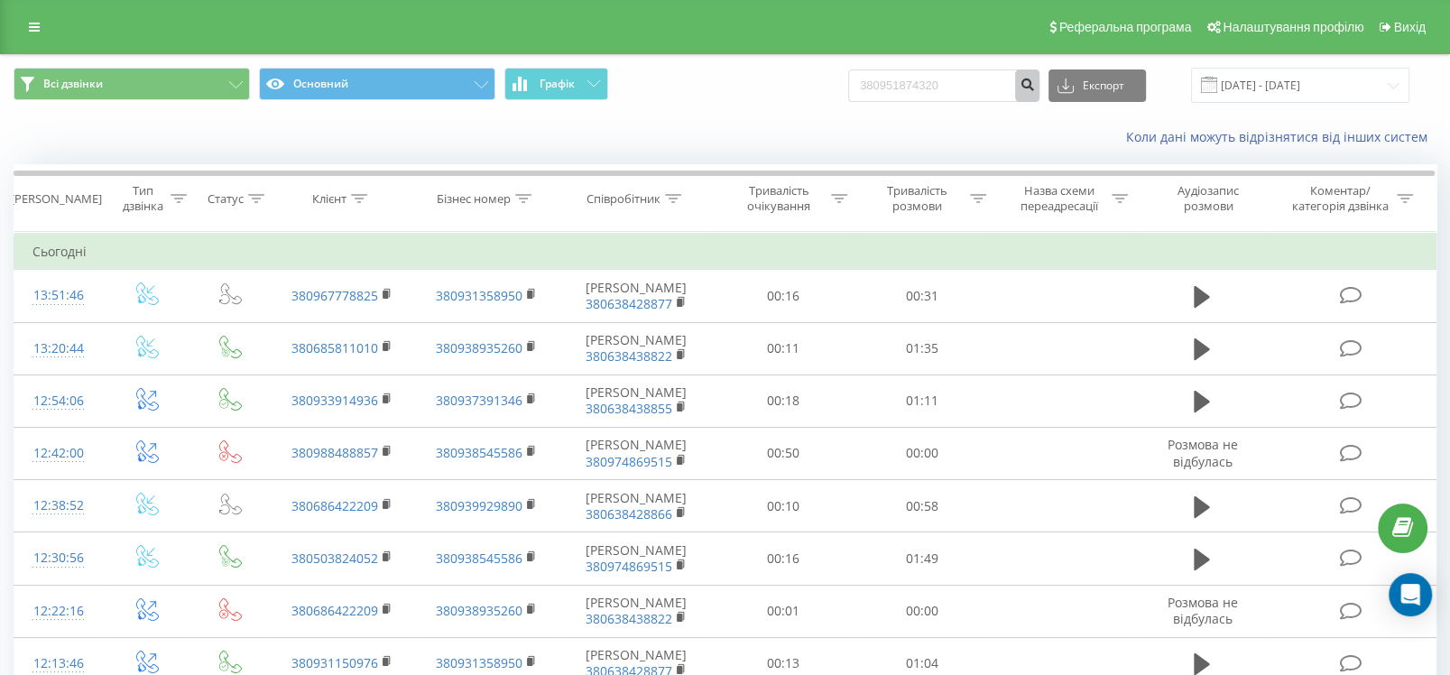
click at [1035, 81] on icon "submit" at bounding box center [1026, 82] width 15 height 11
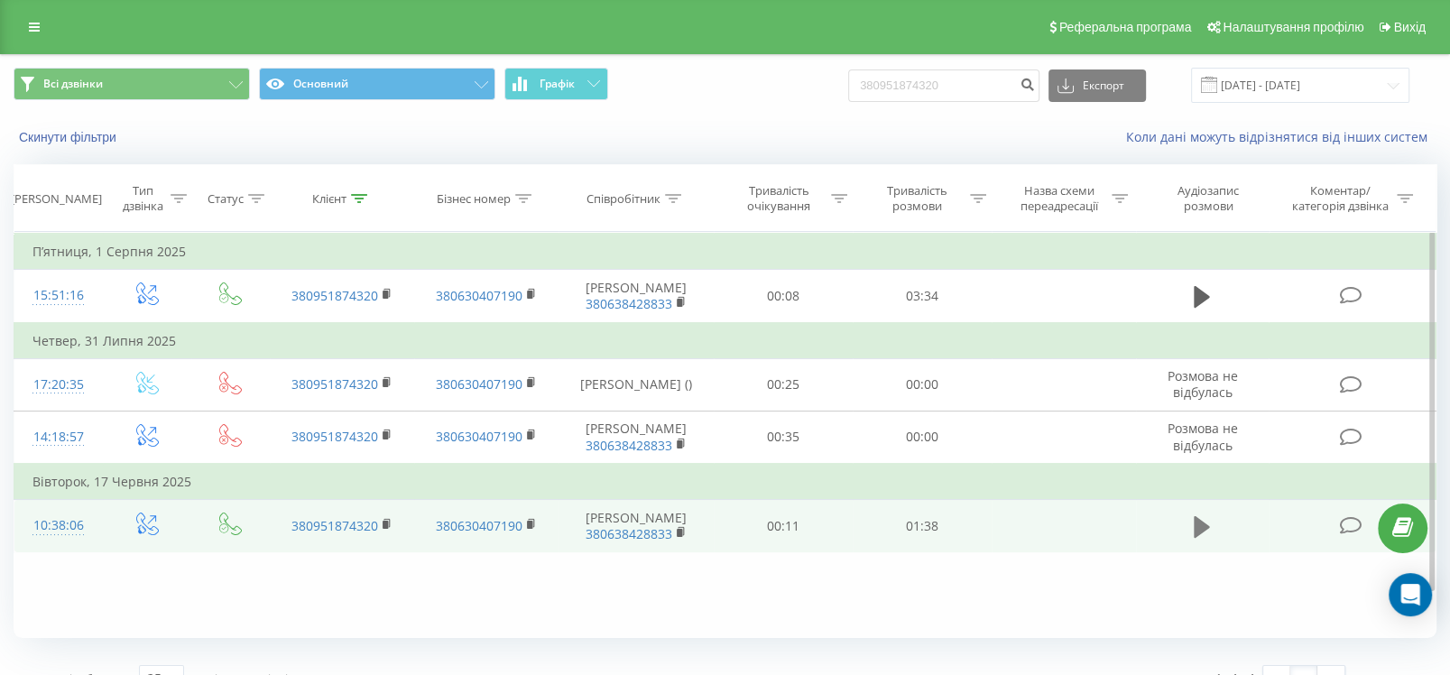
click at [1207, 539] on icon at bounding box center [1202, 526] width 16 height 25
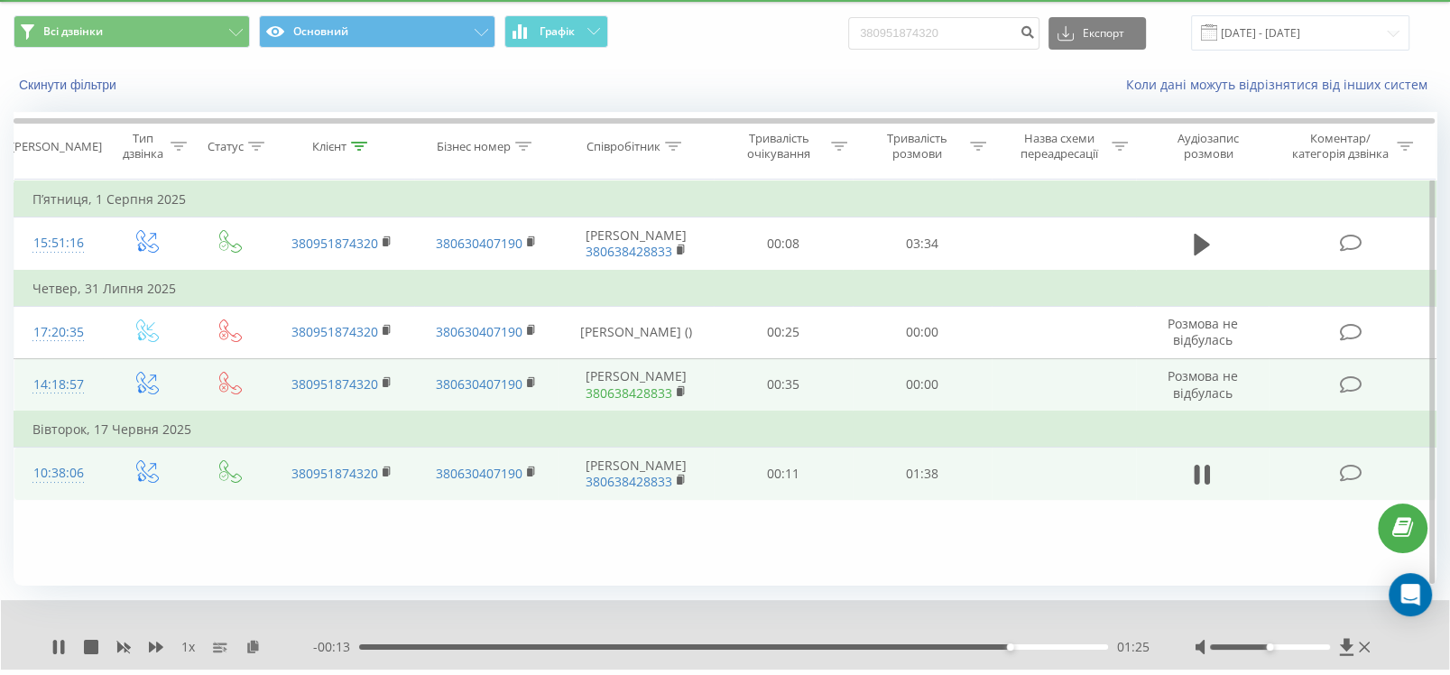
scroll to position [99, 0]
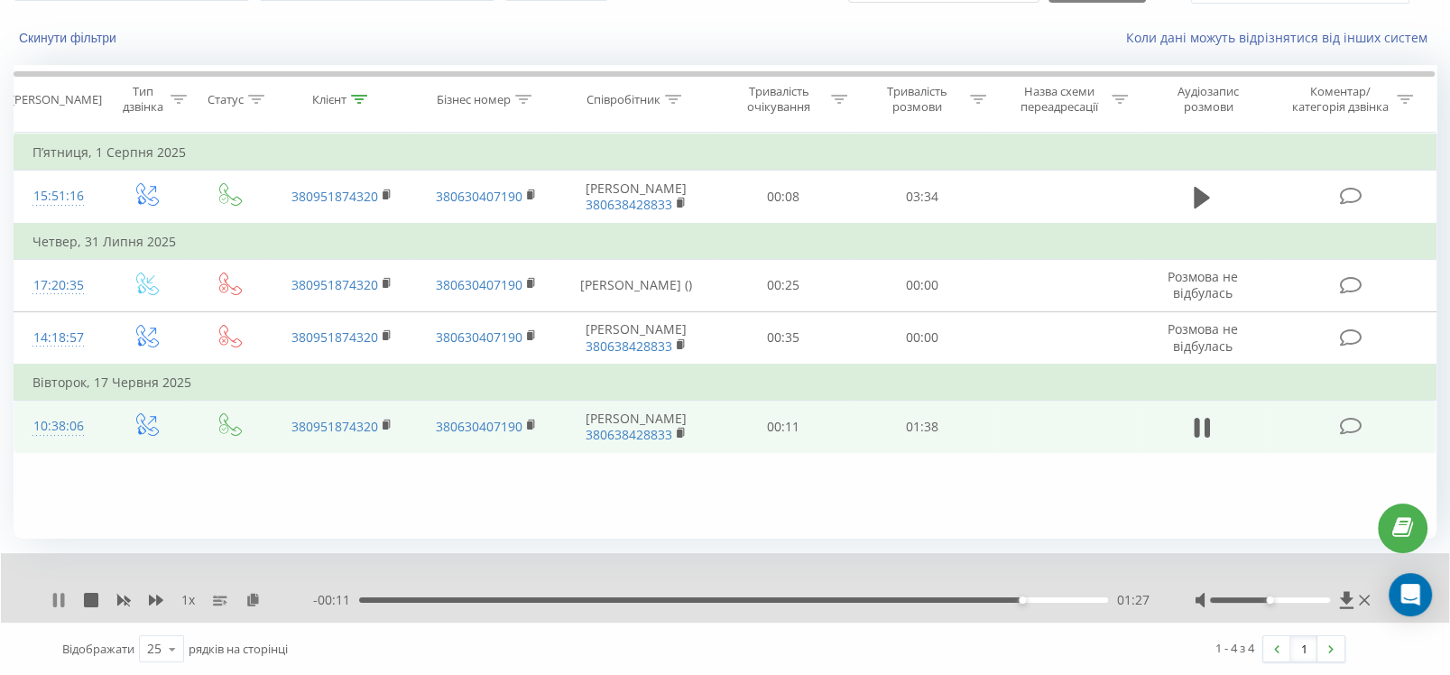
click at [58, 593] on icon at bounding box center [58, 600] width 14 height 14
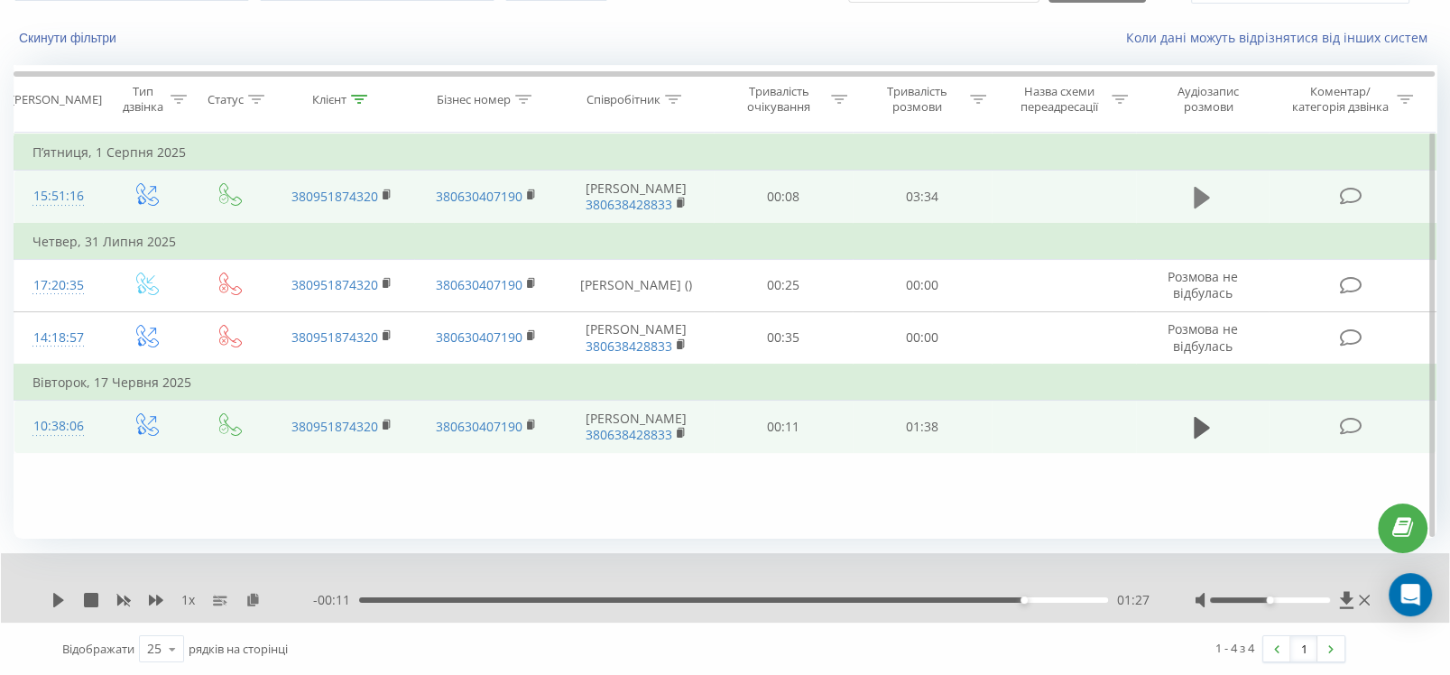
click at [1198, 198] on icon at bounding box center [1202, 198] width 16 height 22
click at [1203, 199] on icon at bounding box center [1202, 197] width 16 height 25
